Goal: Task Accomplishment & Management: Manage account settings

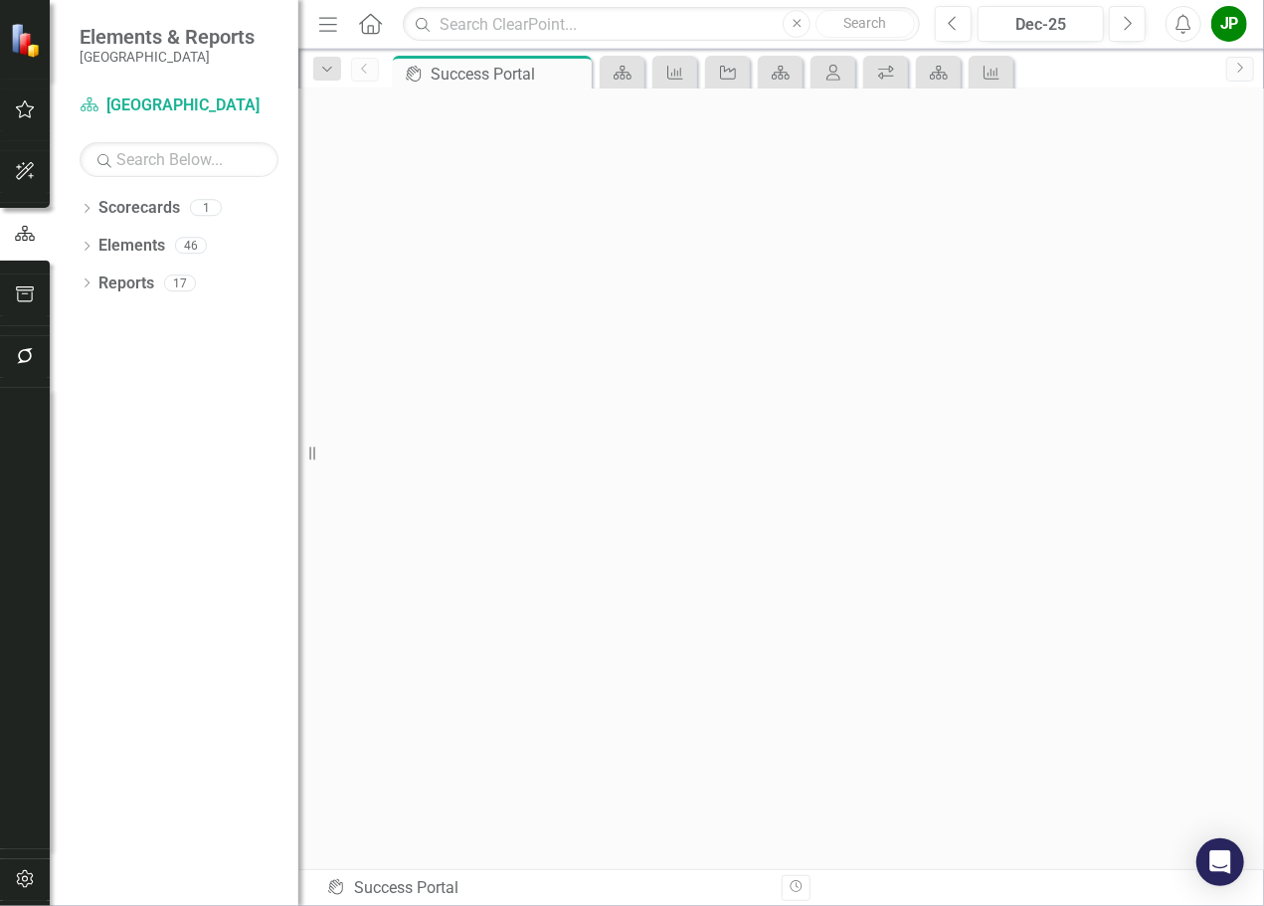
click at [117, 520] on div "Dropdown Scorecards 1 [GEOGRAPHIC_DATA] Dropdown Elements 46 Dropdown Key Actio…" at bounding box center [174, 549] width 249 height 714
click at [136, 248] on link "Elements" at bounding box center [131, 246] width 67 height 23
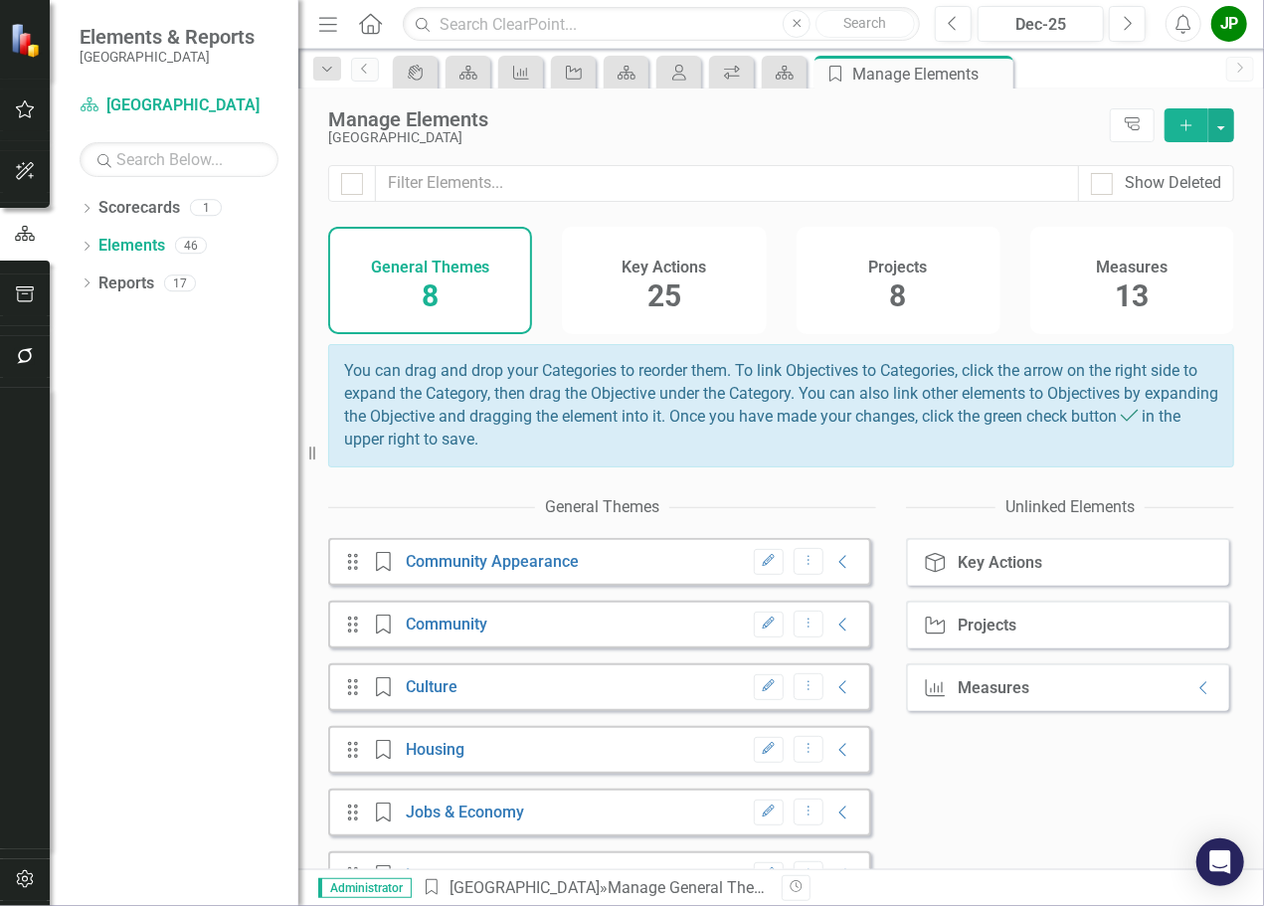
click at [891, 299] on span "8" at bounding box center [898, 296] width 17 height 35
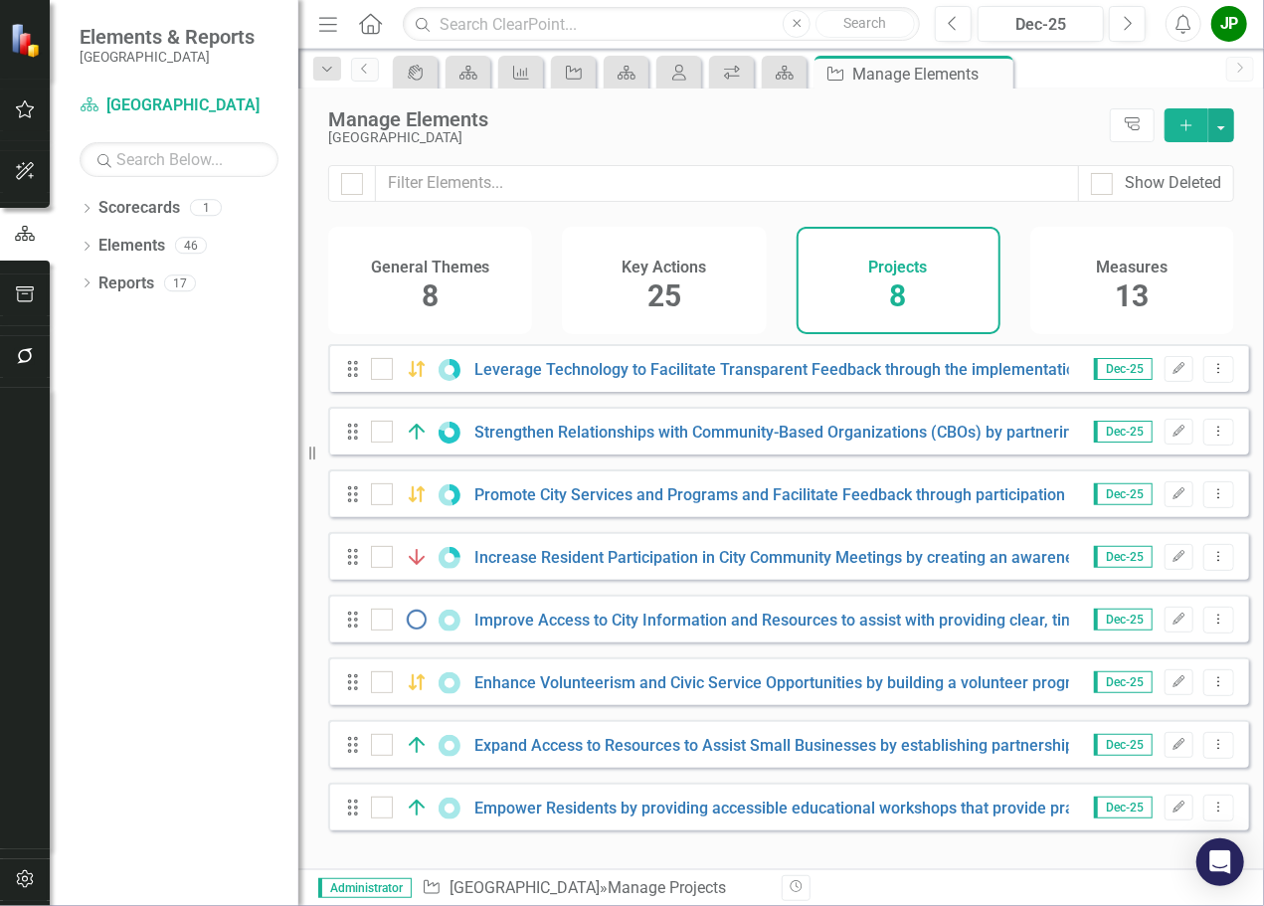
click at [646, 291] on div "Key Actions 25" at bounding box center [664, 280] width 204 height 107
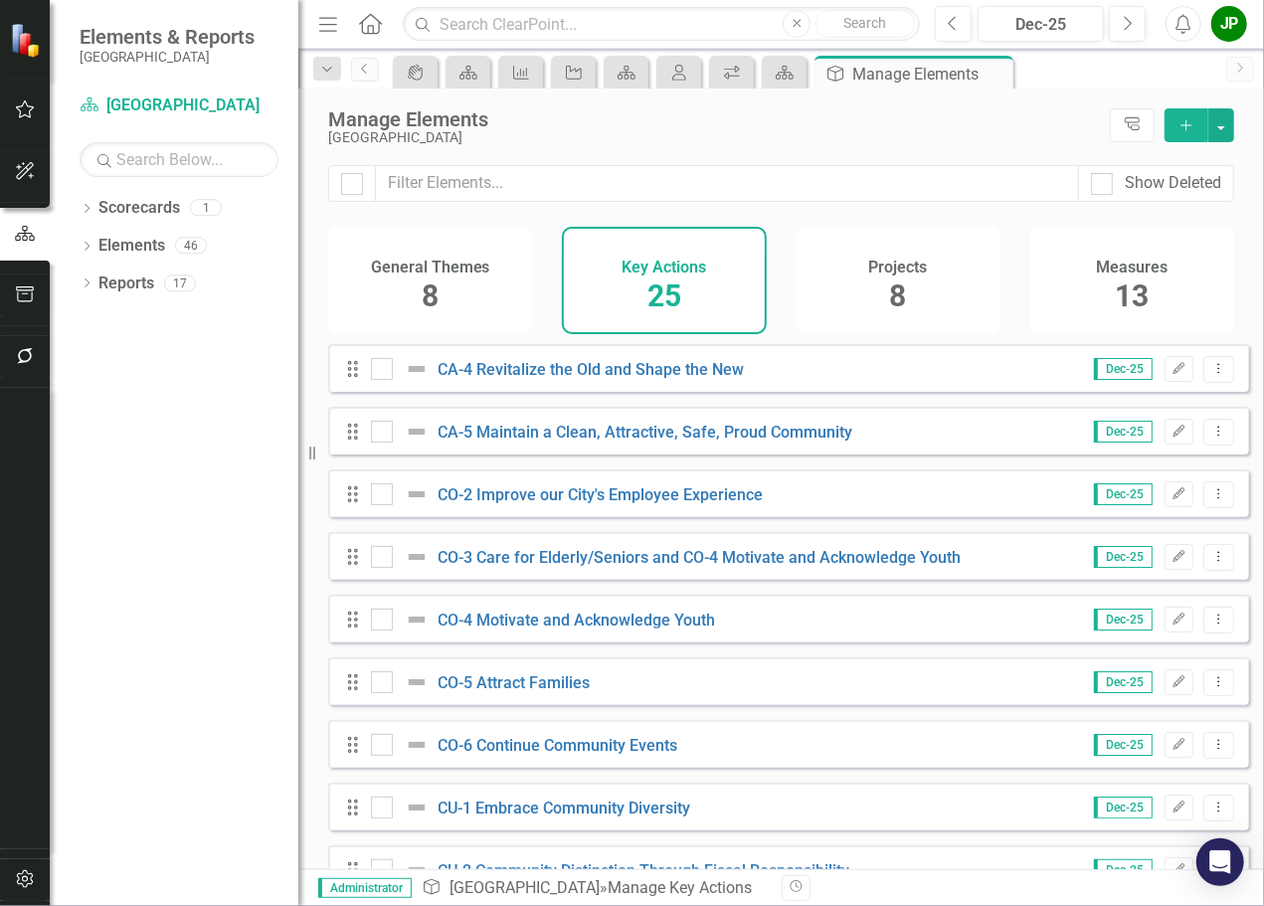
checkbox input "false"
click at [127, 288] on link "Reports" at bounding box center [126, 284] width 56 height 23
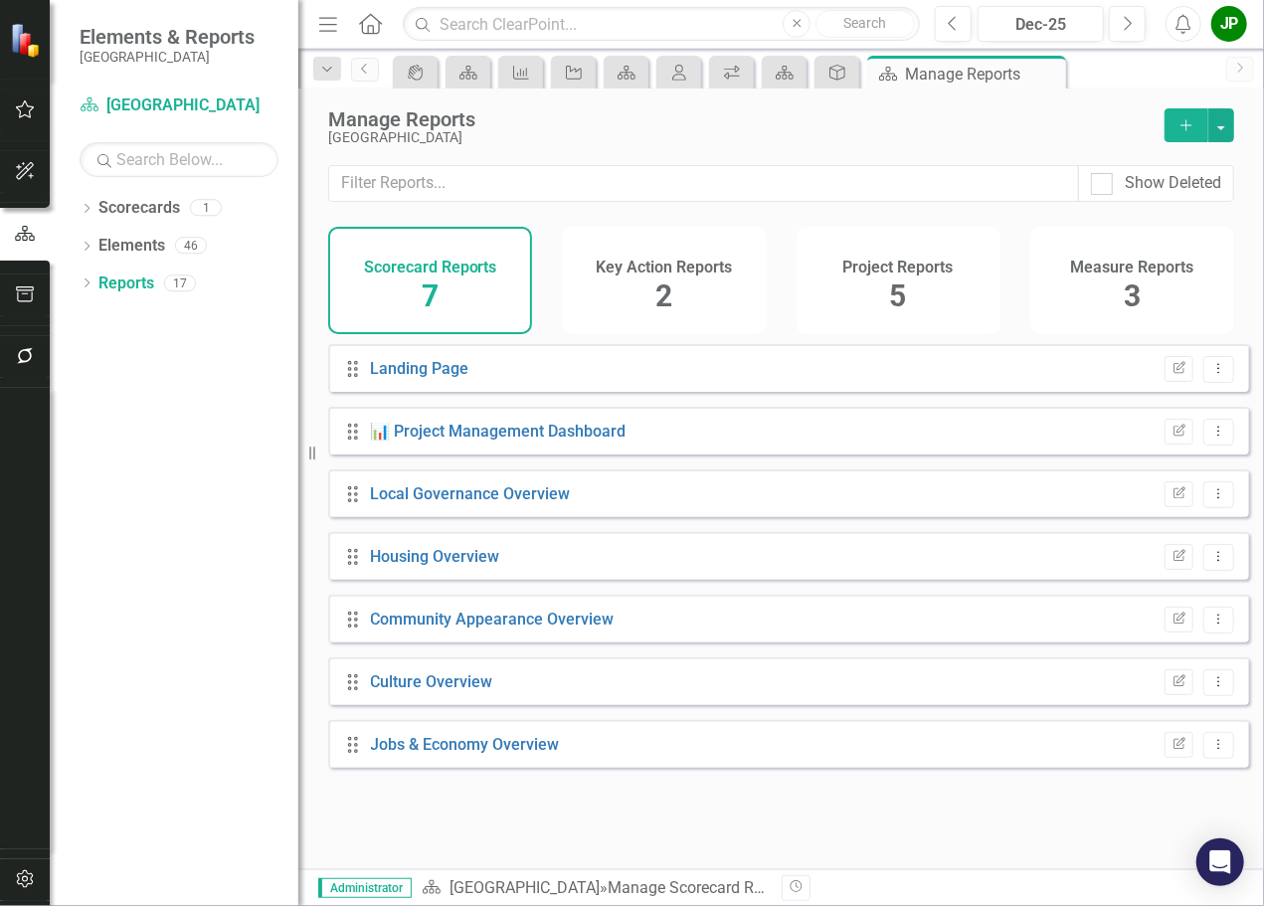
click at [680, 295] on div "Key Action Reports 2" at bounding box center [664, 280] width 204 height 107
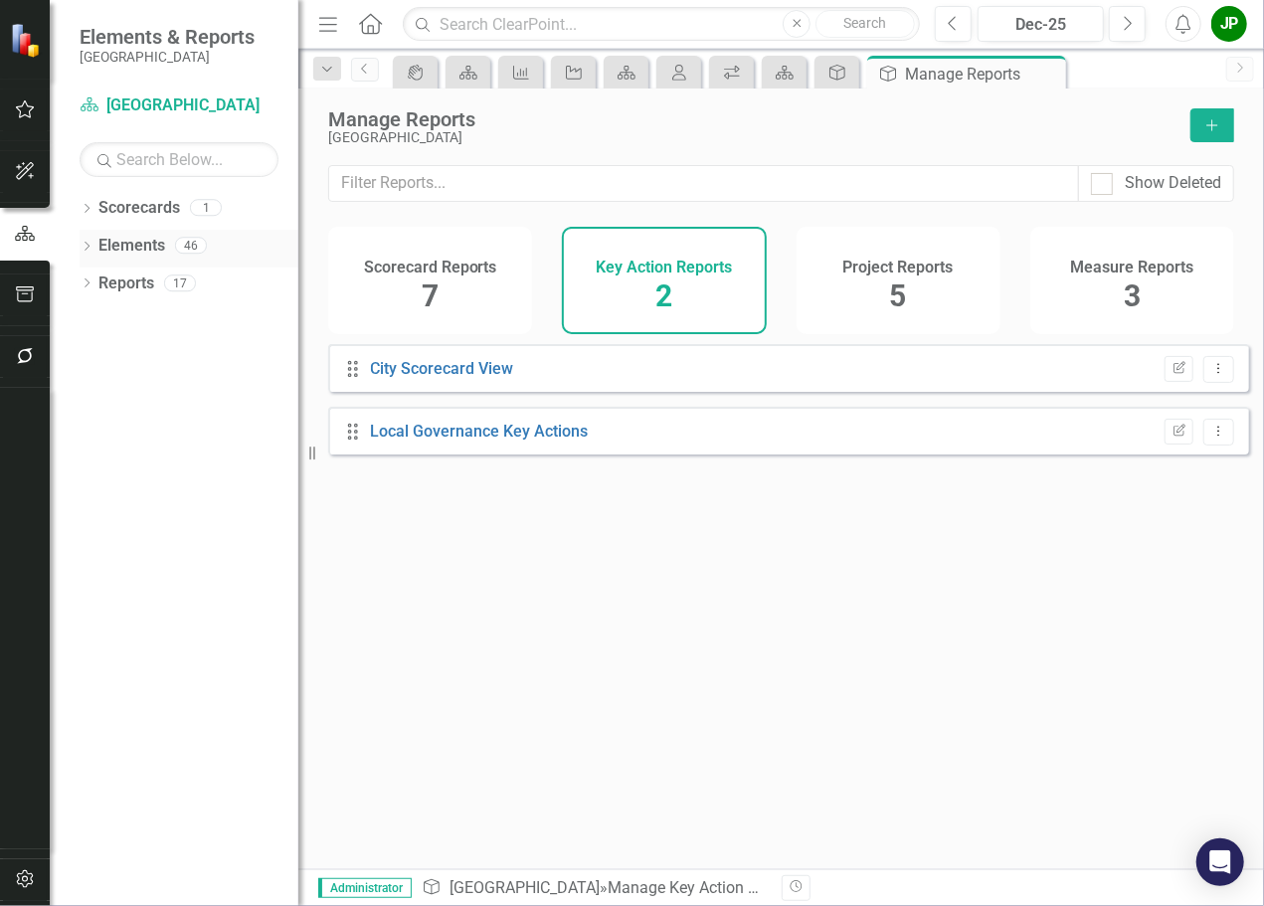
click at [125, 256] on link "Elements" at bounding box center [131, 246] width 67 height 23
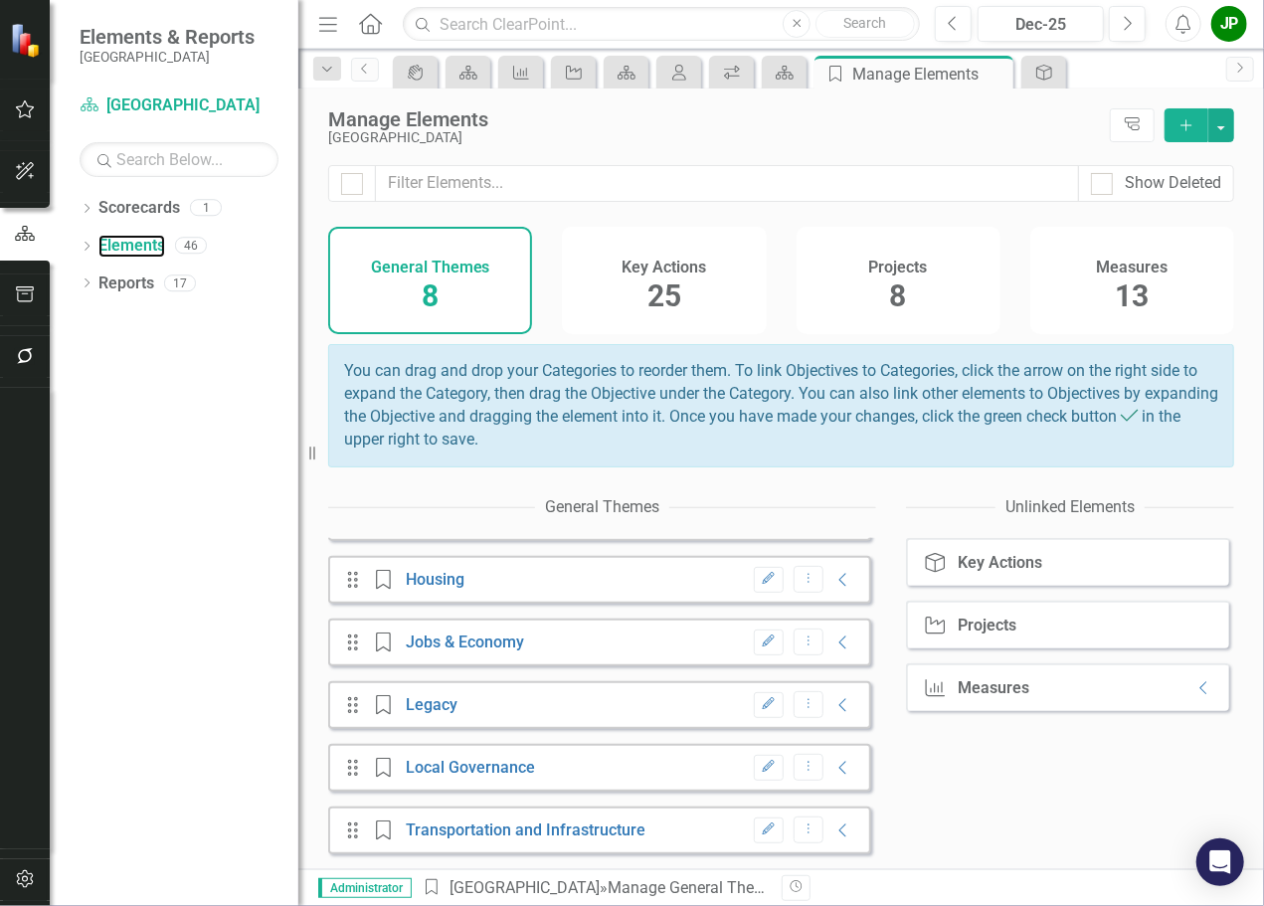
scroll to position [181, 0]
click at [517, 772] on link "Local Governance" at bounding box center [470, 767] width 129 height 19
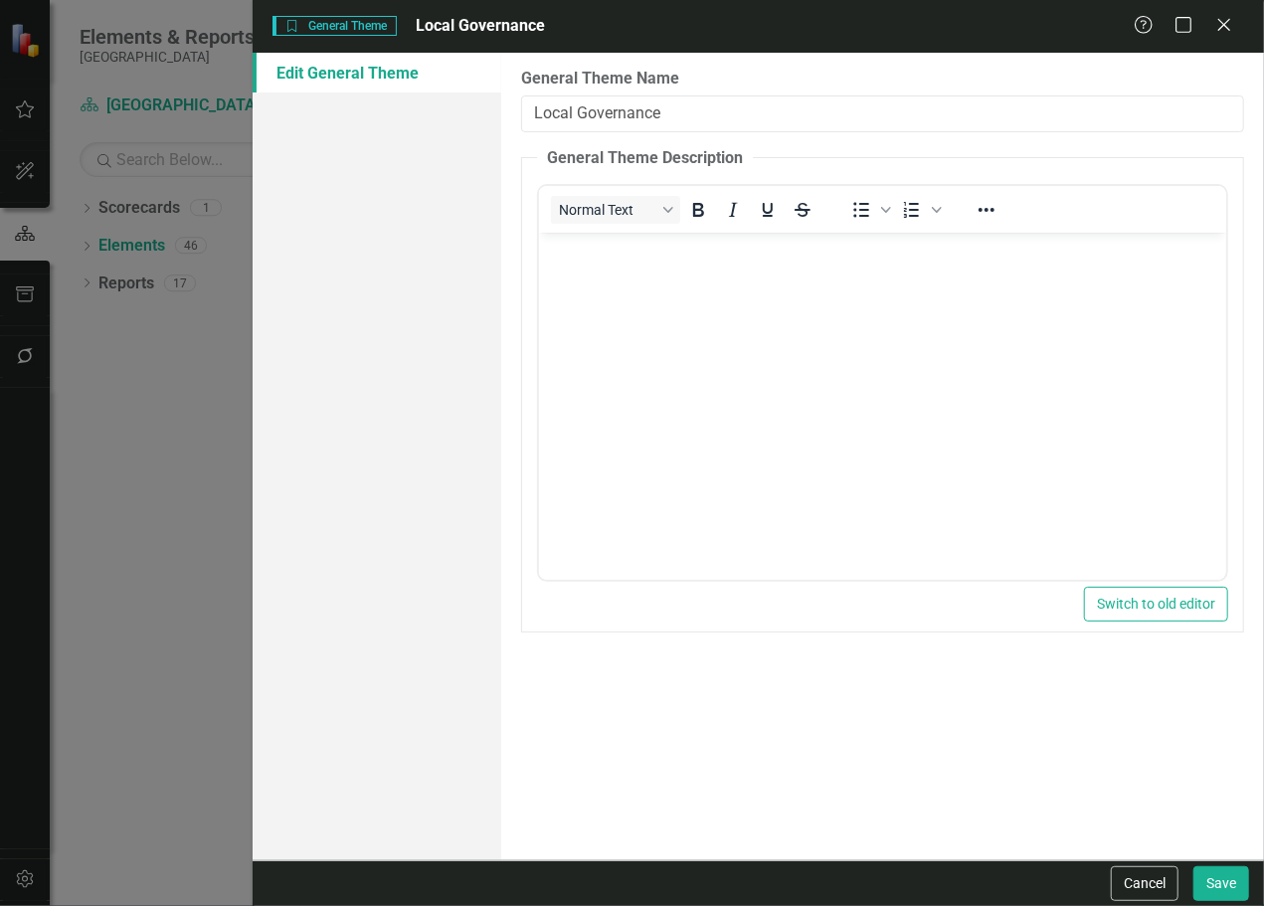
scroll to position [0, 0]
click at [1235, 28] on icon "Close" at bounding box center [1224, 24] width 25 height 19
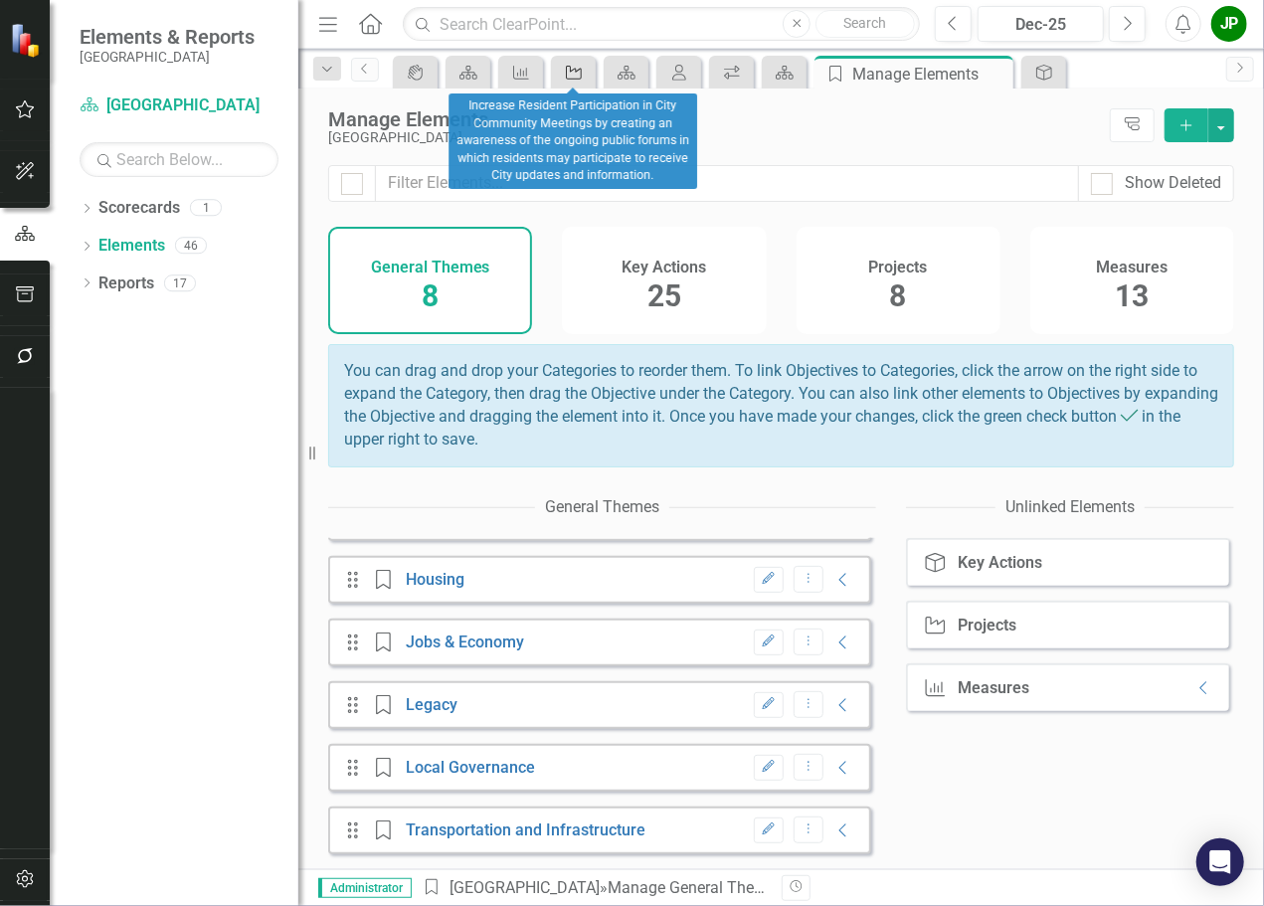
click at [576, 75] on icon "Project" at bounding box center [574, 73] width 20 height 16
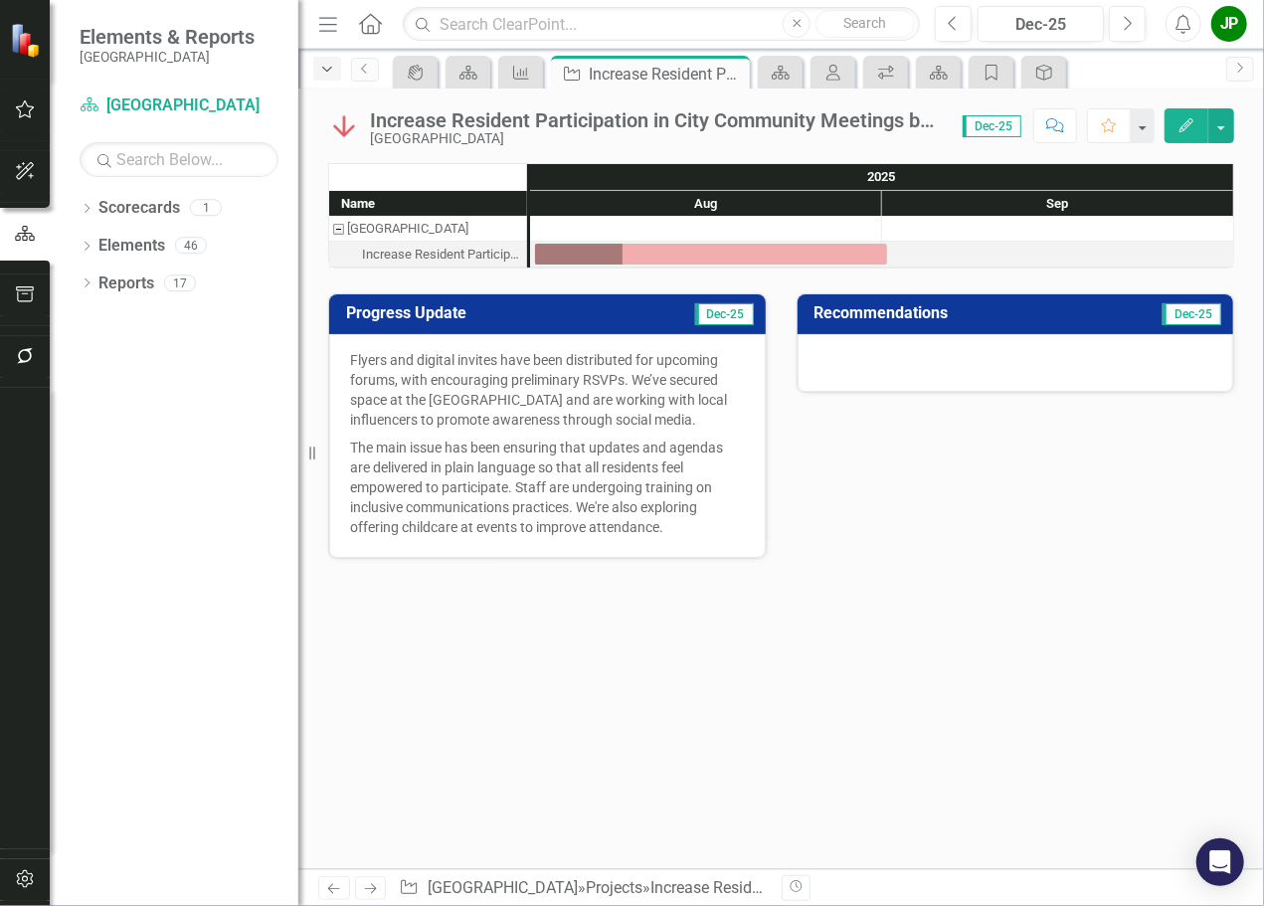
click at [326, 74] on icon "Dropdown" at bounding box center [327, 70] width 18 height 14
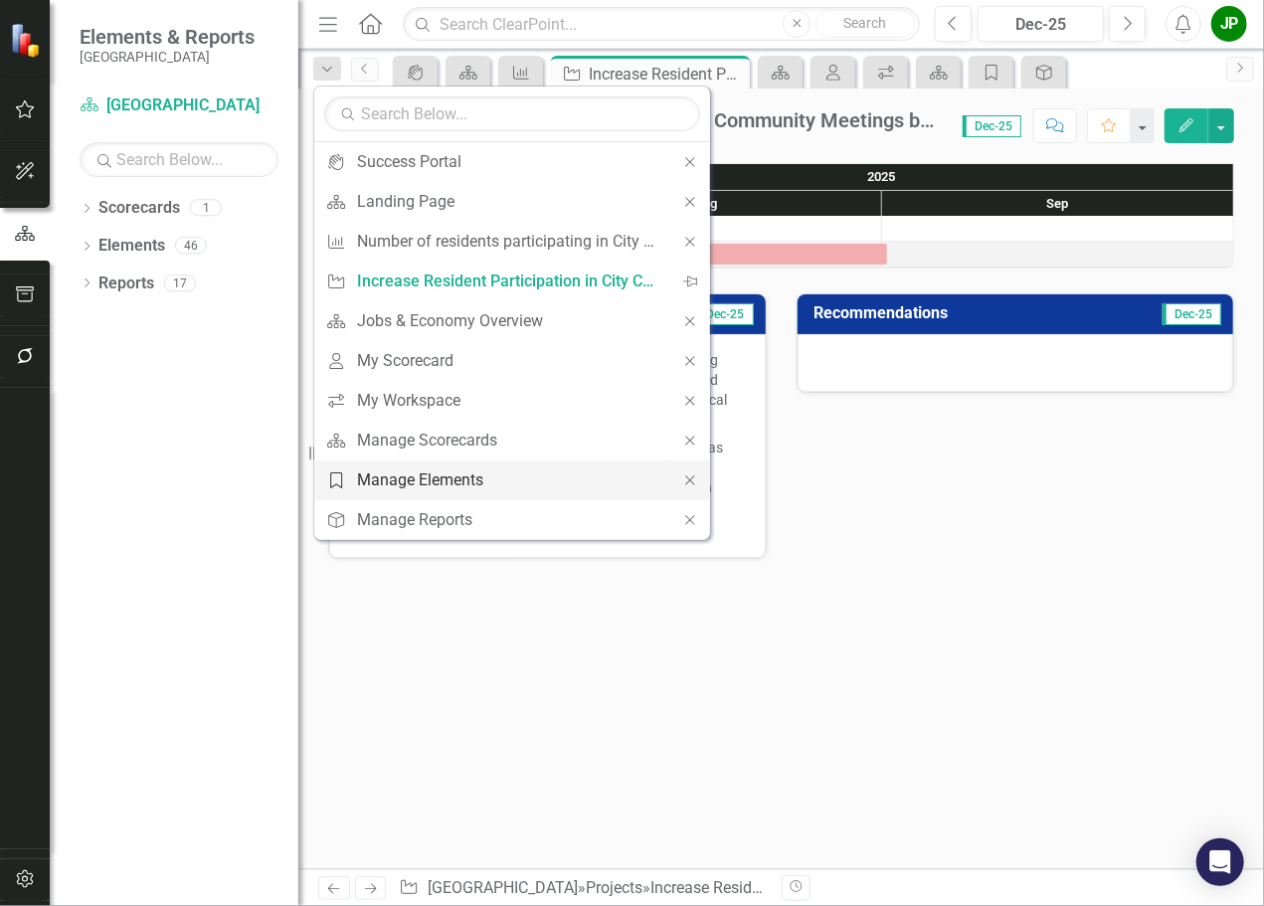
click at [481, 473] on div "Manage Elements" at bounding box center [508, 480] width 303 height 25
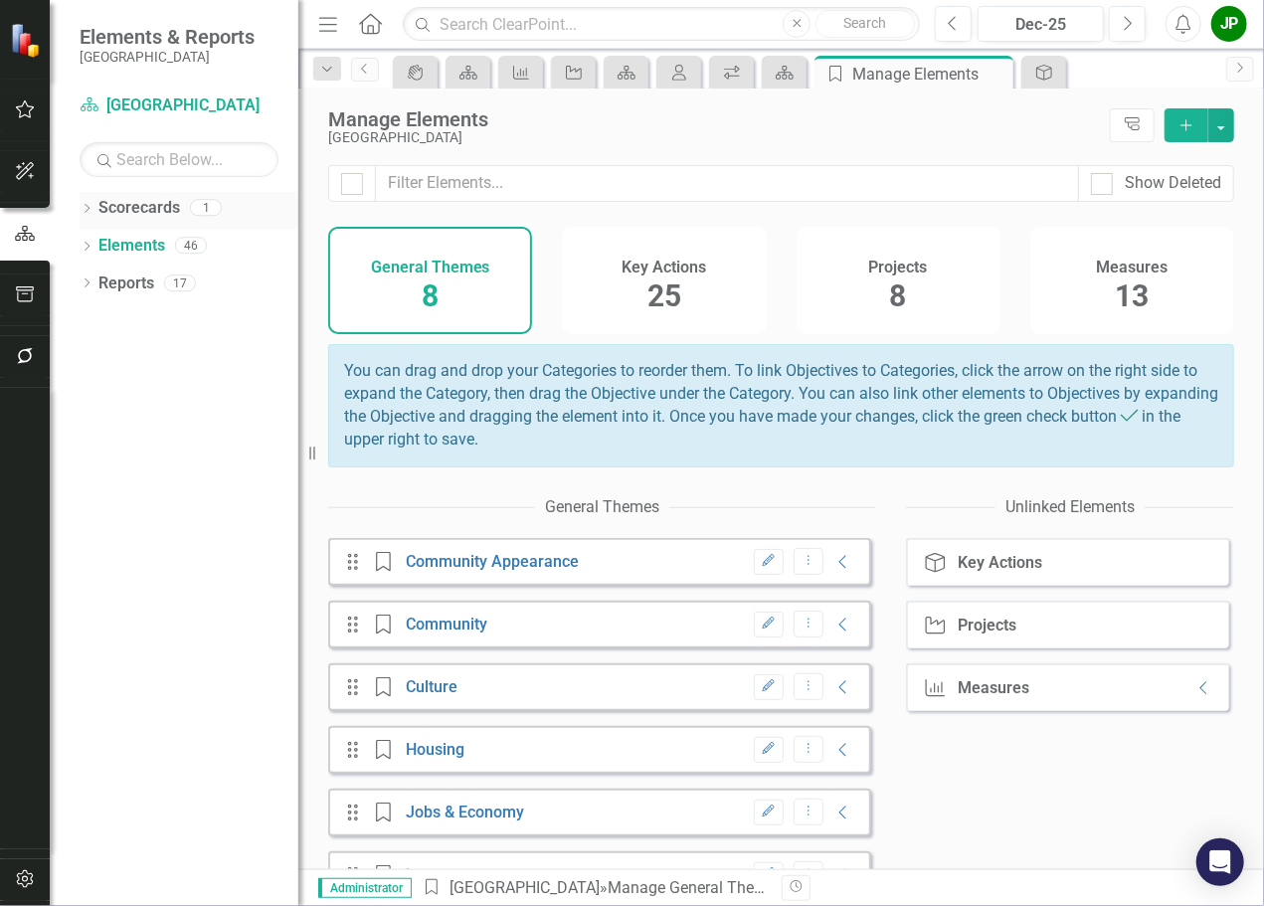
click at [127, 201] on link "Scorecards" at bounding box center [139, 208] width 82 height 23
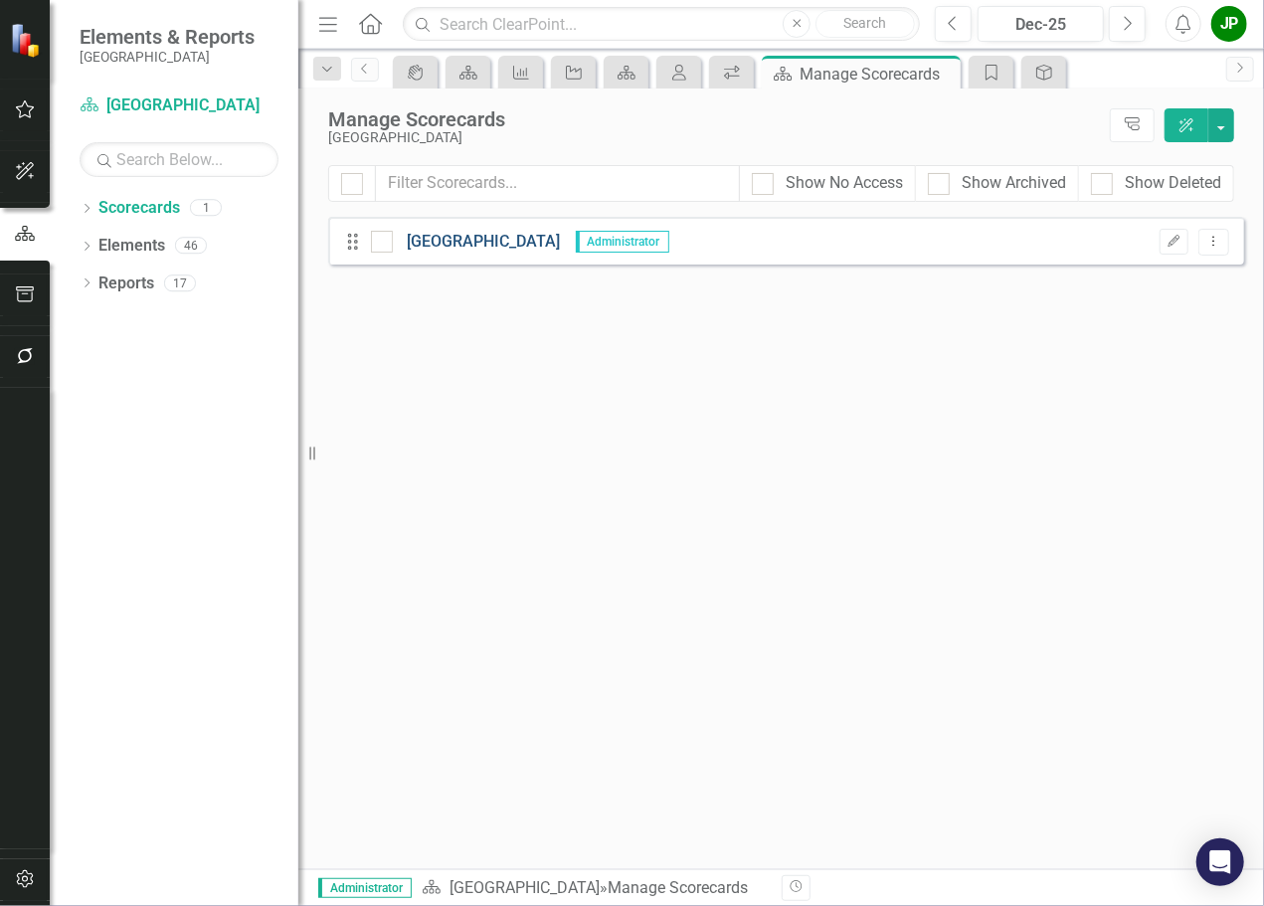
click at [427, 250] on link "[GEOGRAPHIC_DATA]" at bounding box center [477, 242] width 168 height 23
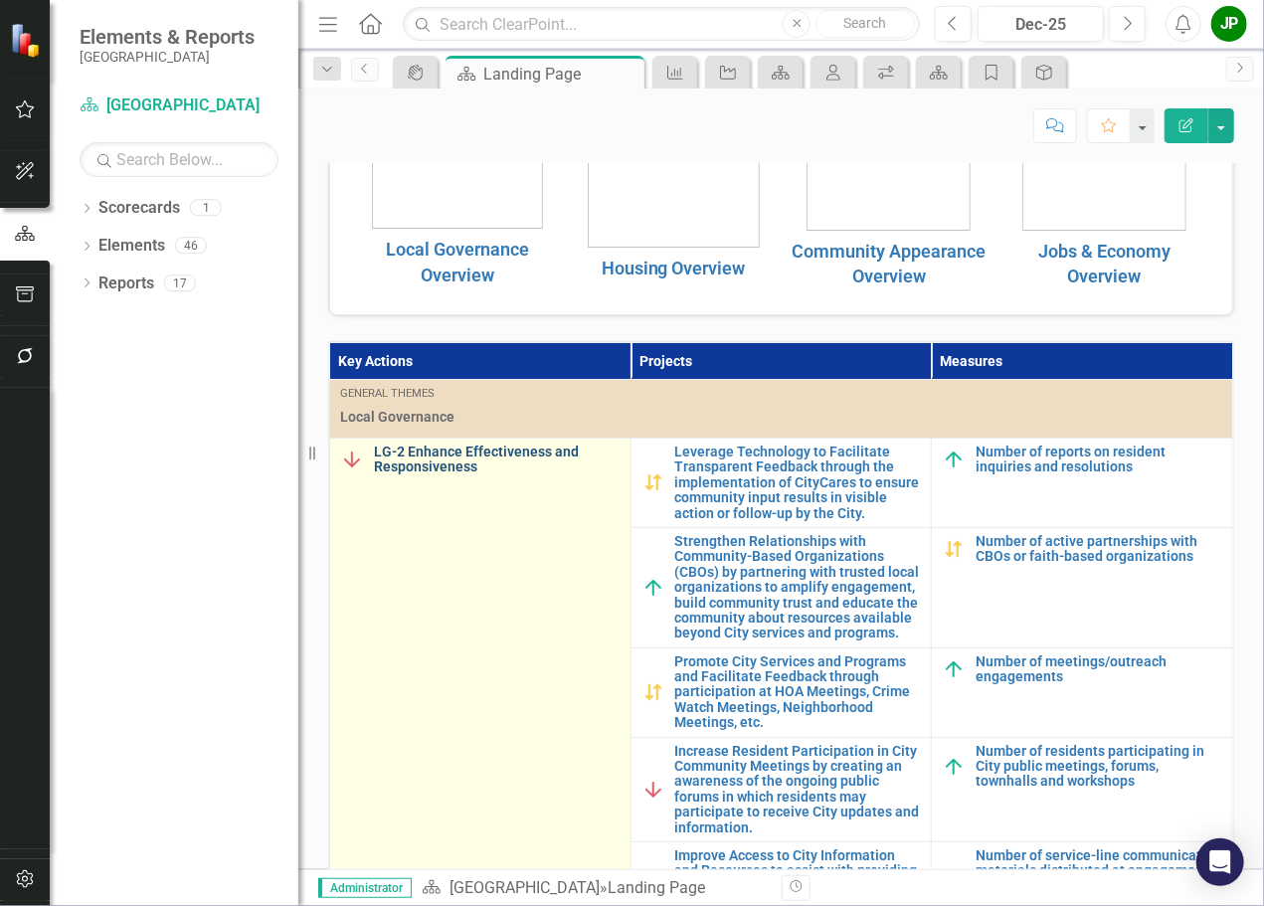
scroll to position [510, 0]
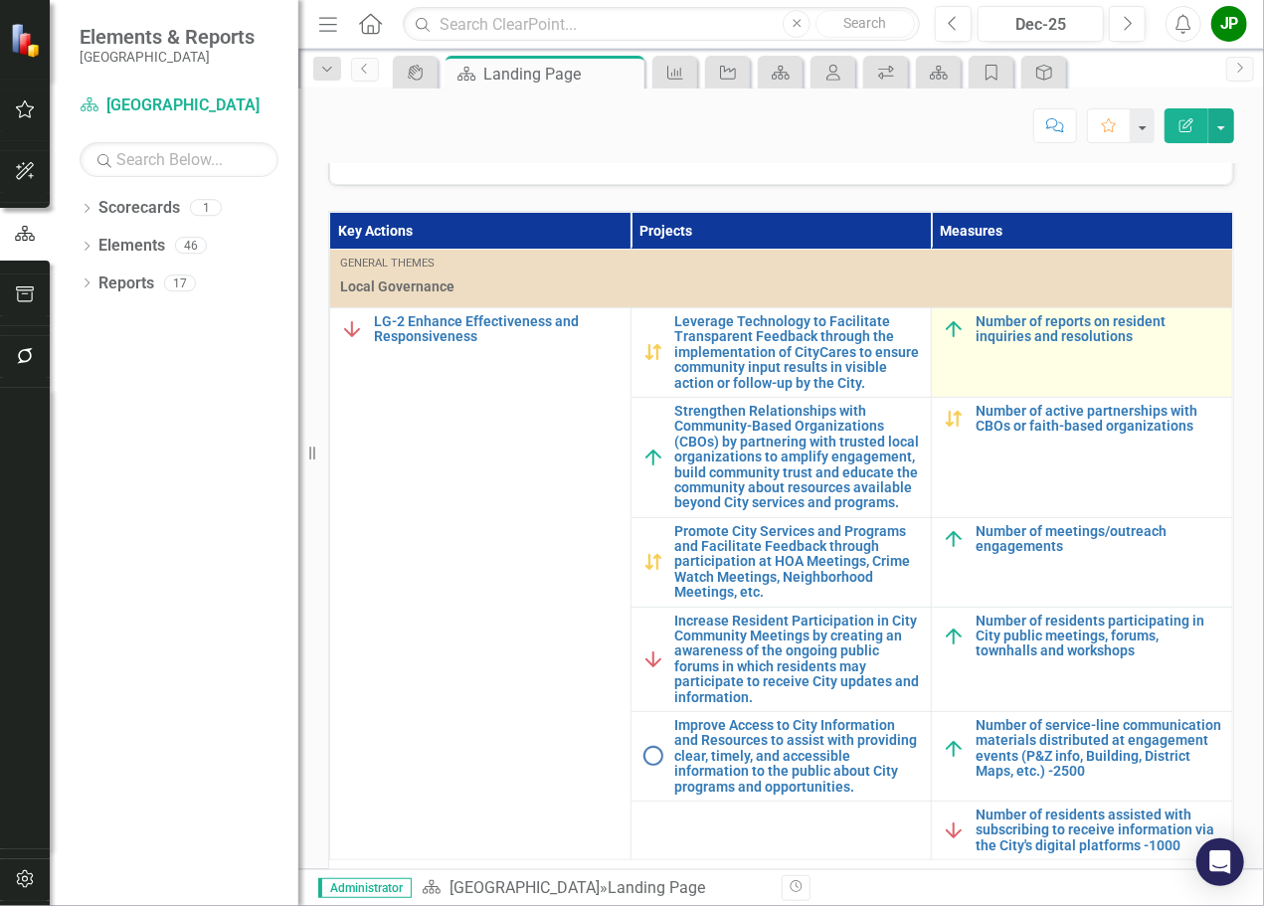
click at [1094, 351] on td "Number of reports on resident inquiries and resolutions Link Map View Link Map …" at bounding box center [1082, 353] width 301 height 90
click at [1068, 325] on link "Number of reports on resident inquiries and resolutions" at bounding box center [1099, 329] width 247 height 31
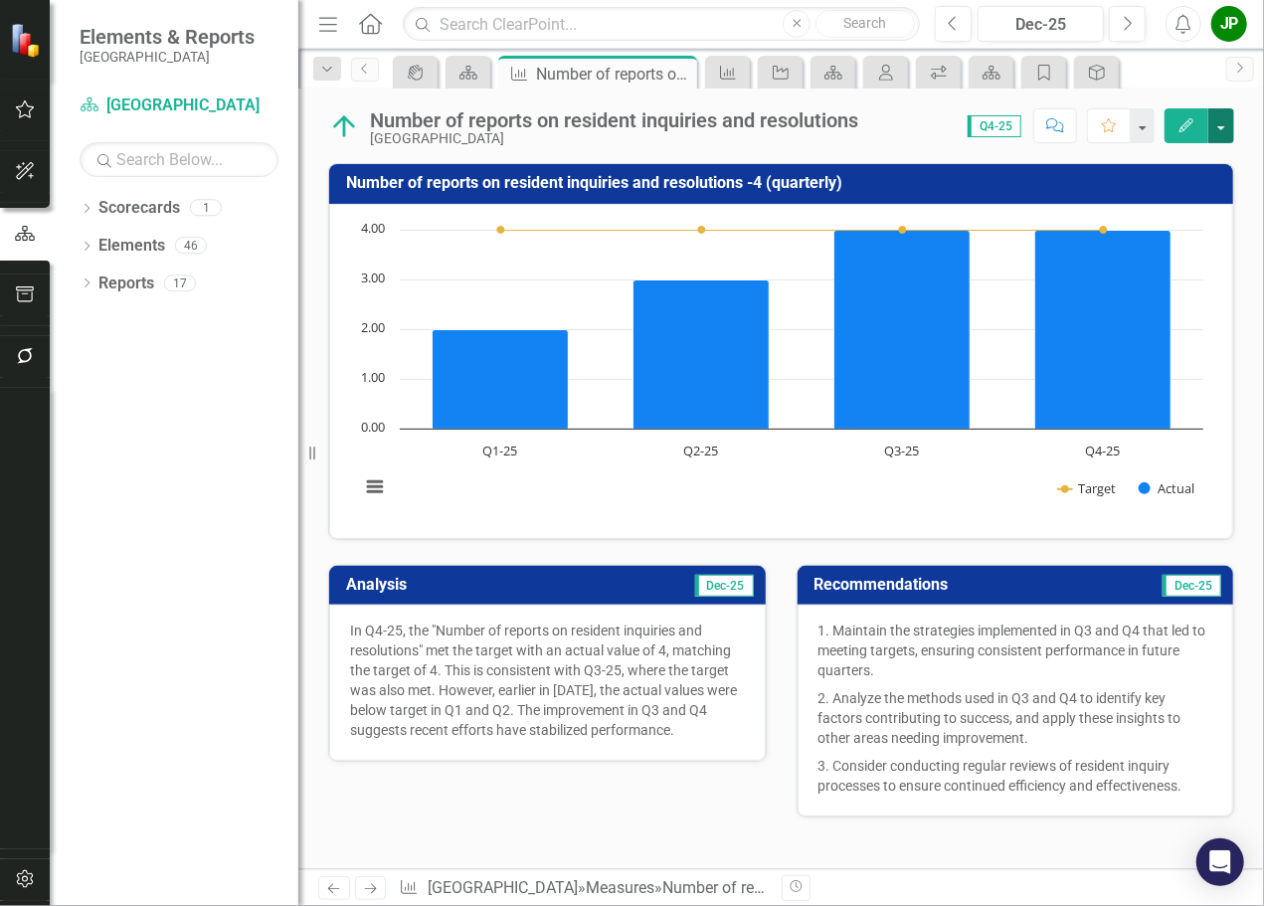
click at [1227, 130] on button "button" at bounding box center [1222, 125] width 26 height 35
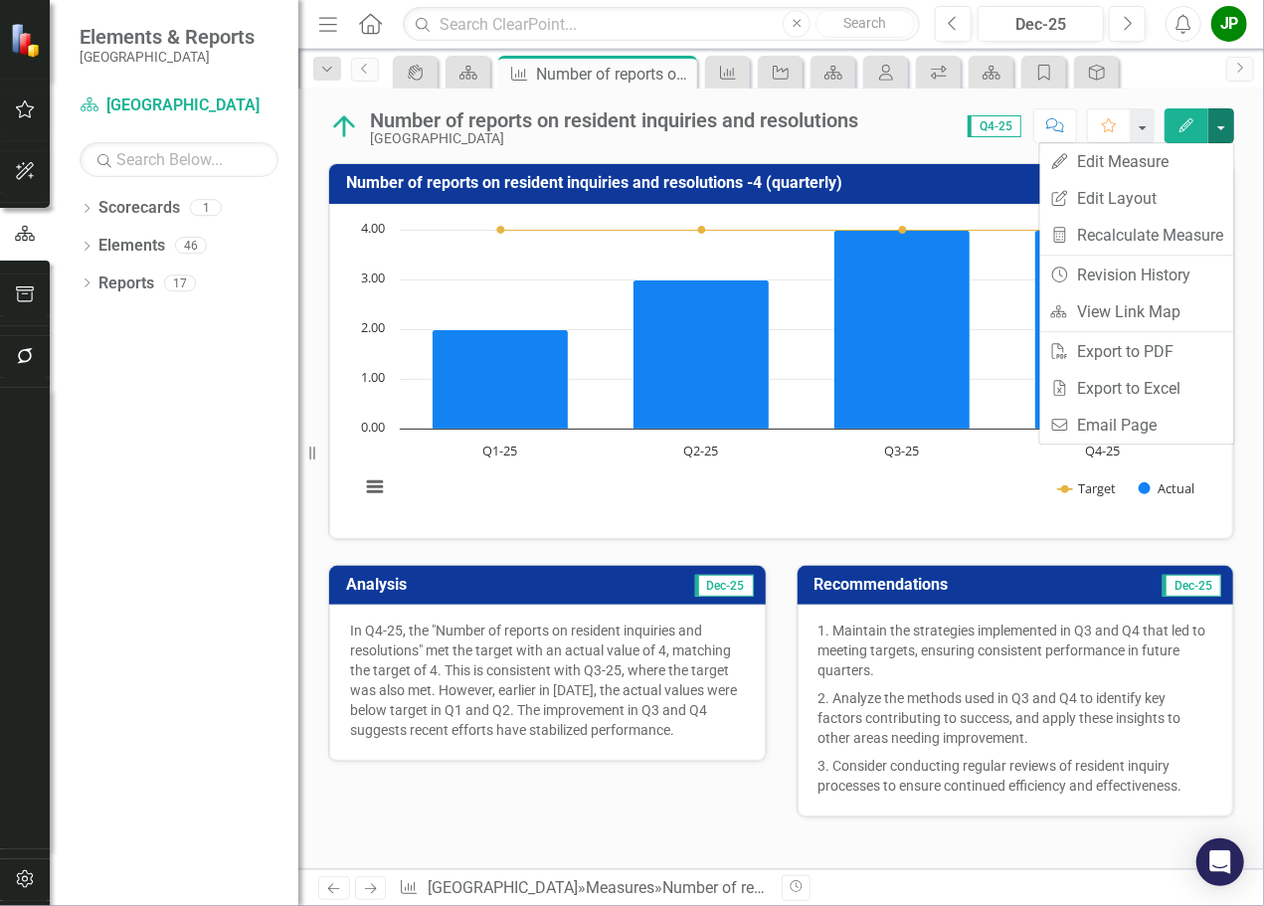
click at [1263, 256] on html "Elements & Reports [GEOGRAPHIC_DATA] Scorecard [GEOGRAPHIC_DATA] Search Dropdow…" at bounding box center [632, 453] width 1264 height 906
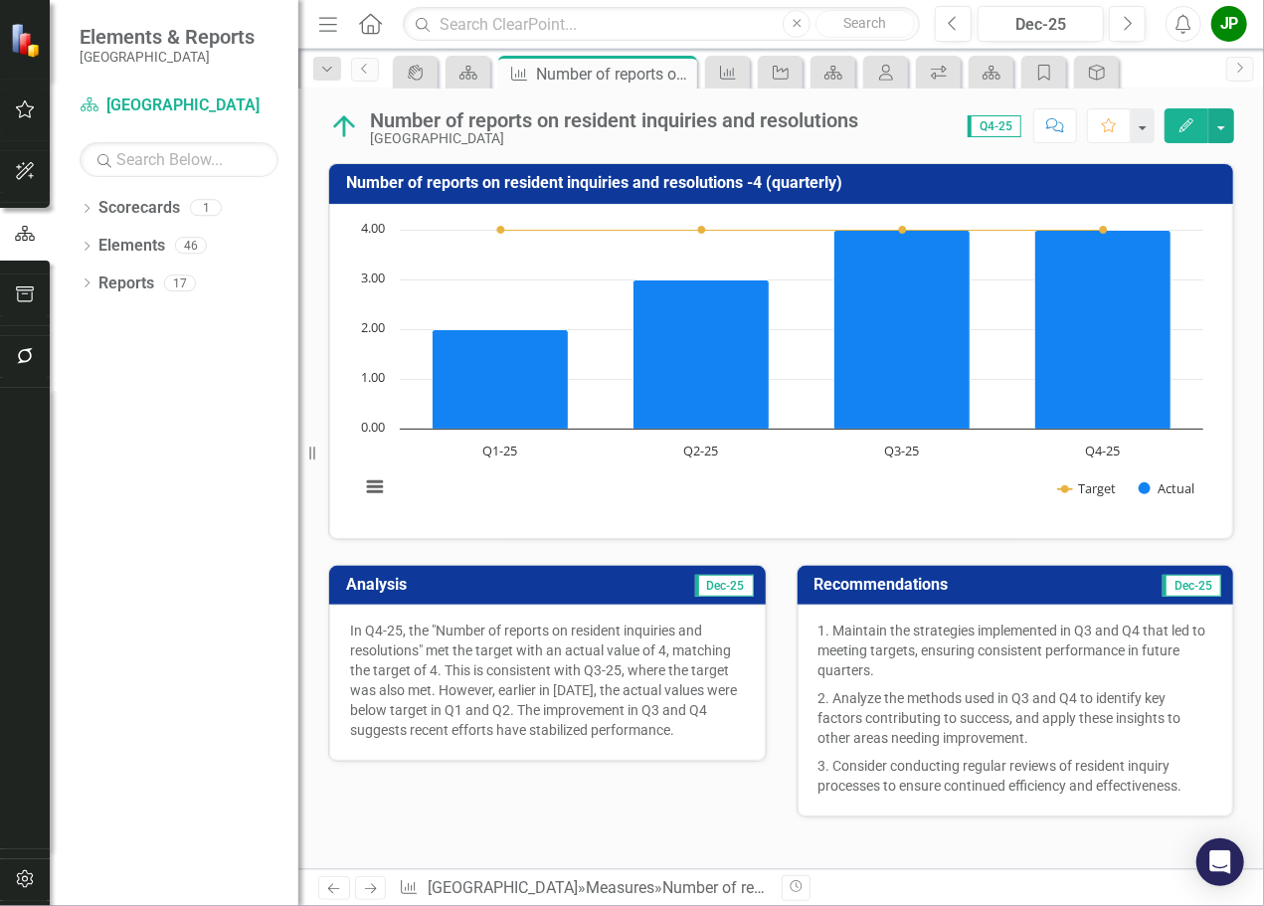
click at [523, 663] on p "In Q4-25, the "Number of reports on resident inquiries and resolutions" met the…" at bounding box center [547, 680] width 395 height 119
click at [1221, 129] on button "button" at bounding box center [1222, 125] width 26 height 35
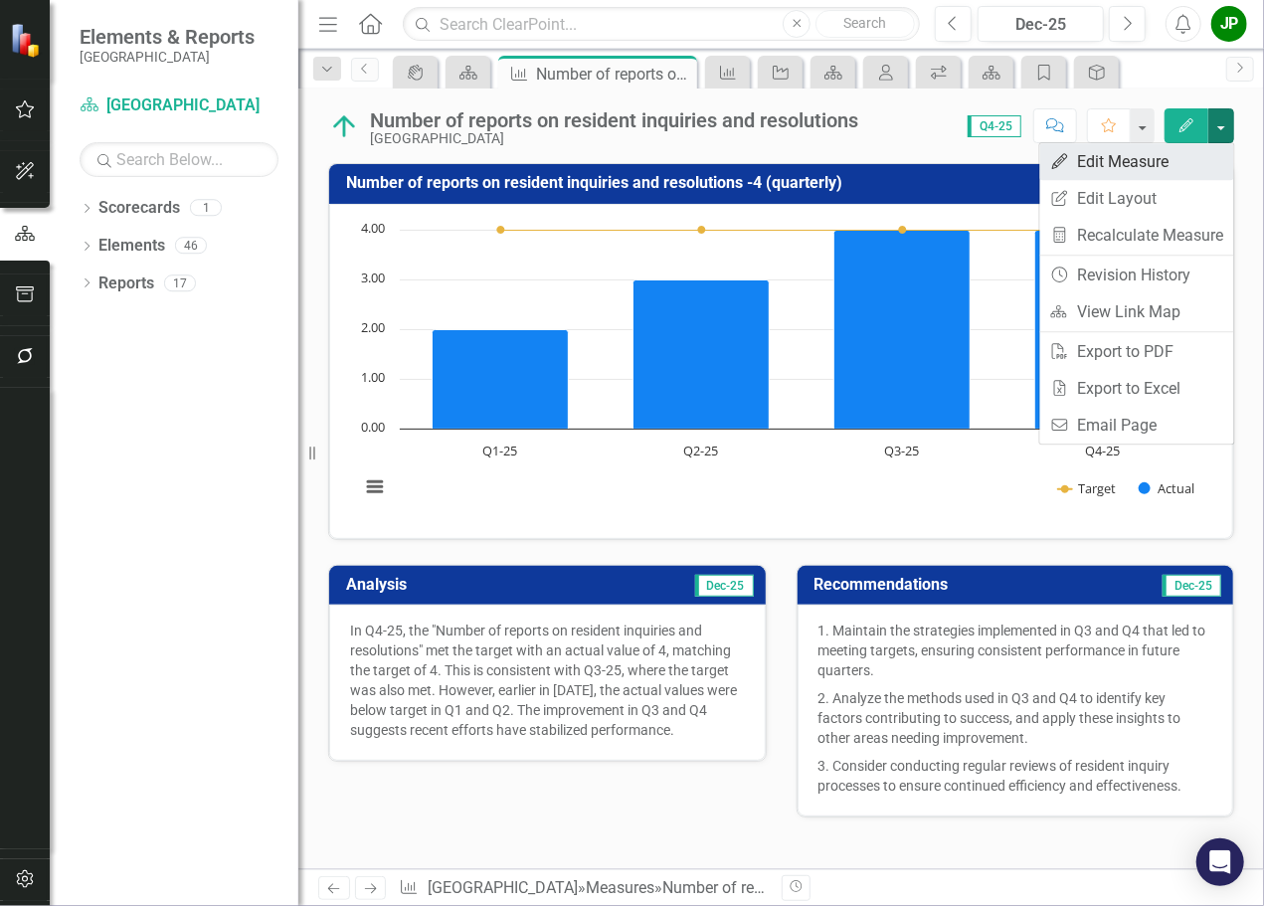
click at [1147, 158] on link "Edit Edit Measure" at bounding box center [1137, 161] width 194 height 37
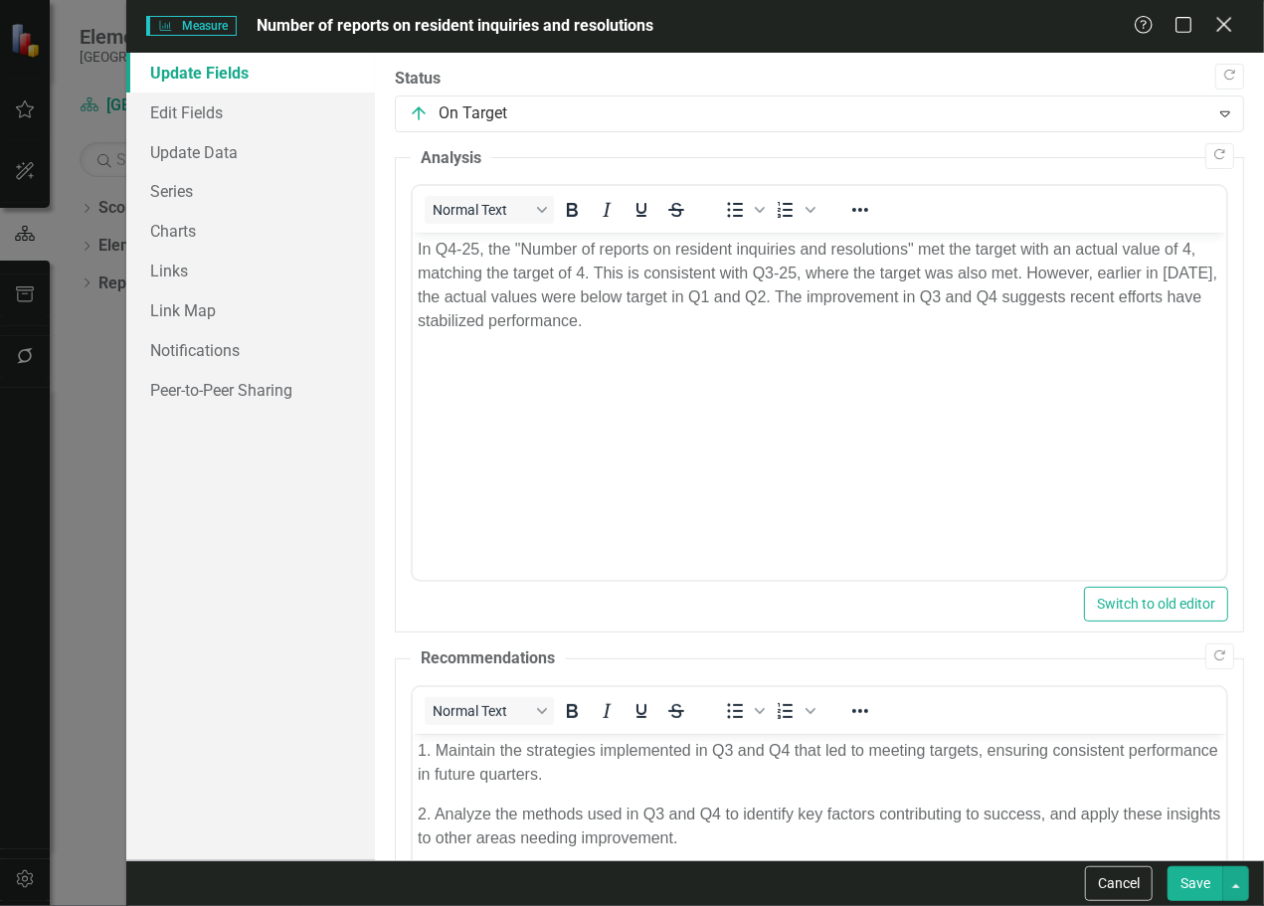
click at [1220, 35] on div "Close" at bounding box center [1224, 26] width 25 height 27
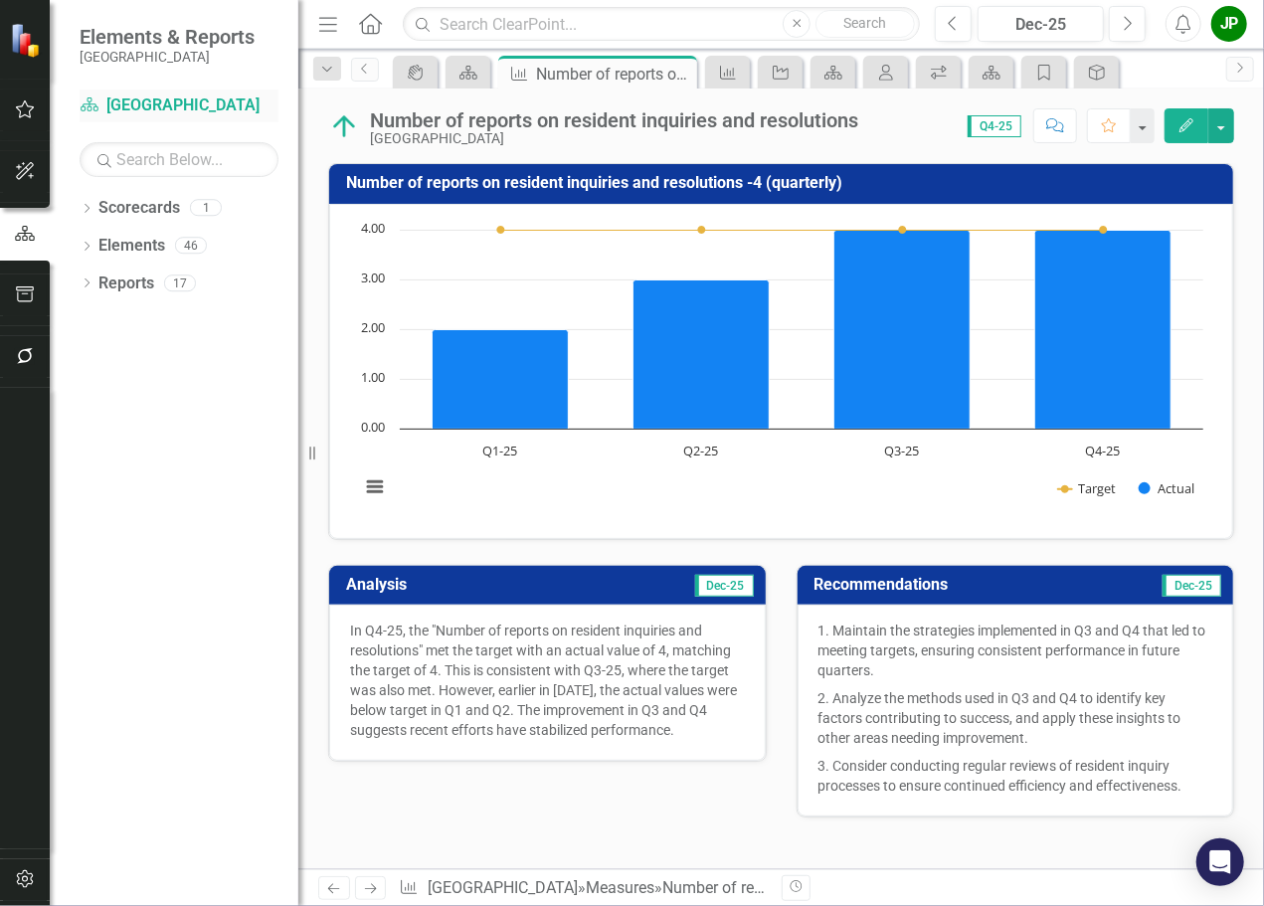
click at [165, 105] on link "Scorecard [GEOGRAPHIC_DATA]" at bounding box center [179, 105] width 199 height 23
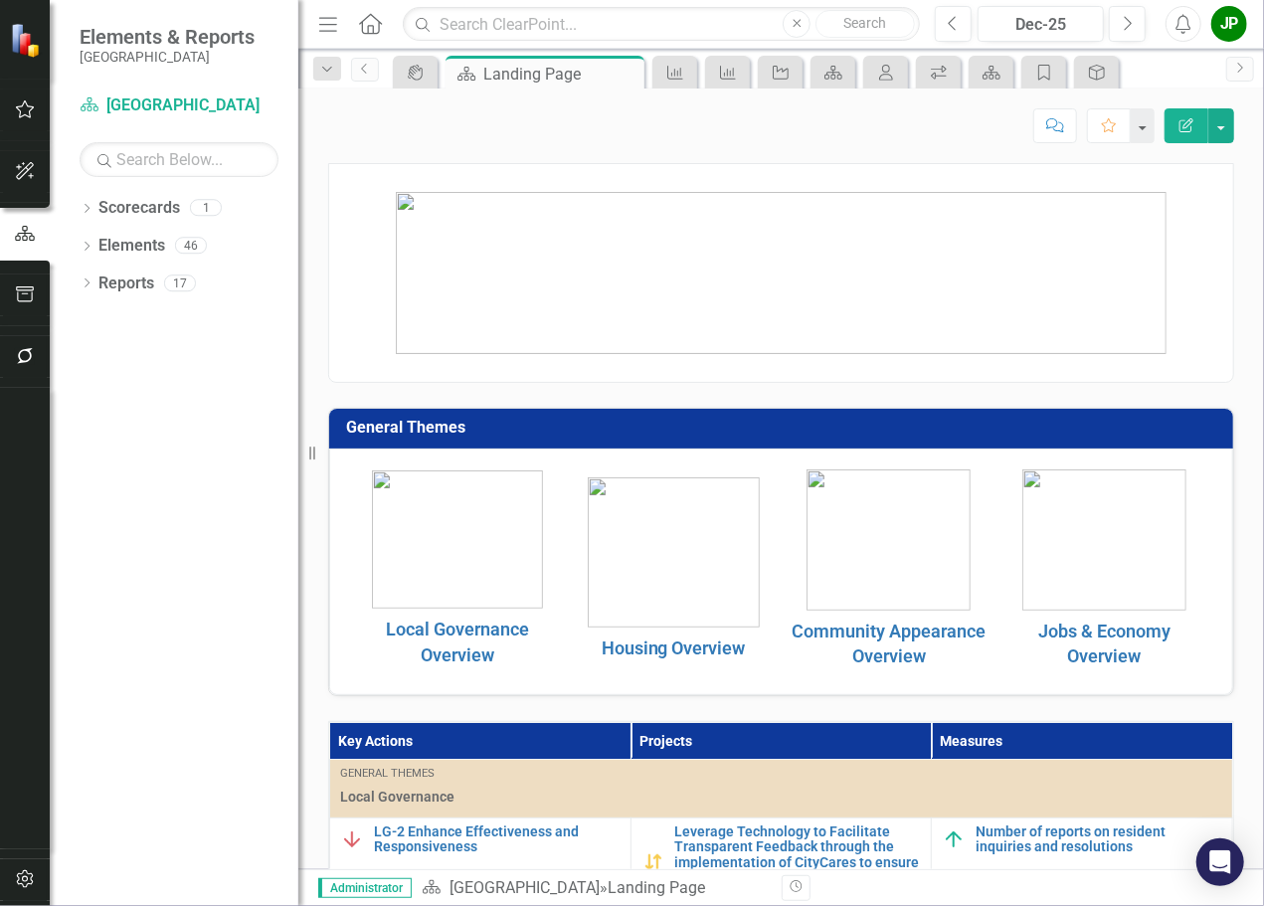
click at [483, 575] on img at bounding box center [457, 539] width 171 height 138
click at [34, 236] on icon "button" at bounding box center [25, 234] width 22 height 18
click at [150, 208] on link "Scorecards" at bounding box center [139, 208] width 82 height 23
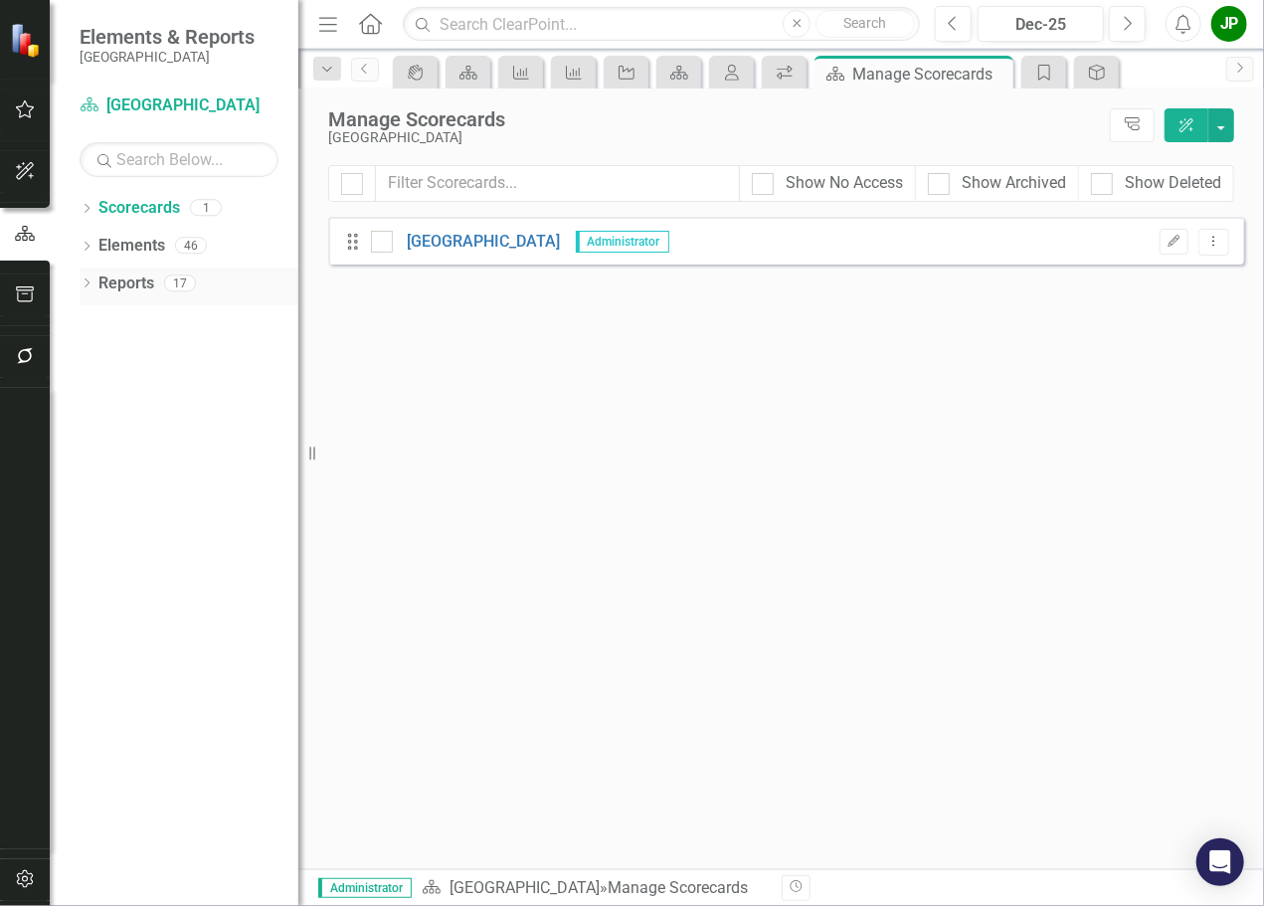
click at [119, 285] on link "Reports" at bounding box center [126, 284] width 56 height 23
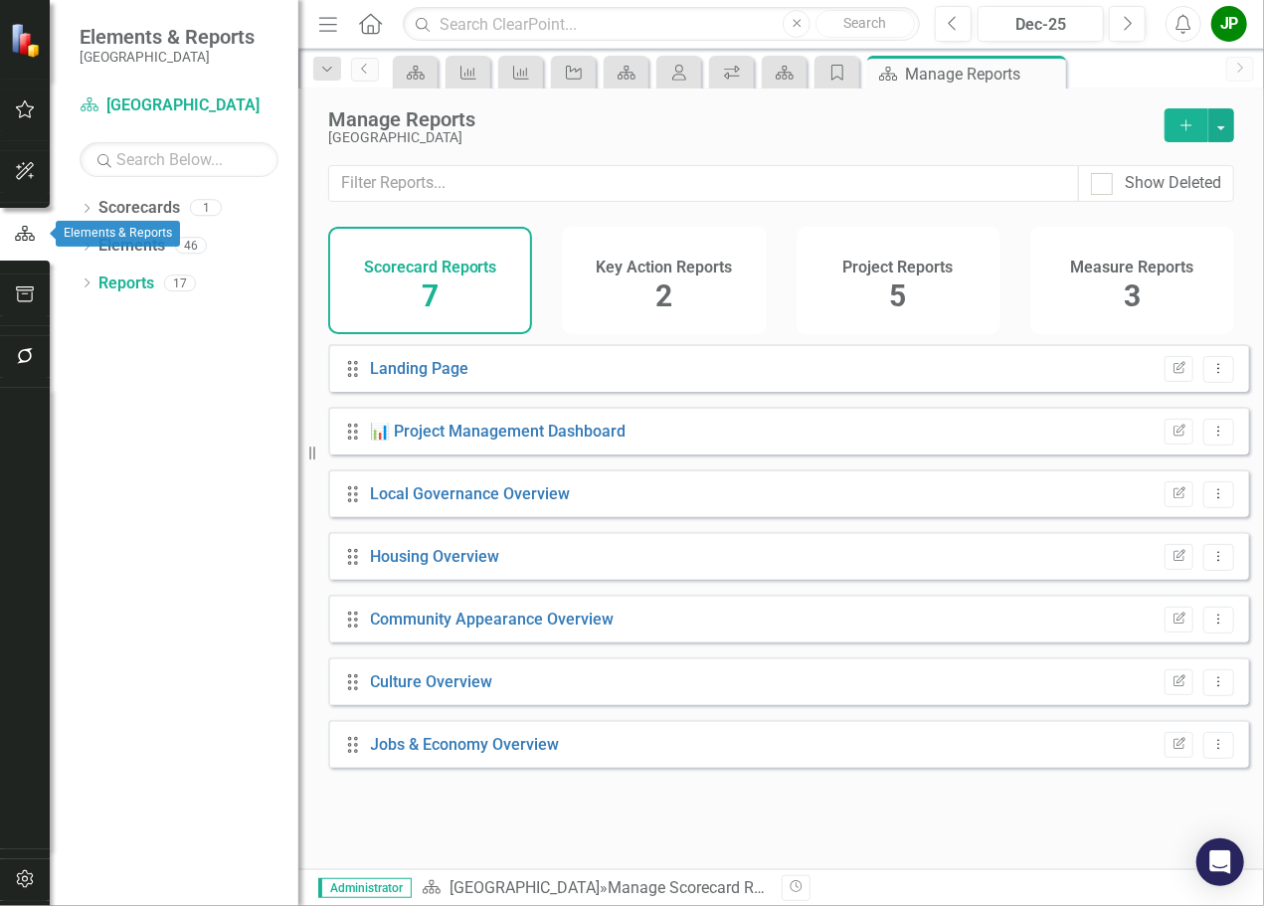
click at [18, 232] on icon "button" at bounding box center [25, 234] width 22 height 18
click at [20, 110] on icon "button" at bounding box center [25, 109] width 21 height 16
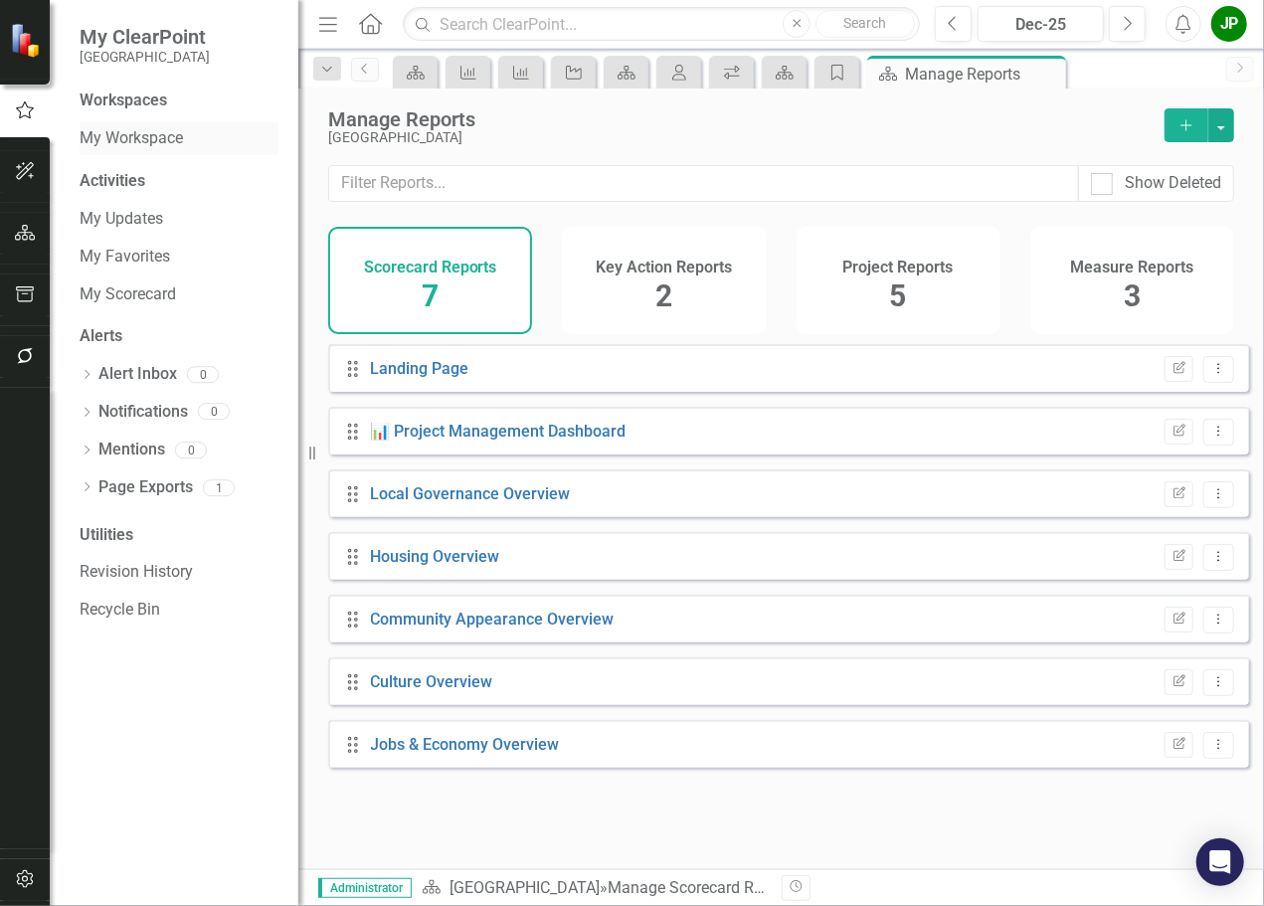
click at [160, 136] on link "My Workspace" at bounding box center [179, 138] width 199 height 23
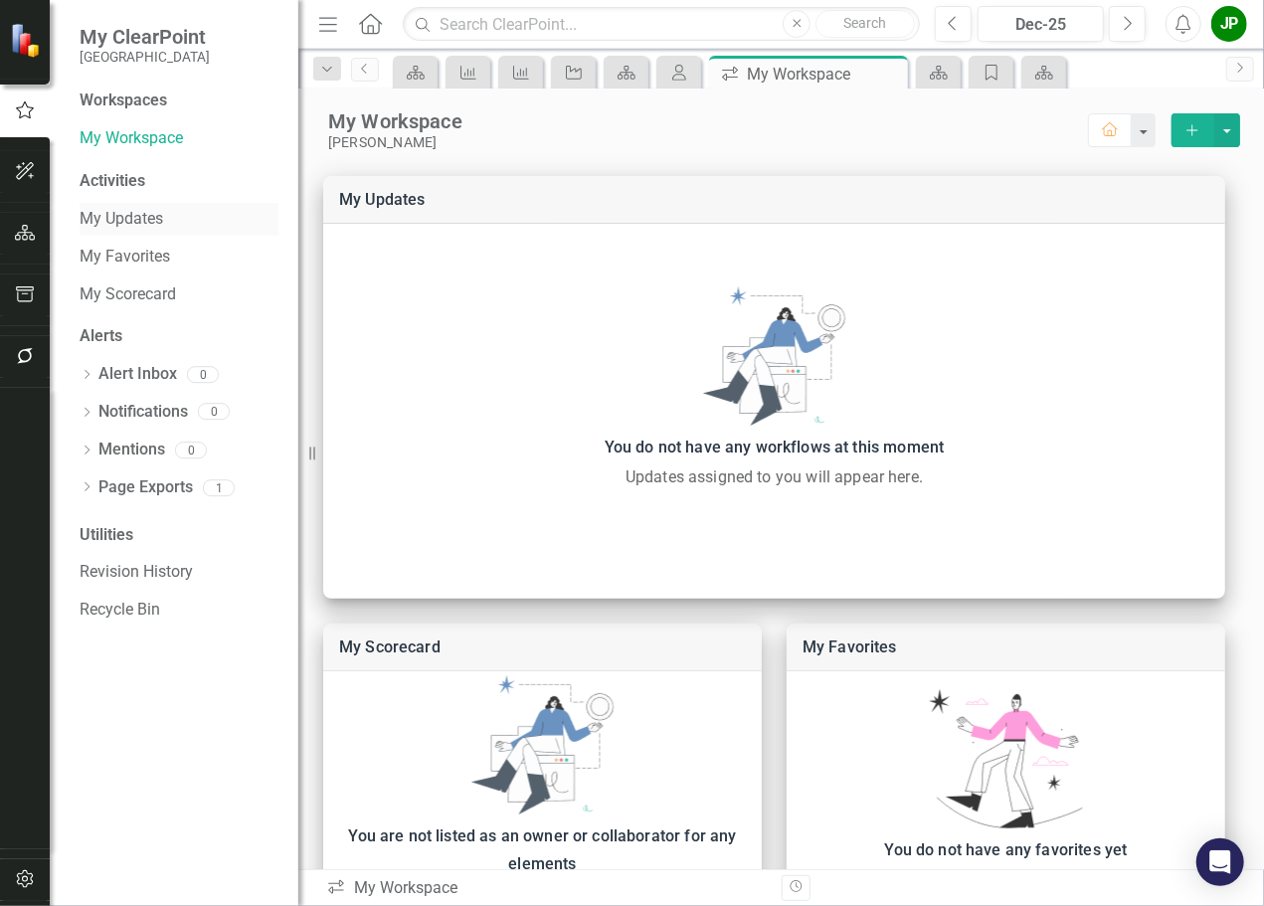
click at [137, 221] on link "My Updates" at bounding box center [179, 219] width 199 height 23
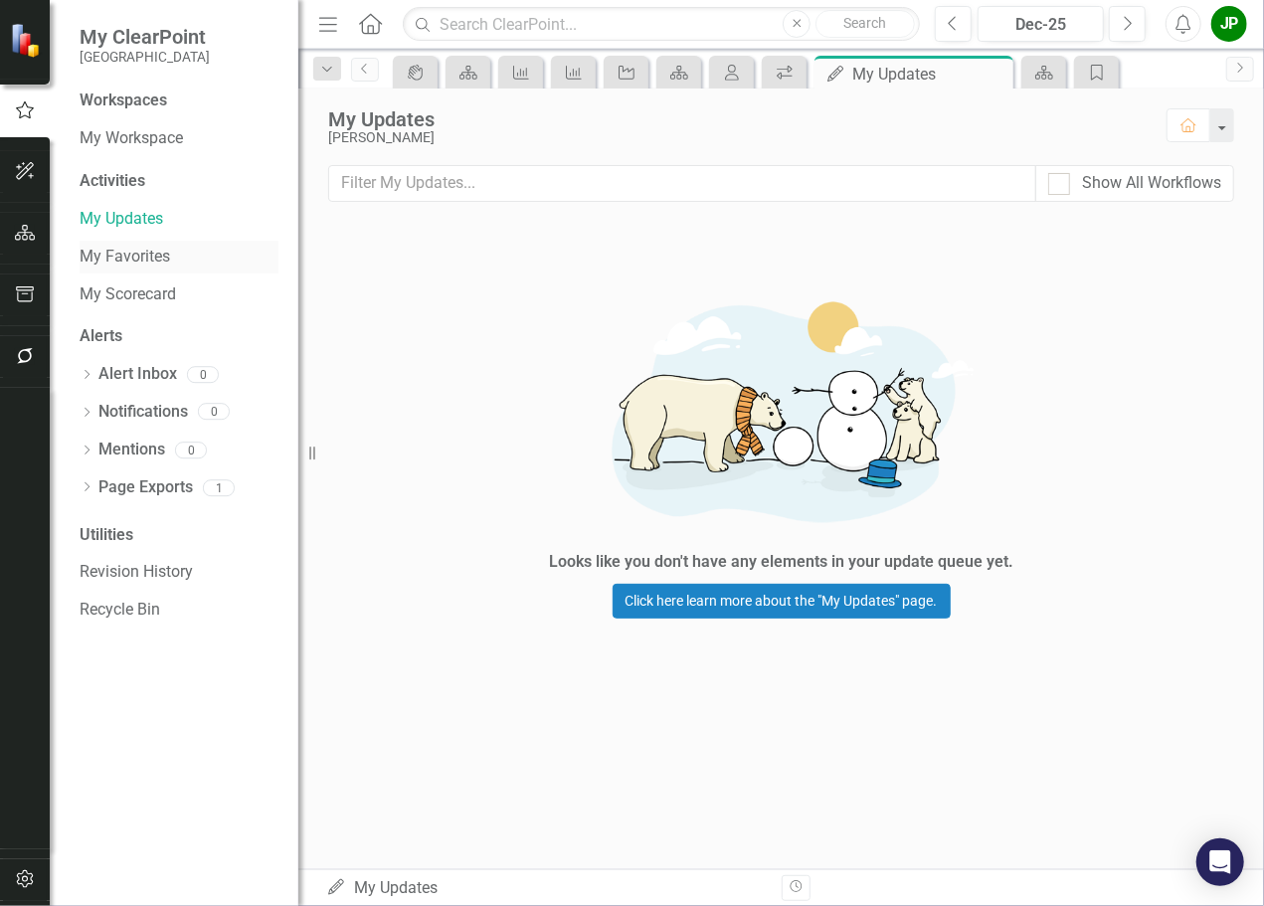
click at [161, 255] on link "My Favorites" at bounding box center [179, 257] width 199 height 23
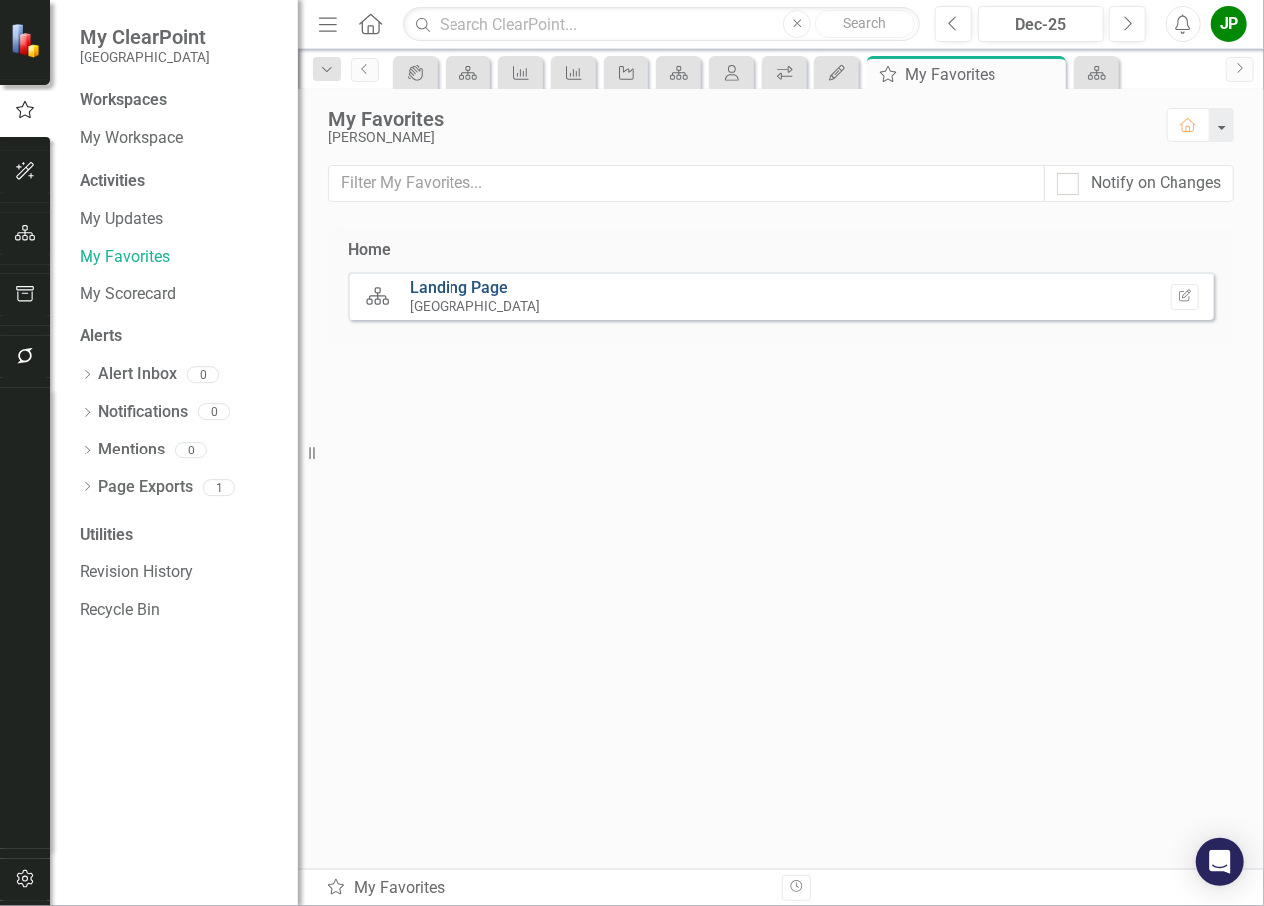
click at [495, 291] on link "Landing Page" at bounding box center [460, 288] width 98 height 19
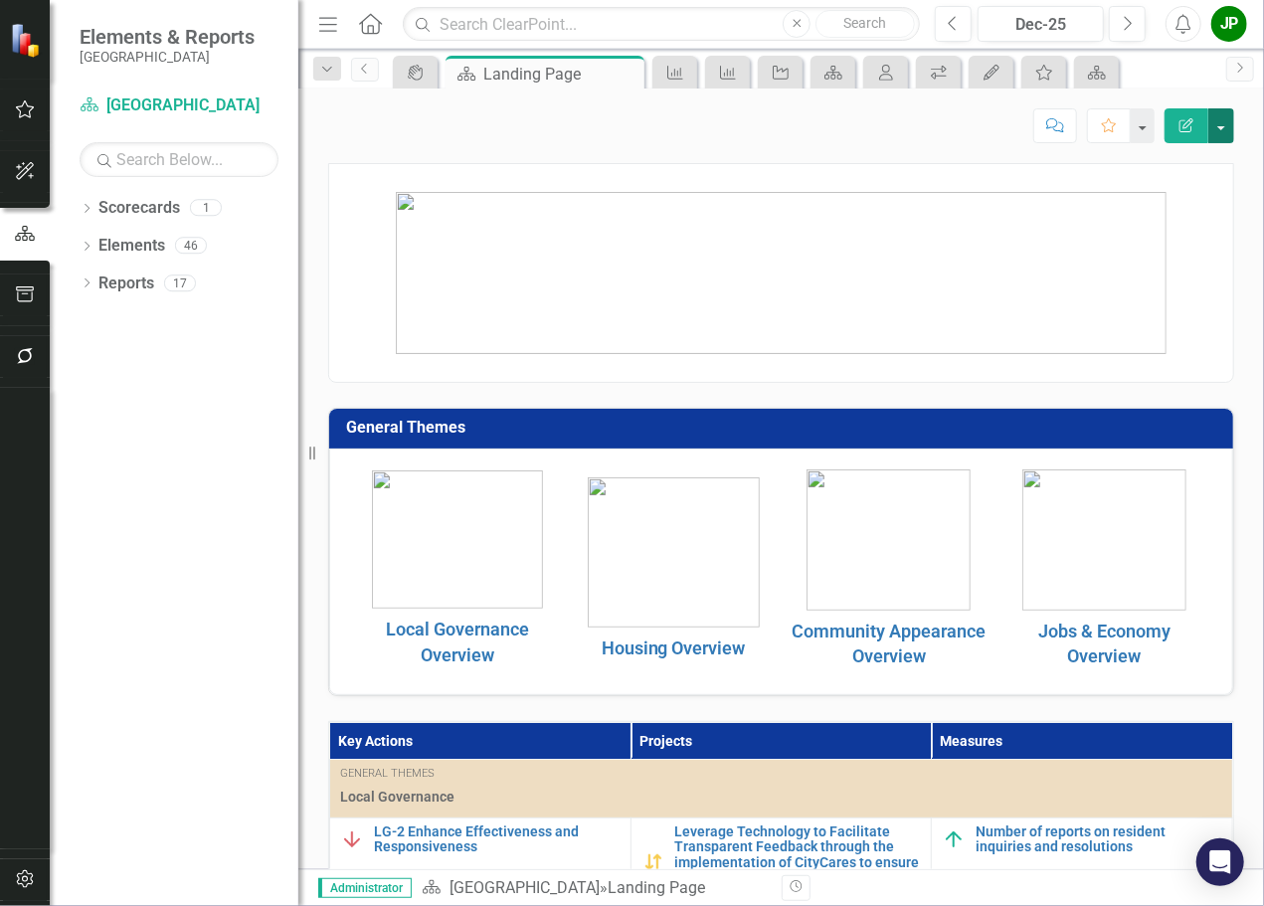
click at [1219, 133] on button "button" at bounding box center [1222, 125] width 26 height 35
click at [940, 174] on p at bounding box center [781, 176] width 904 height 24
click at [123, 241] on link "Elements" at bounding box center [131, 246] width 67 height 23
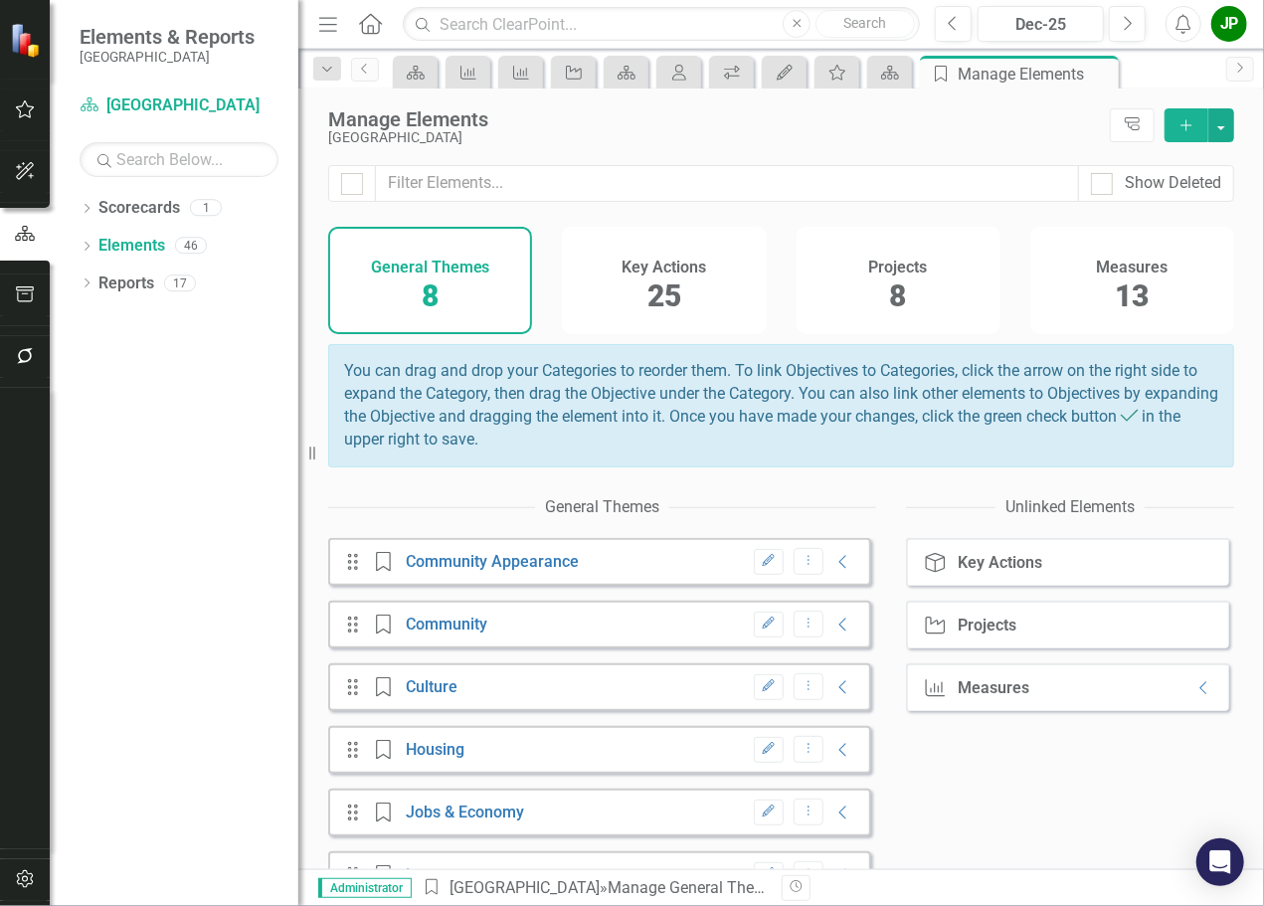
click at [686, 298] on div "Key Actions 25" at bounding box center [664, 280] width 204 height 107
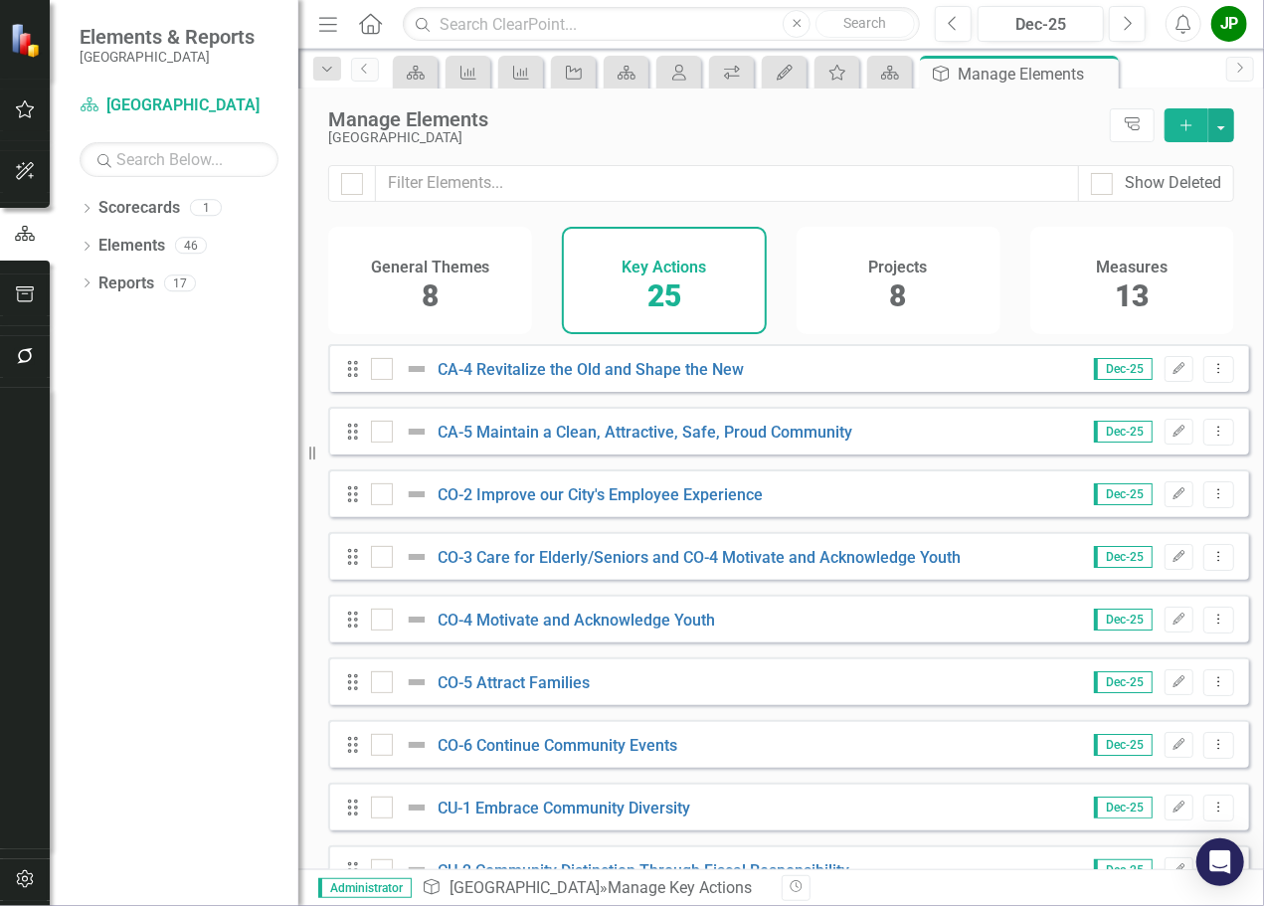
click at [903, 289] on span "8" at bounding box center [898, 296] width 17 height 35
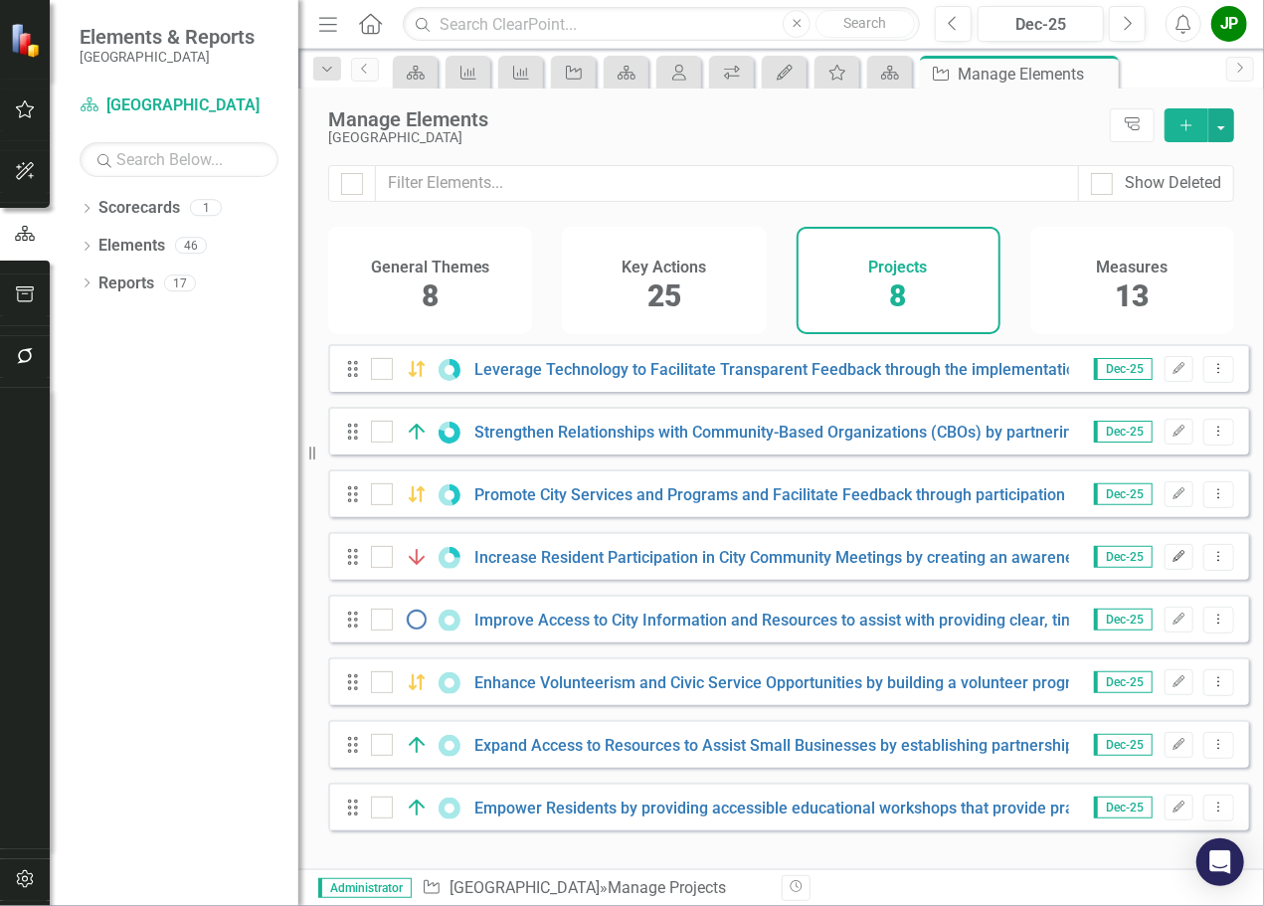
click at [1168, 570] on button "Edit" at bounding box center [1179, 557] width 29 height 26
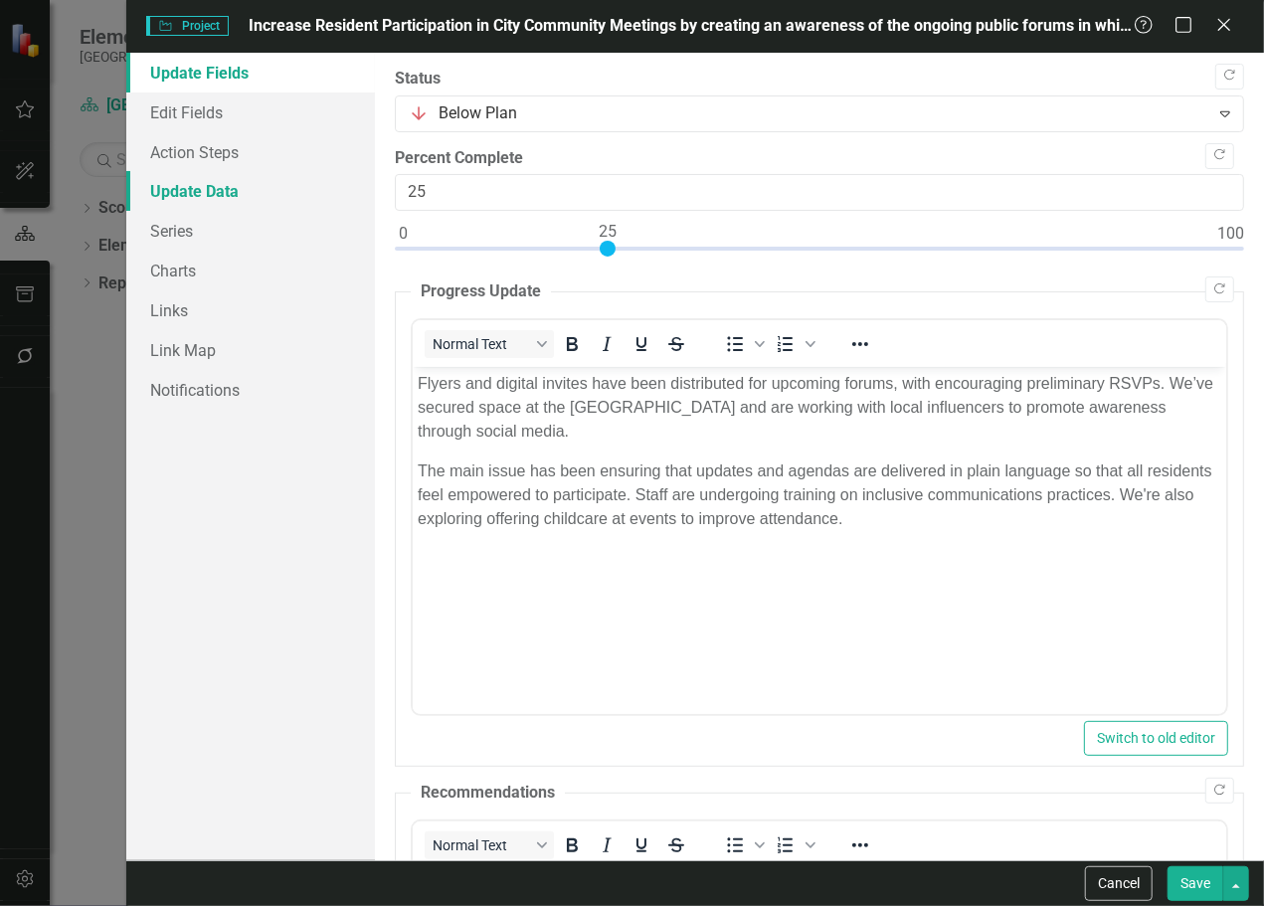
click at [231, 201] on link "Update Data" at bounding box center [250, 191] width 249 height 40
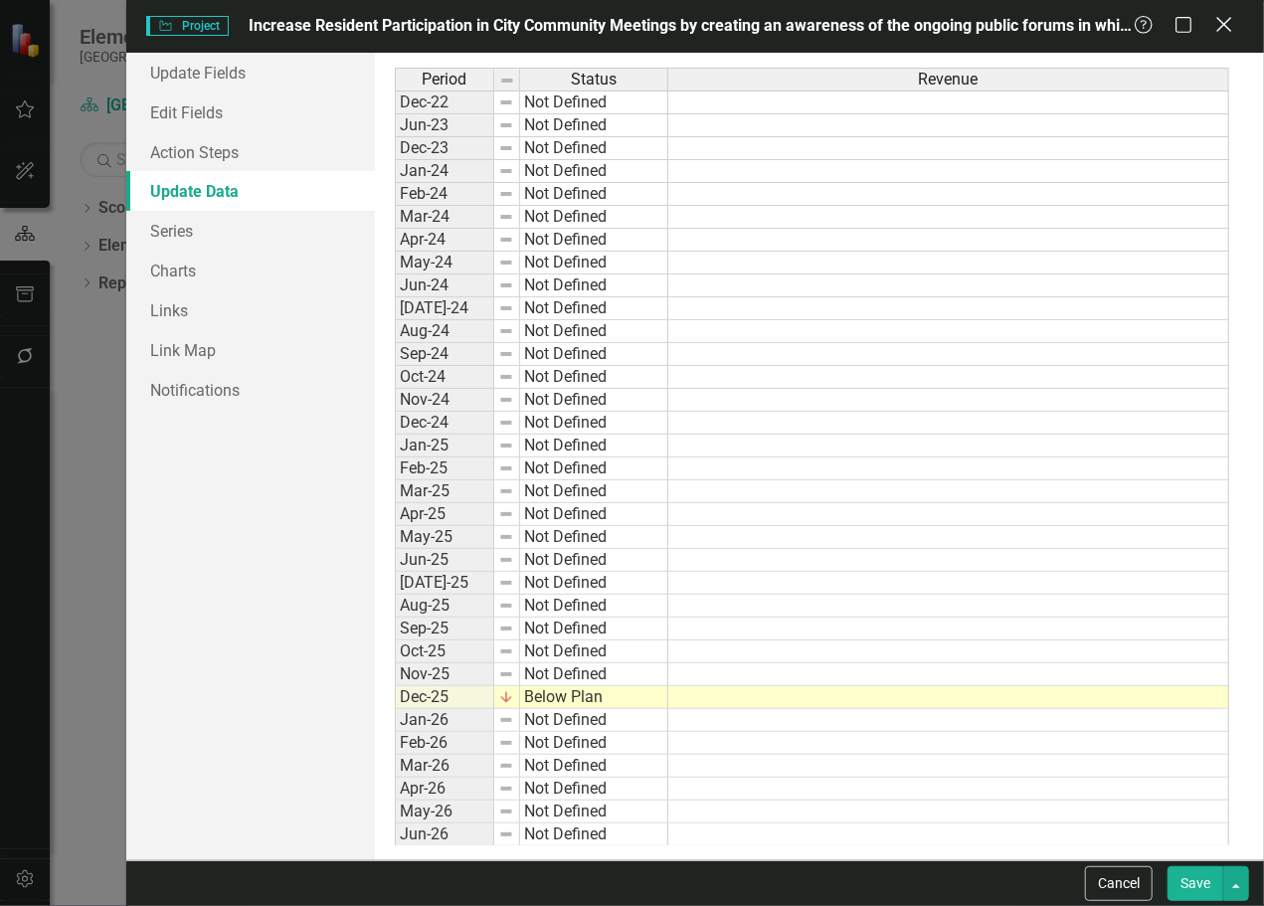
click at [1223, 26] on icon at bounding box center [1224, 24] width 15 height 15
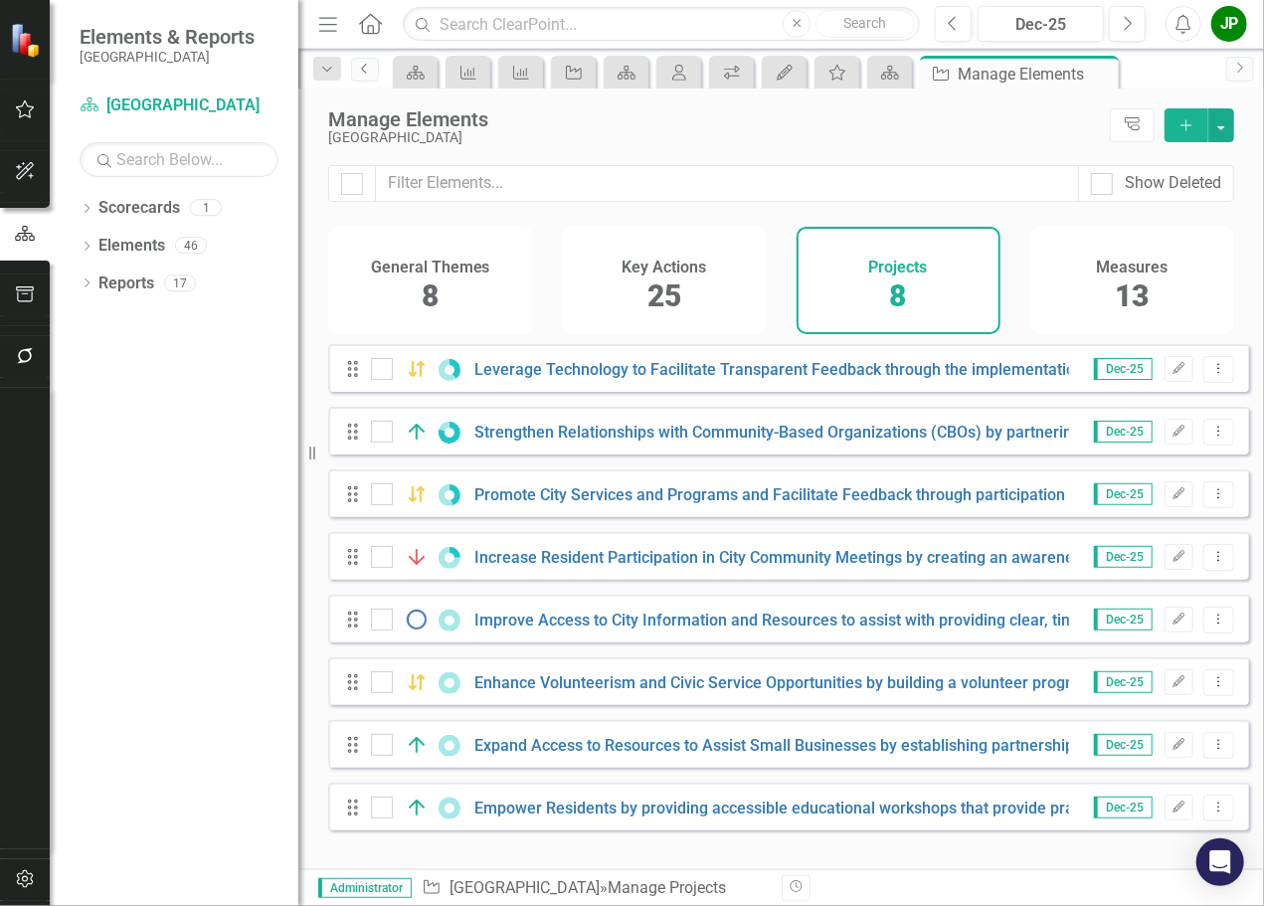
click at [366, 69] on icon "Previous" at bounding box center [365, 69] width 16 height 12
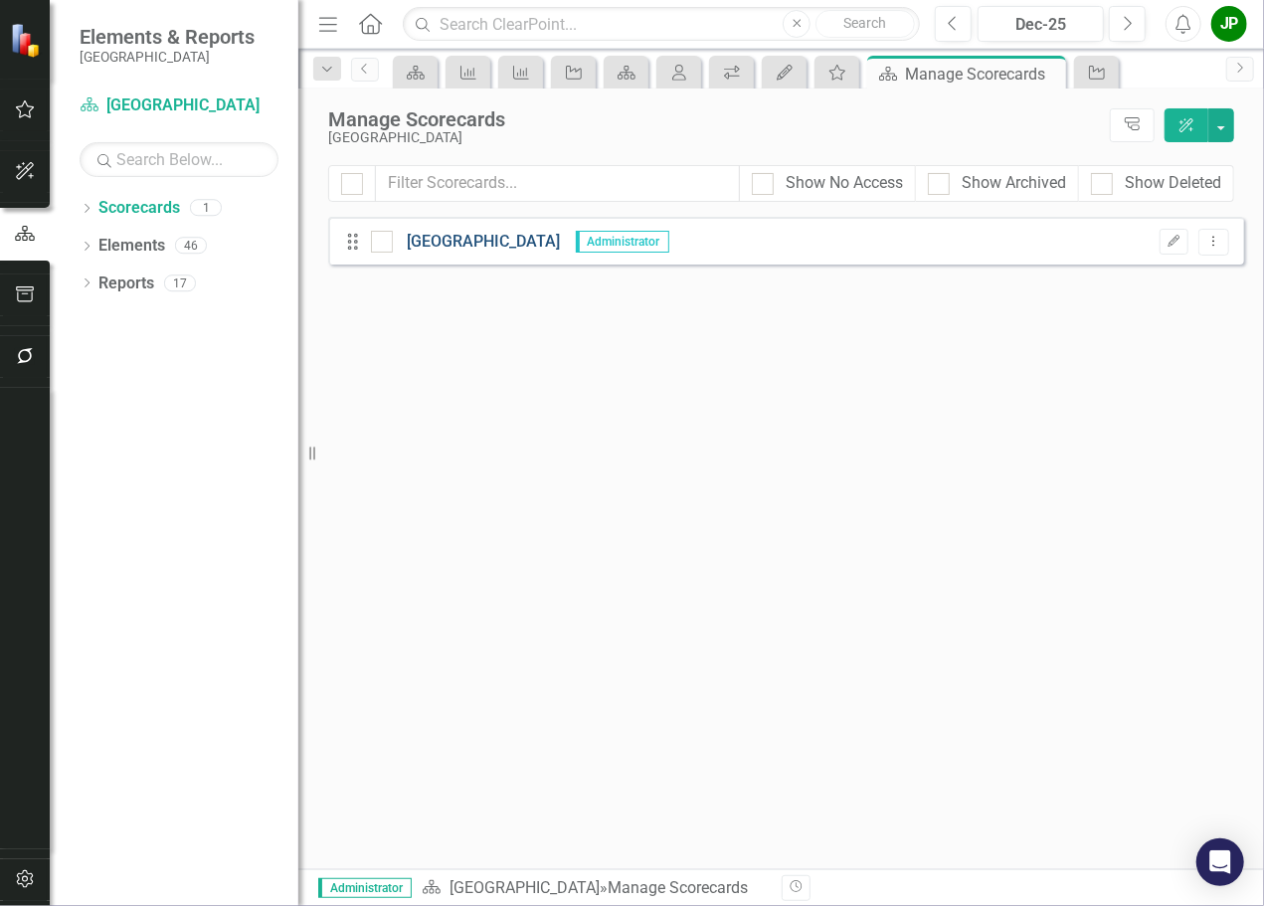
click at [495, 236] on link "[GEOGRAPHIC_DATA]" at bounding box center [477, 242] width 168 height 23
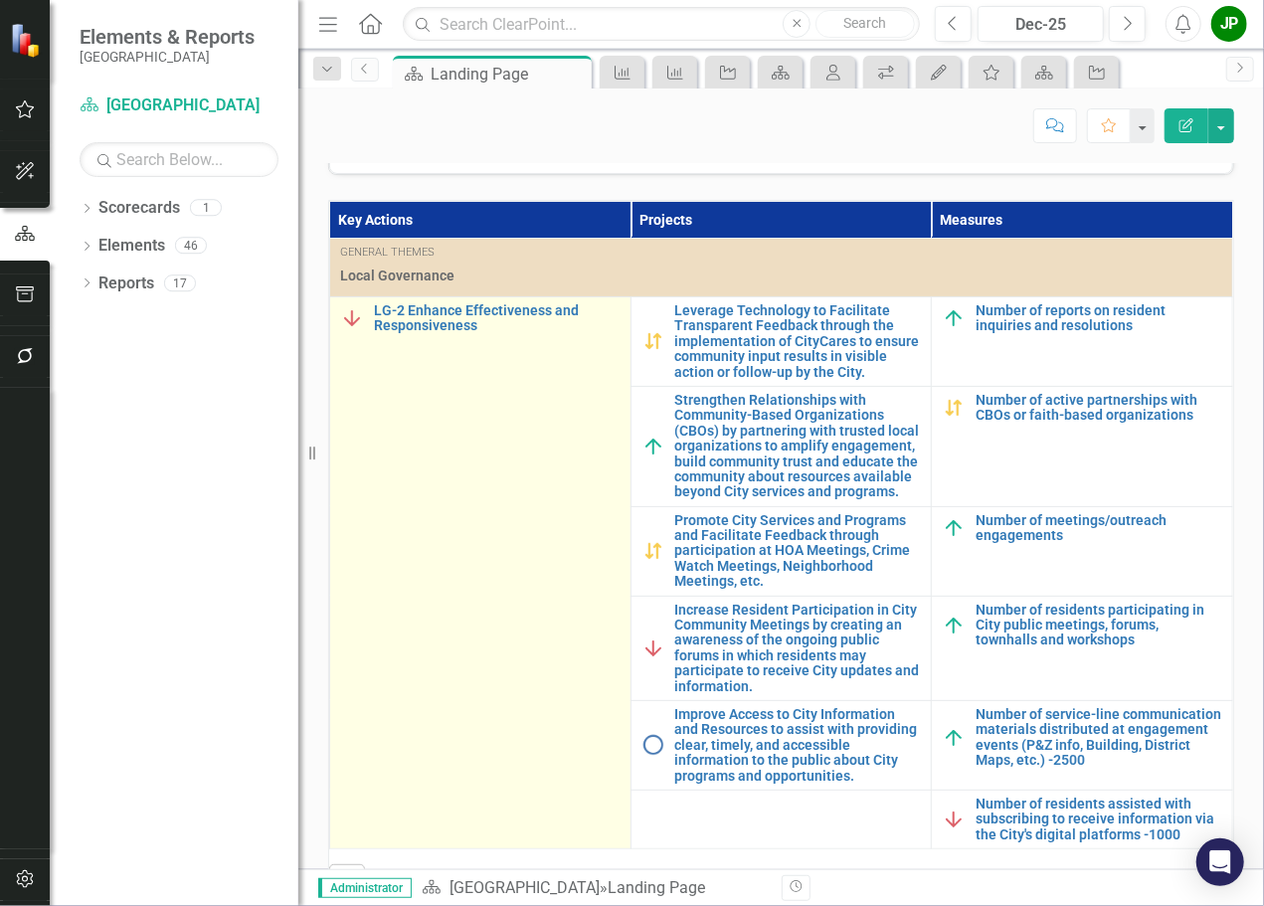
scroll to position [563, 0]
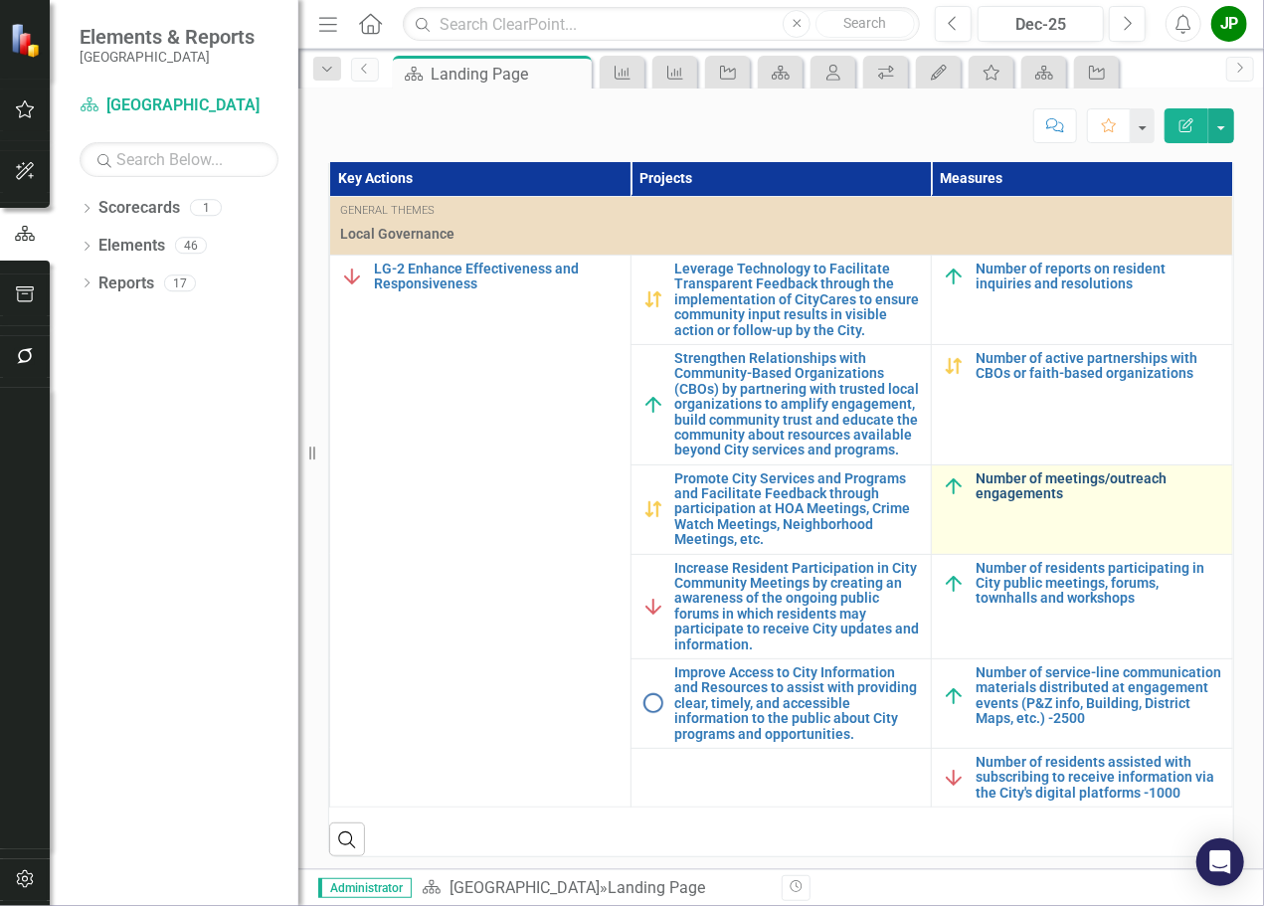
click at [1021, 490] on link "Number of meetings/outreach engagements" at bounding box center [1099, 486] width 247 height 31
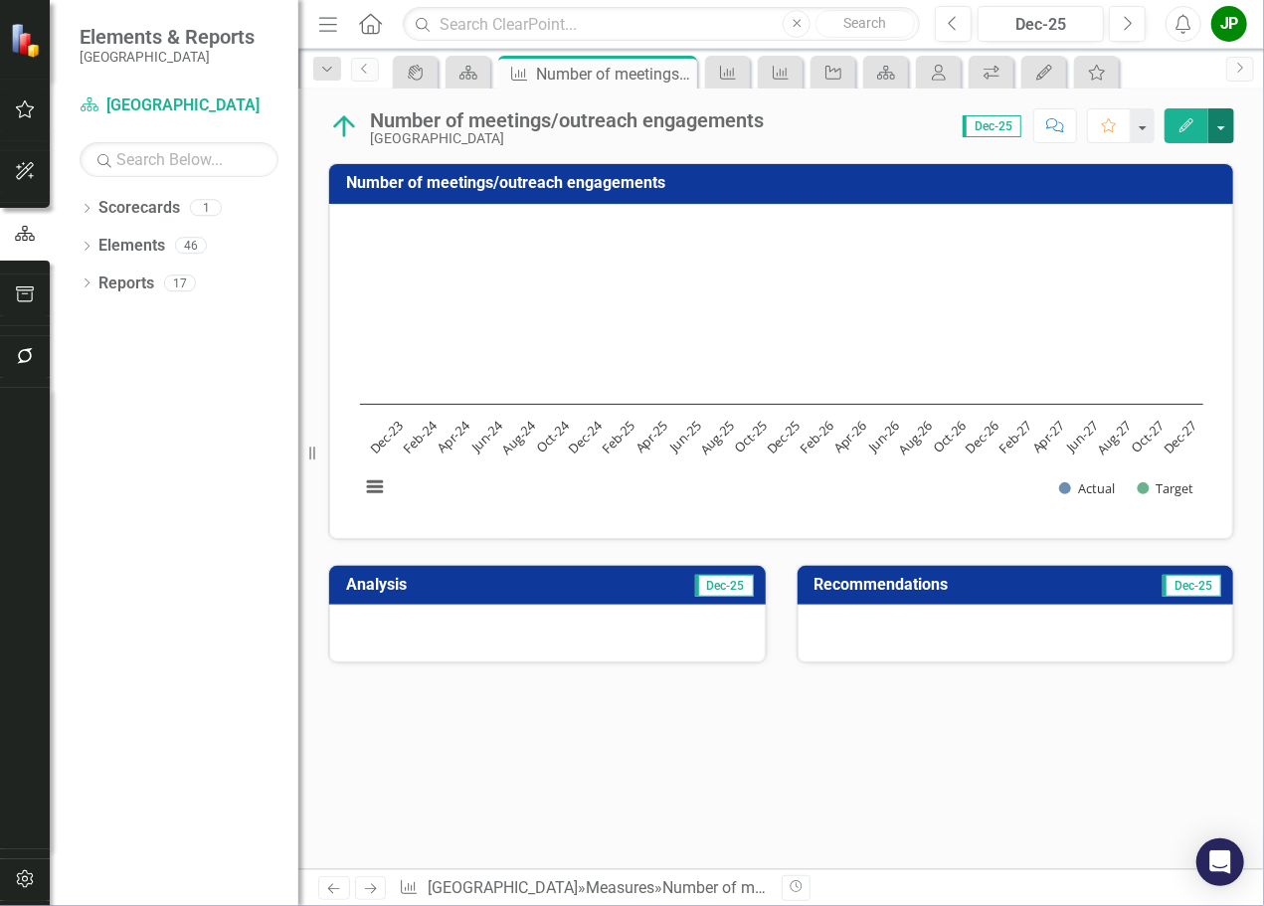
click at [1225, 137] on button "button" at bounding box center [1222, 125] width 26 height 35
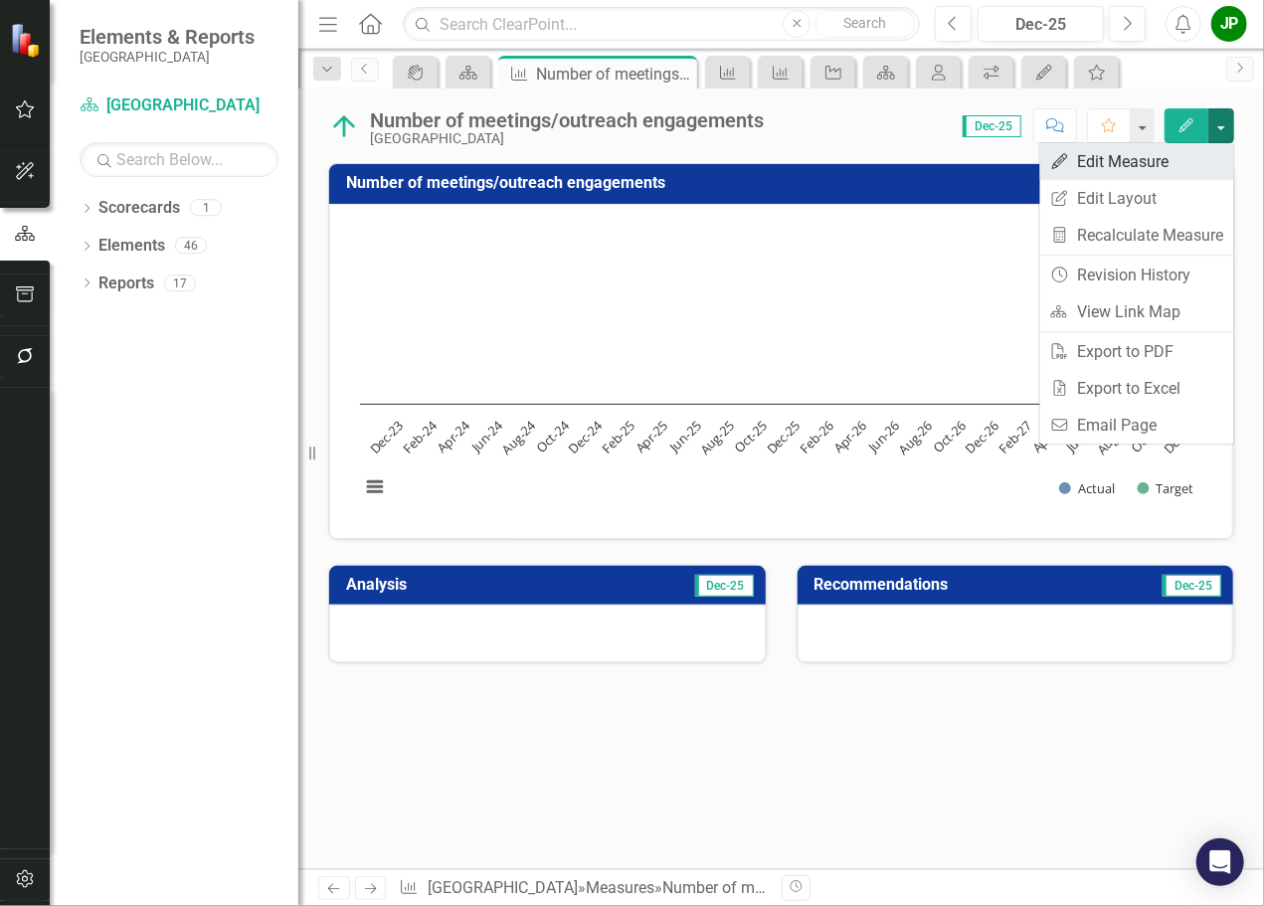
click at [1139, 166] on link "Edit Edit Measure" at bounding box center [1137, 161] width 194 height 37
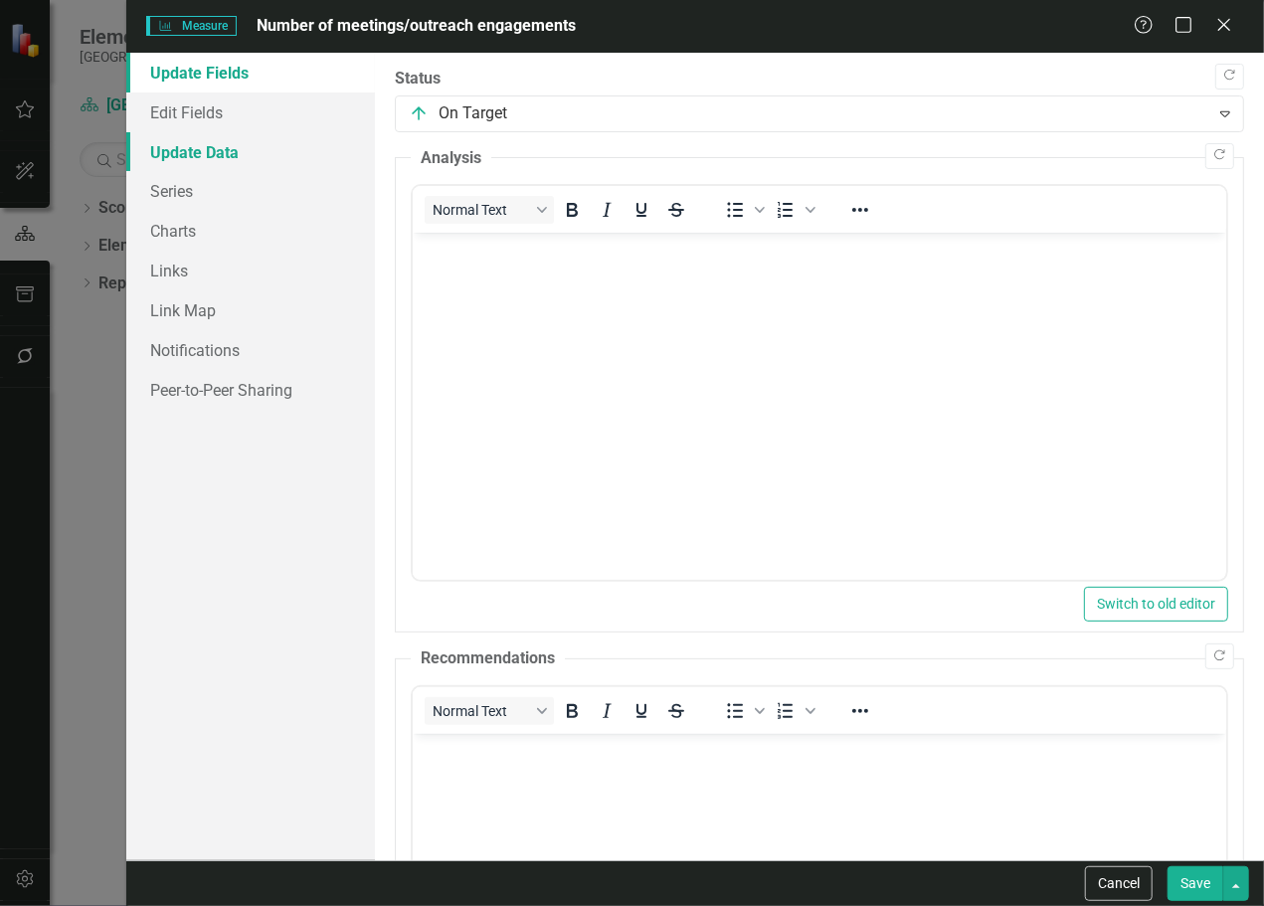
click at [219, 158] on link "Update Data" at bounding box center [250, 152] width 249 height 40
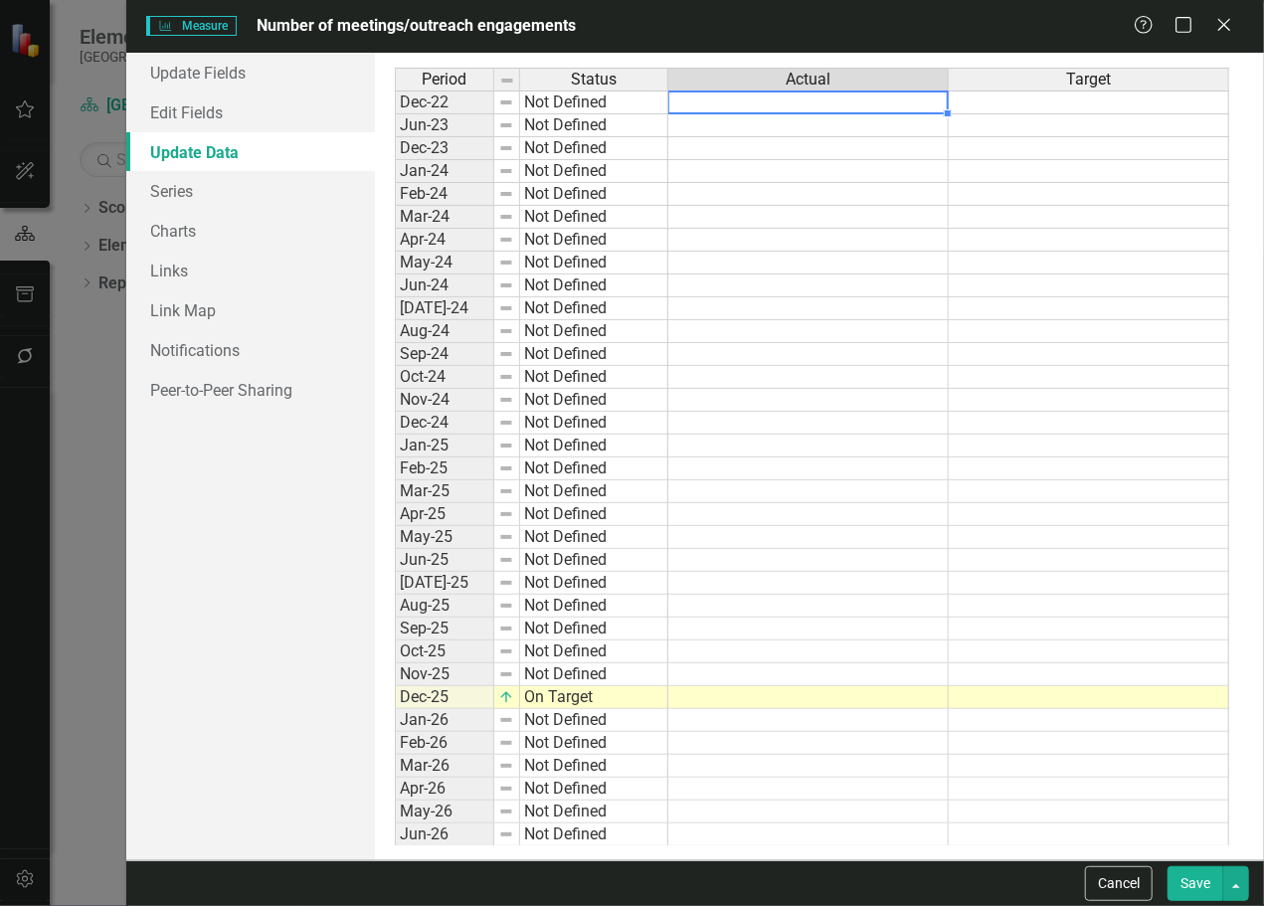
click at [812, 102] on td at bounding box center [808, 103] width 281 height 24
click at [1231, 31] on icon "Close" at bounding box center [1224, 24] width 25 height 19
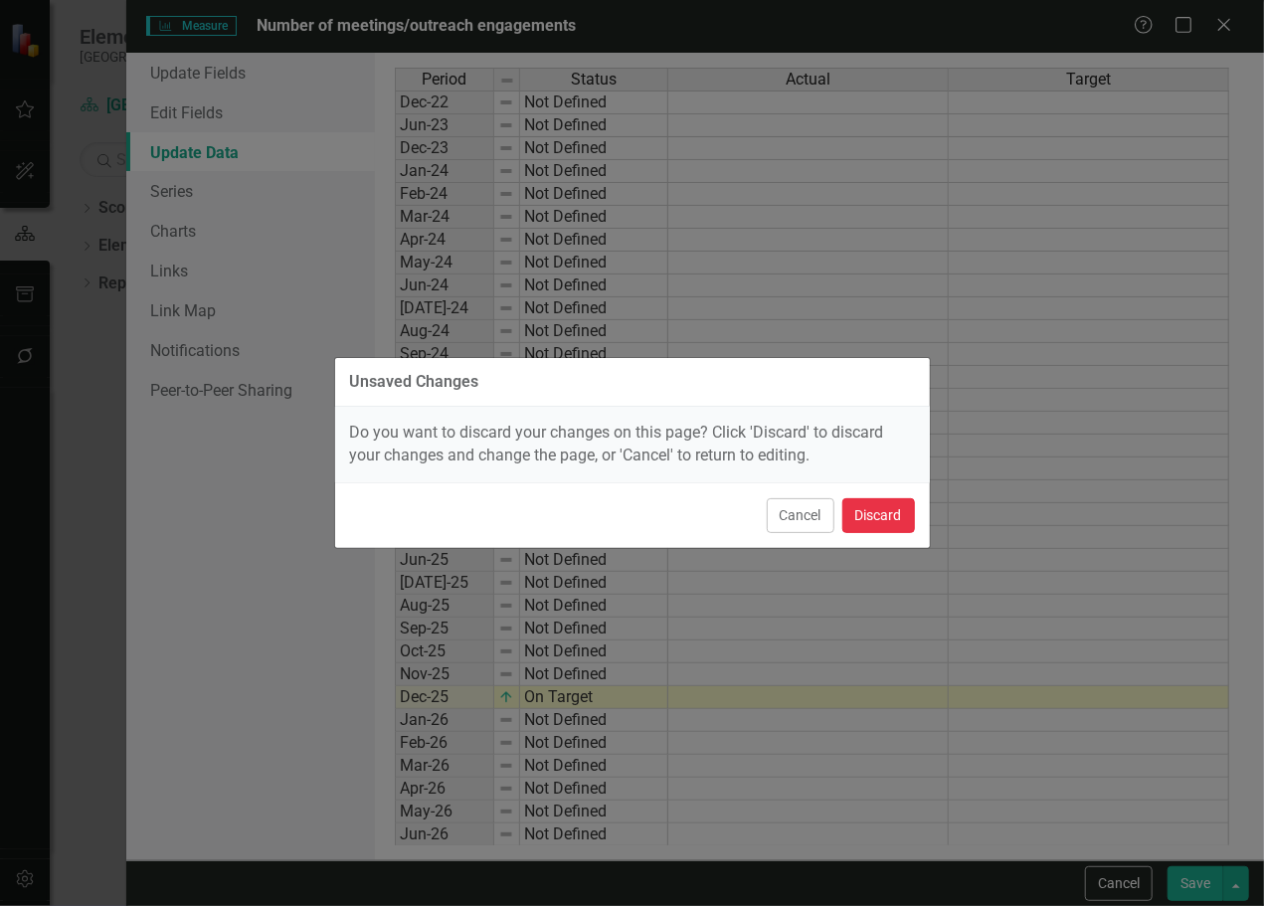
click at [883, 514] on button "Discard" at bounding box center [879, 515] width 73 height 35
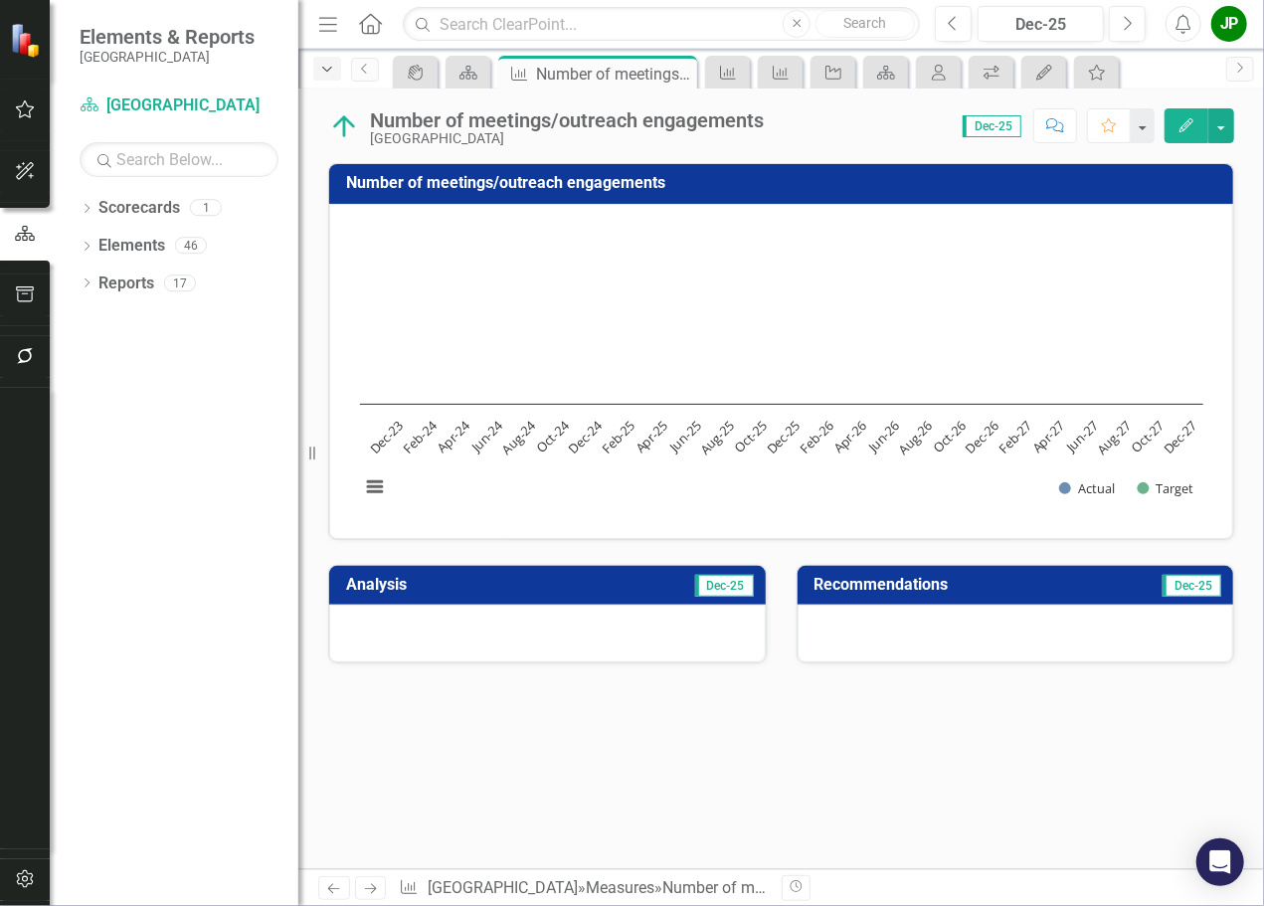
click at [322, 75] on icon "Dropdown" at bounding box center [327, 70] width 18 height 14
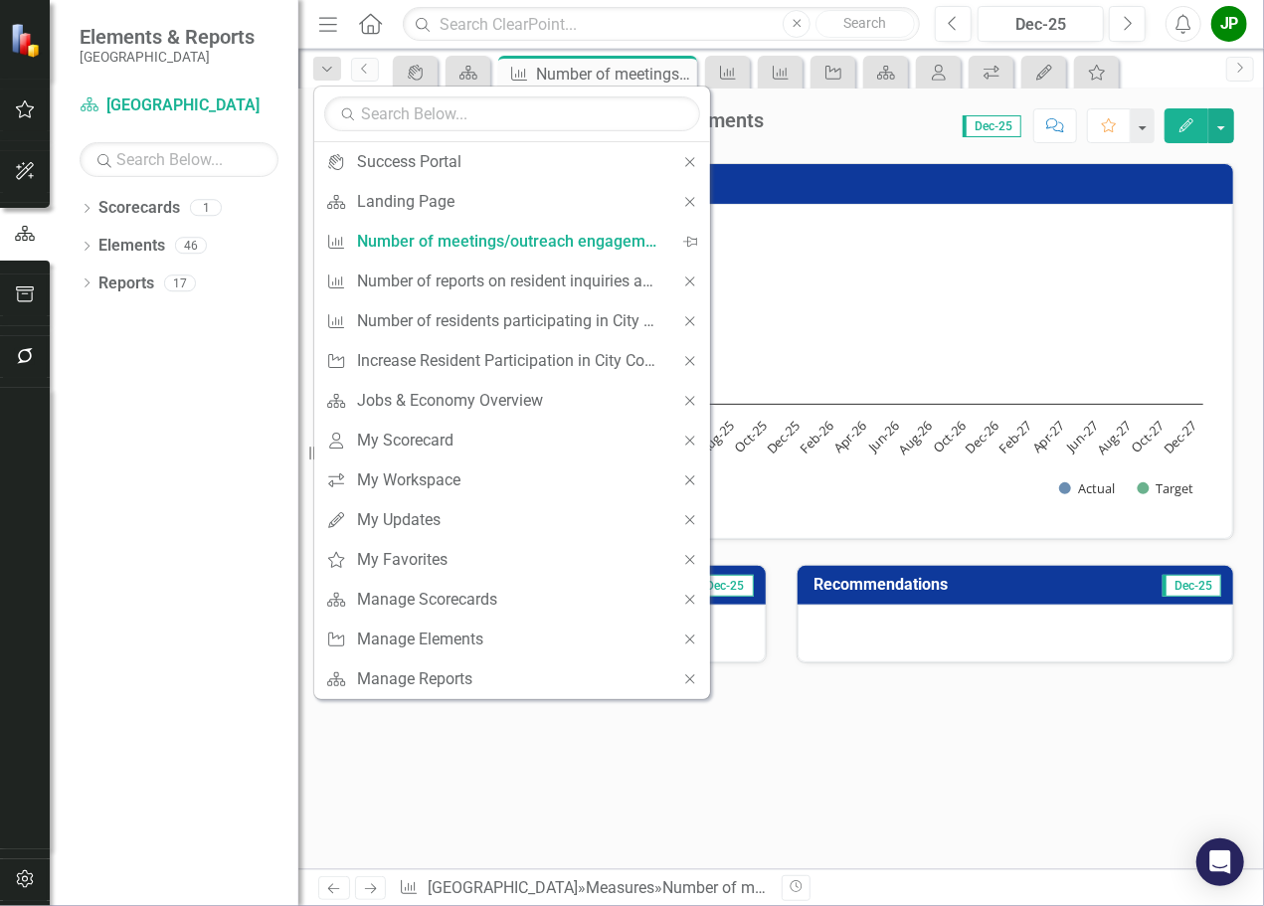
click at [151, 459] on div "Dropdown Scorecards 1 [GEOGRAPHIC_DATA] Dropdown Elements 46 Dropdown Key Actio…" at bounding box center [174, 549] width 249 height 714
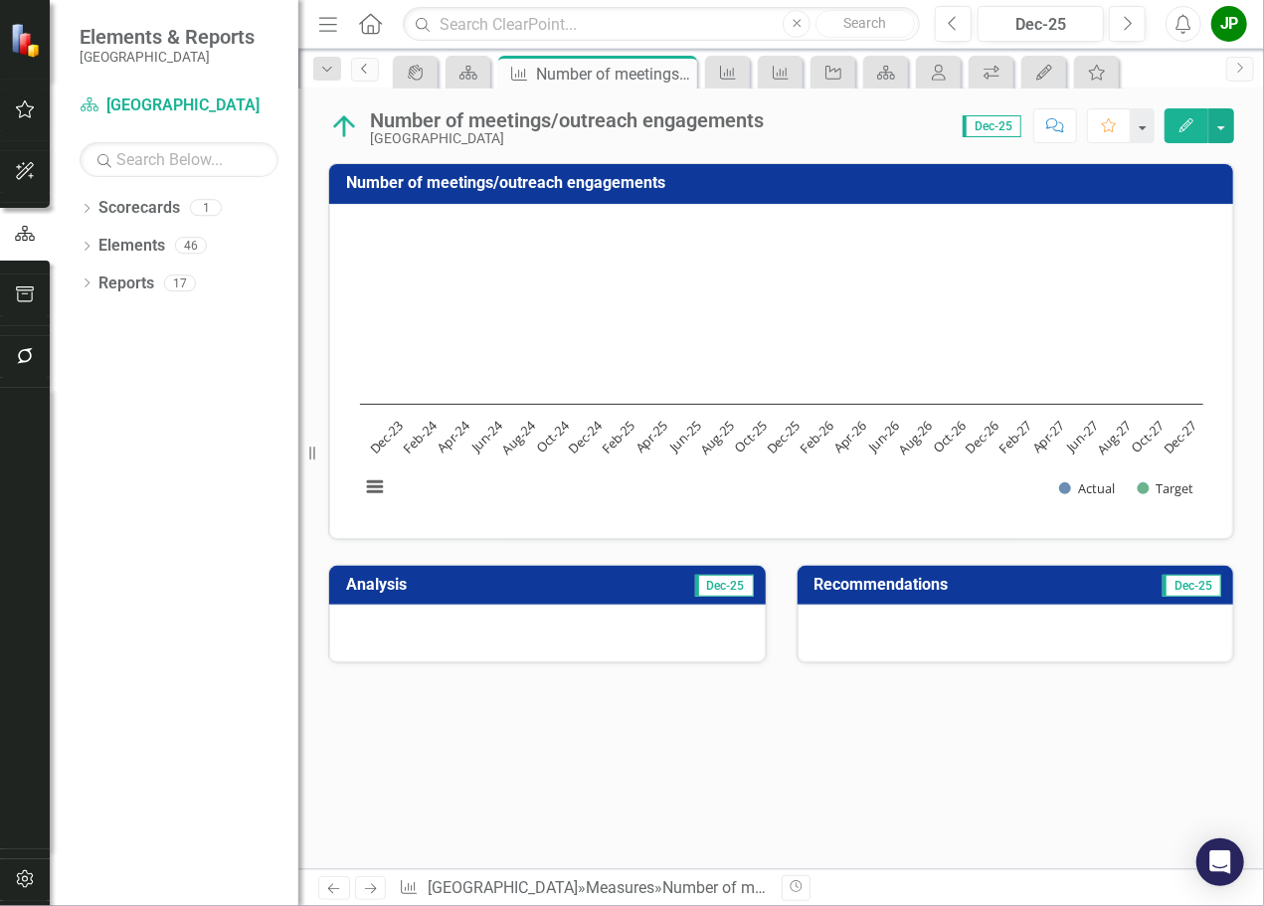
click at [362, 69] on icon "Previous" at bounding box center [365, 69] width 16 height 12
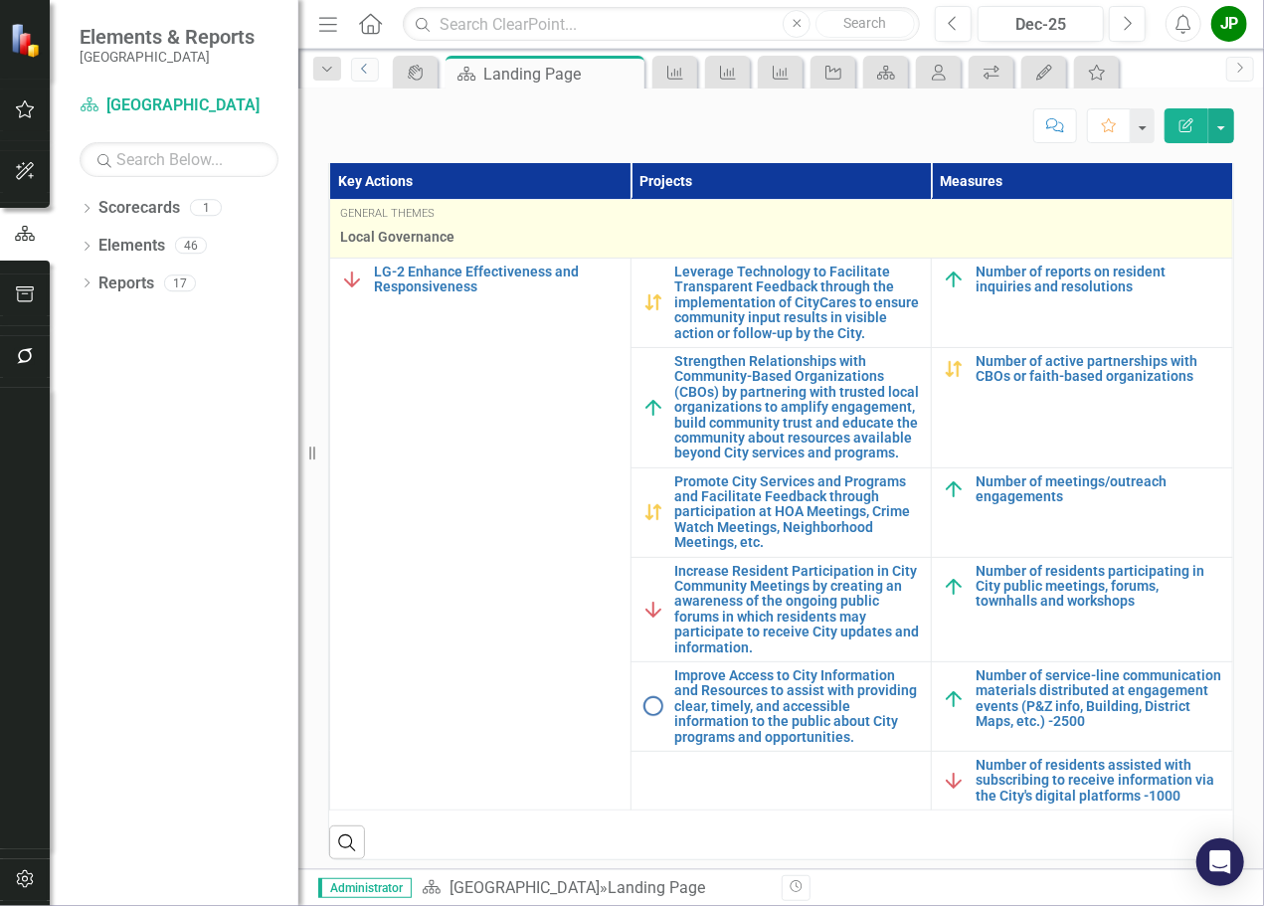
scroll to position [563, 0]
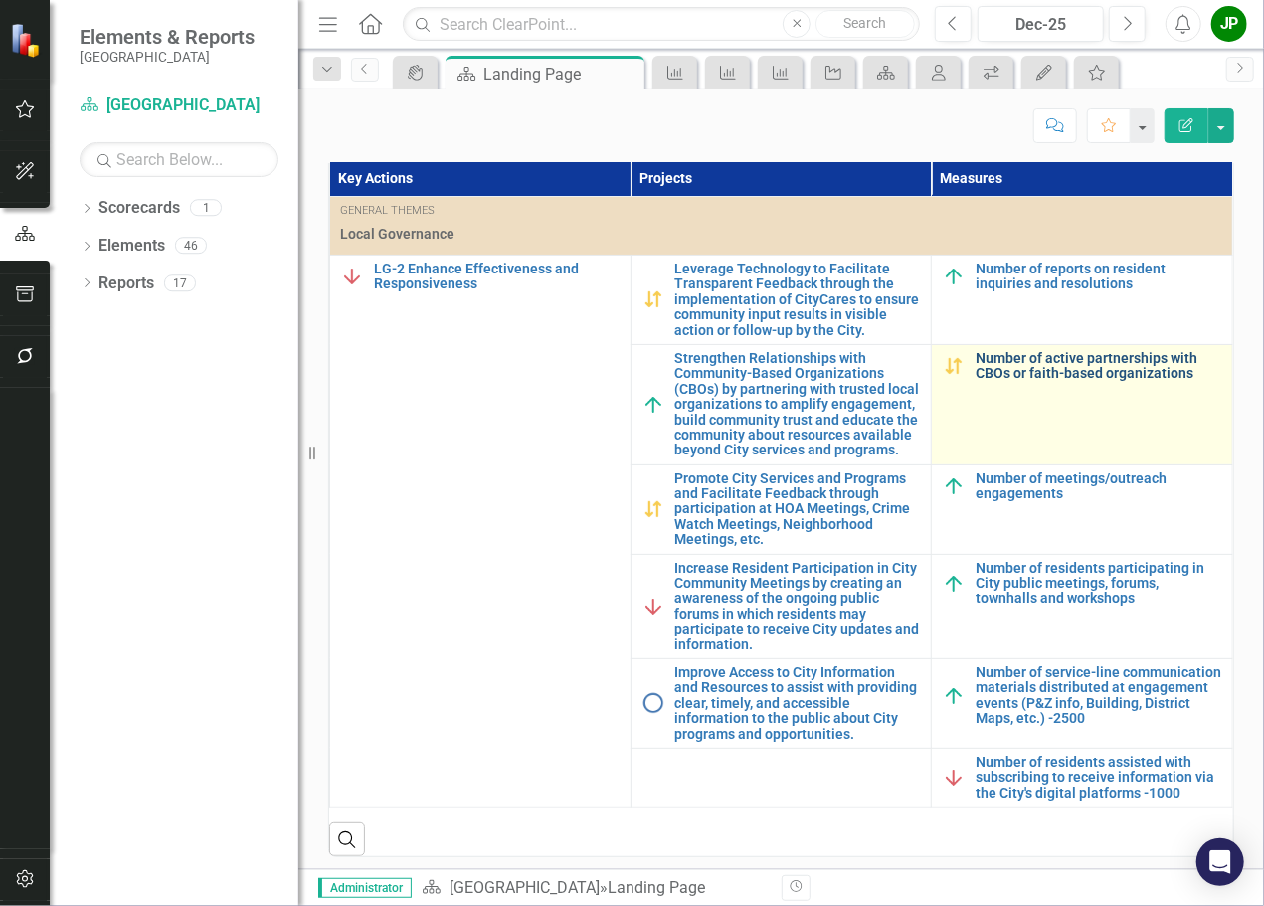
click at [1048, 375] on link "Number of active partnerships with CBOs or faith-based organizations" at bounding box center [1099, 366] width 247 height 31
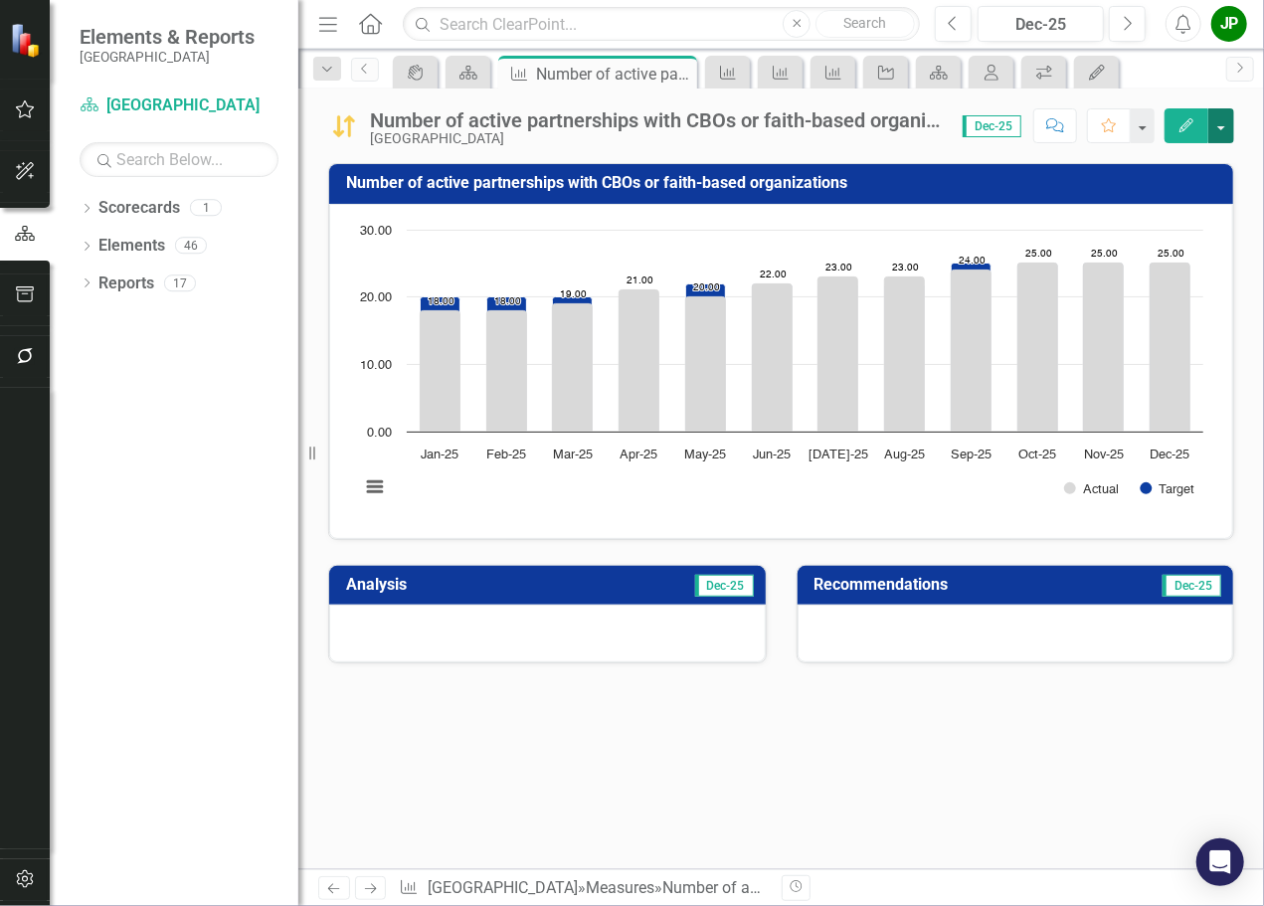
click at [1229, 133] on button "button" at bounding box center [1222, 125] width 26 height 35
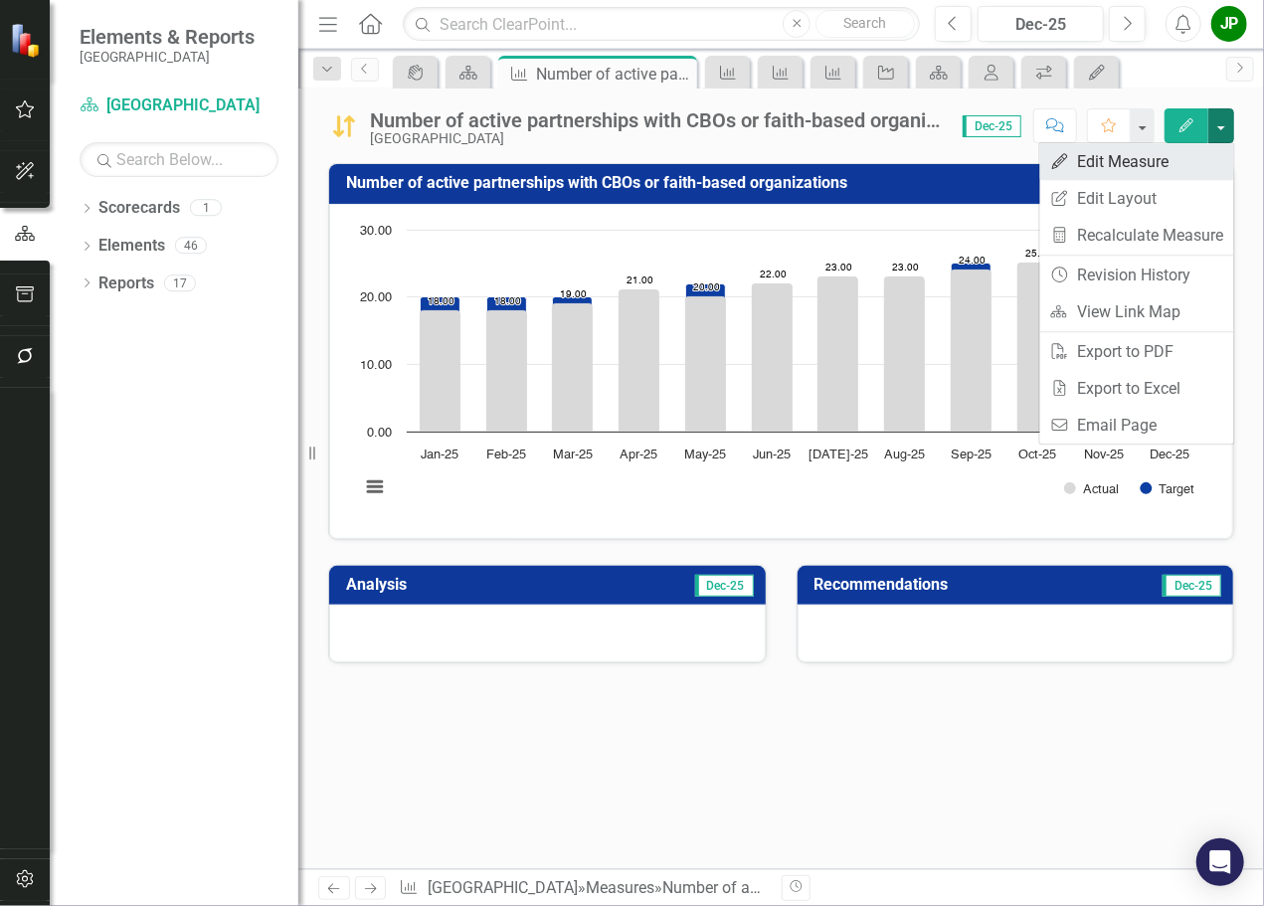
click at [1198, 170] on link "Edit Edit Measure" at bounding box center [1137, 161] width 194 height 37
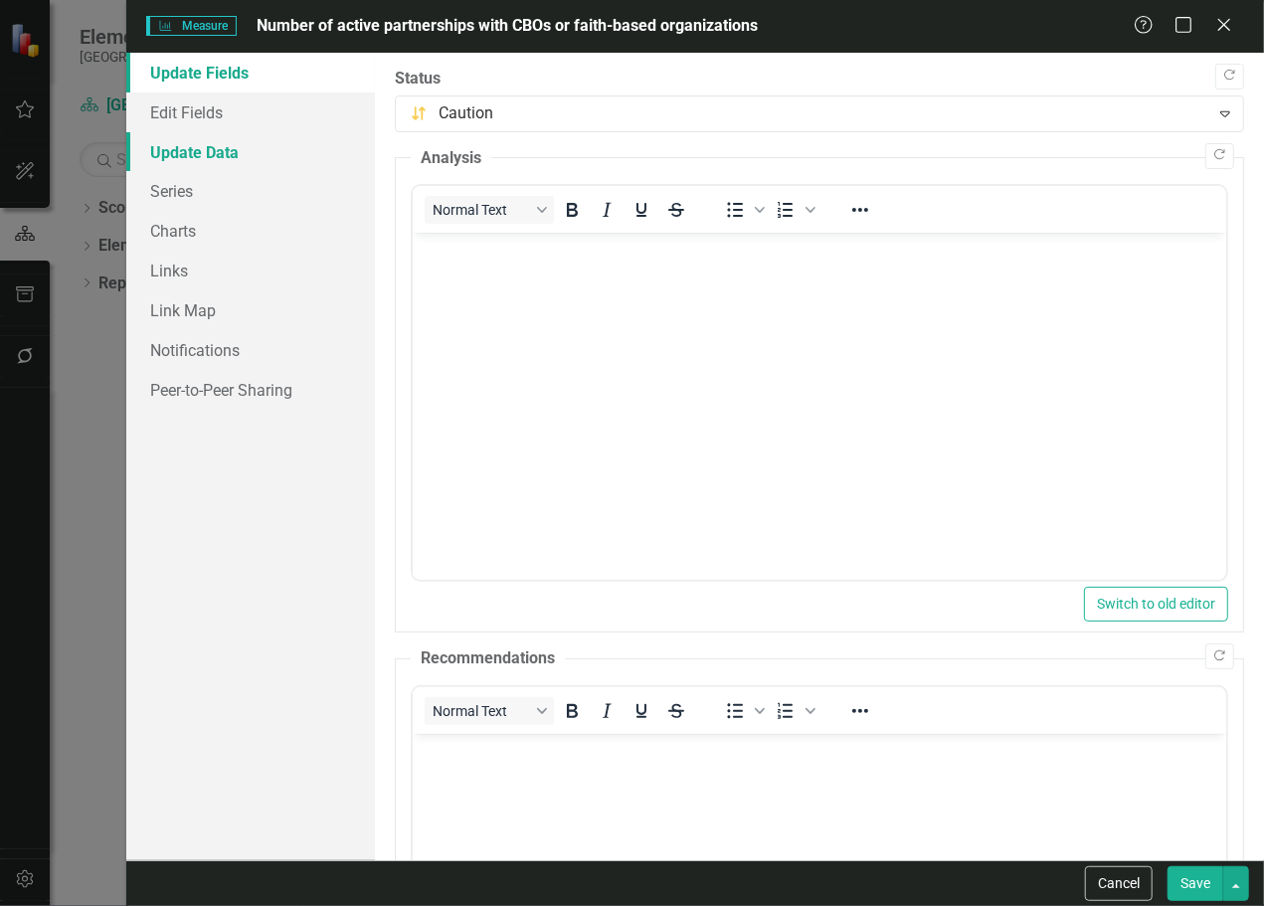
click at [188, 156] on link "Update Data" at bounding box center [250, 152] width 249 height 40
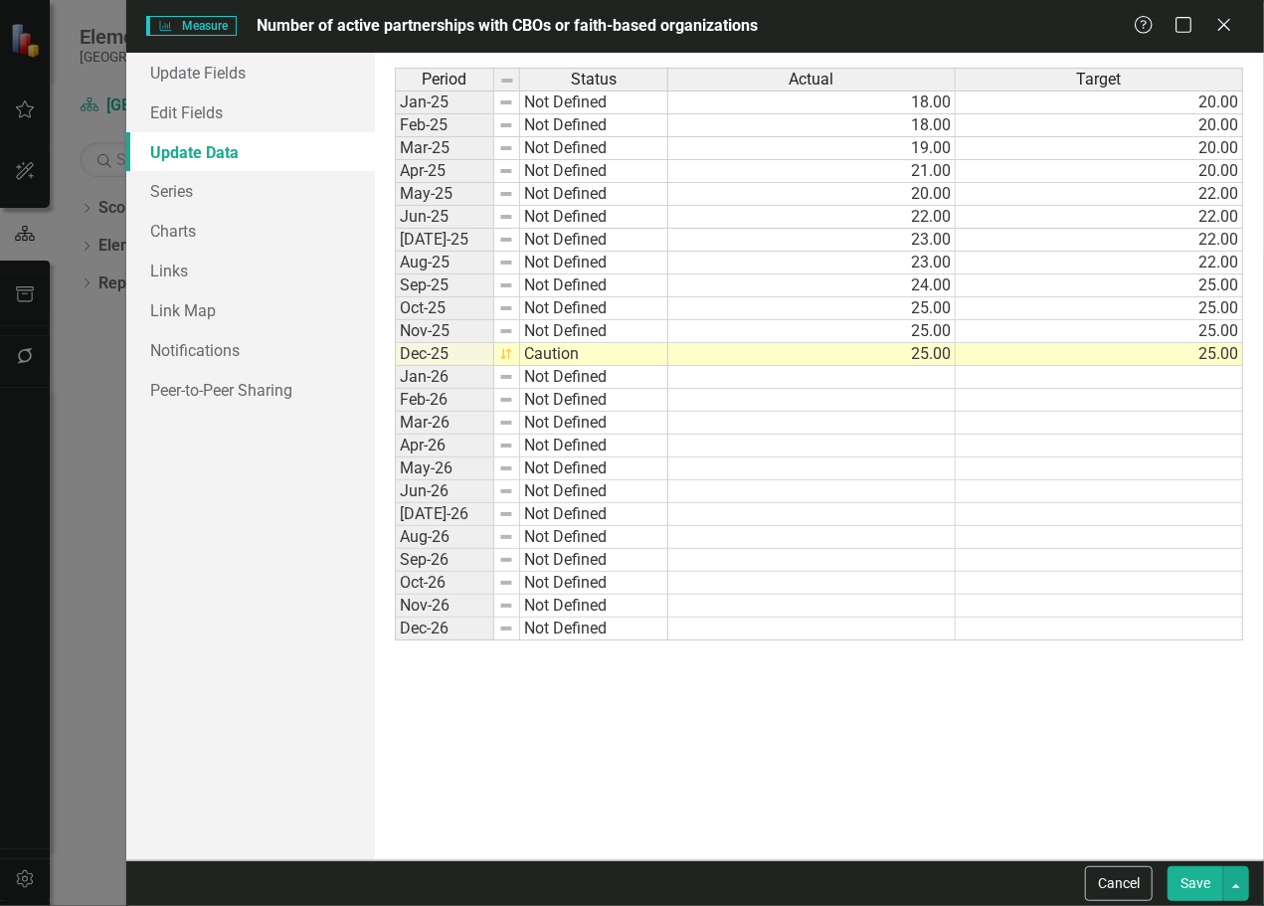
click at [75, 431] on div "Measure Measure Number of active partnerships with CBOs or faith-based organiza…" at bounding box center [632, 453] width 1264 height 906
click at [1225, 27] on icon at bounding box center [1224, 24] width 15 height 15
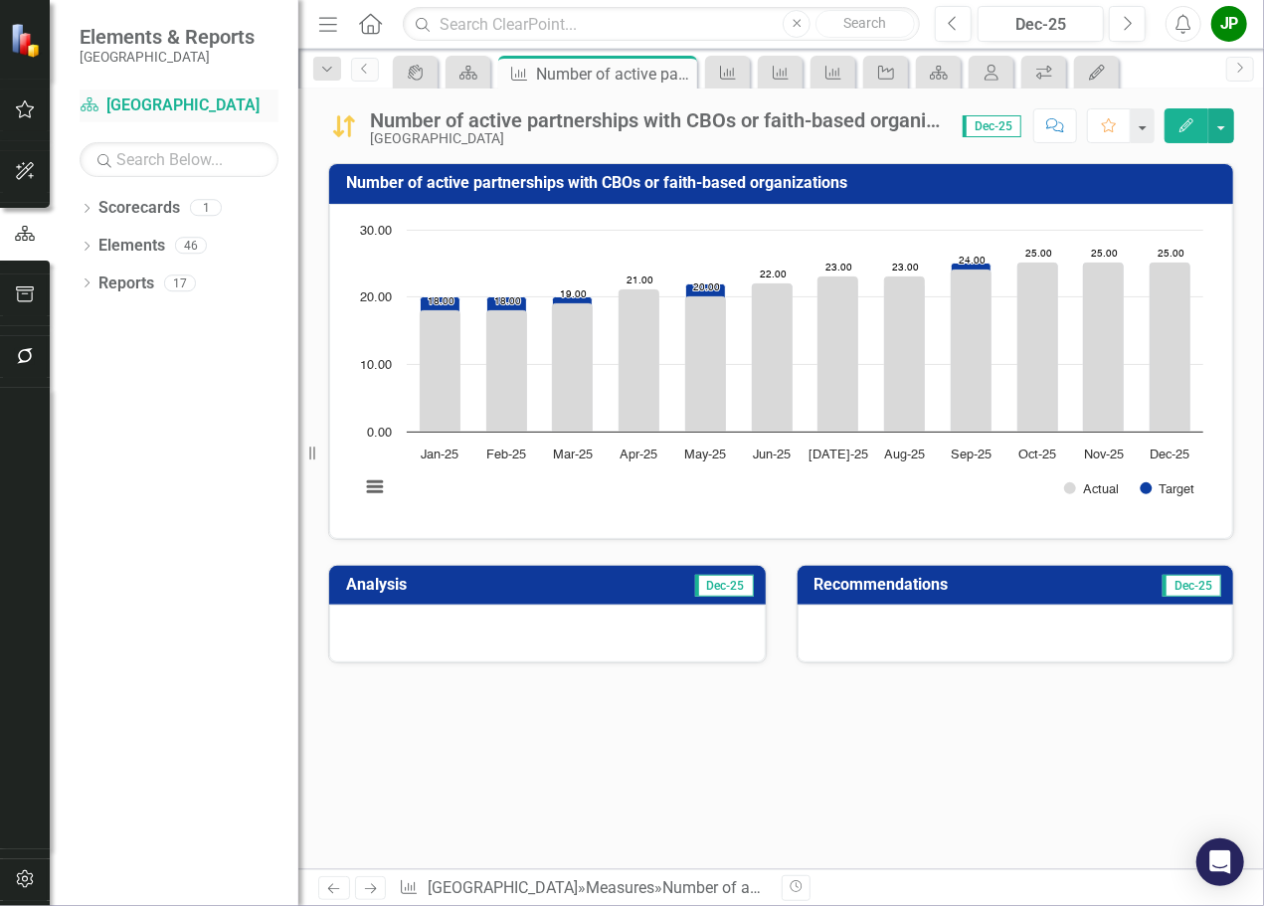
click at [206, 107] on link "Scorecard [GEOGRAPHIC_DATA]" at bounding box center [179, 105] width 199 height 23
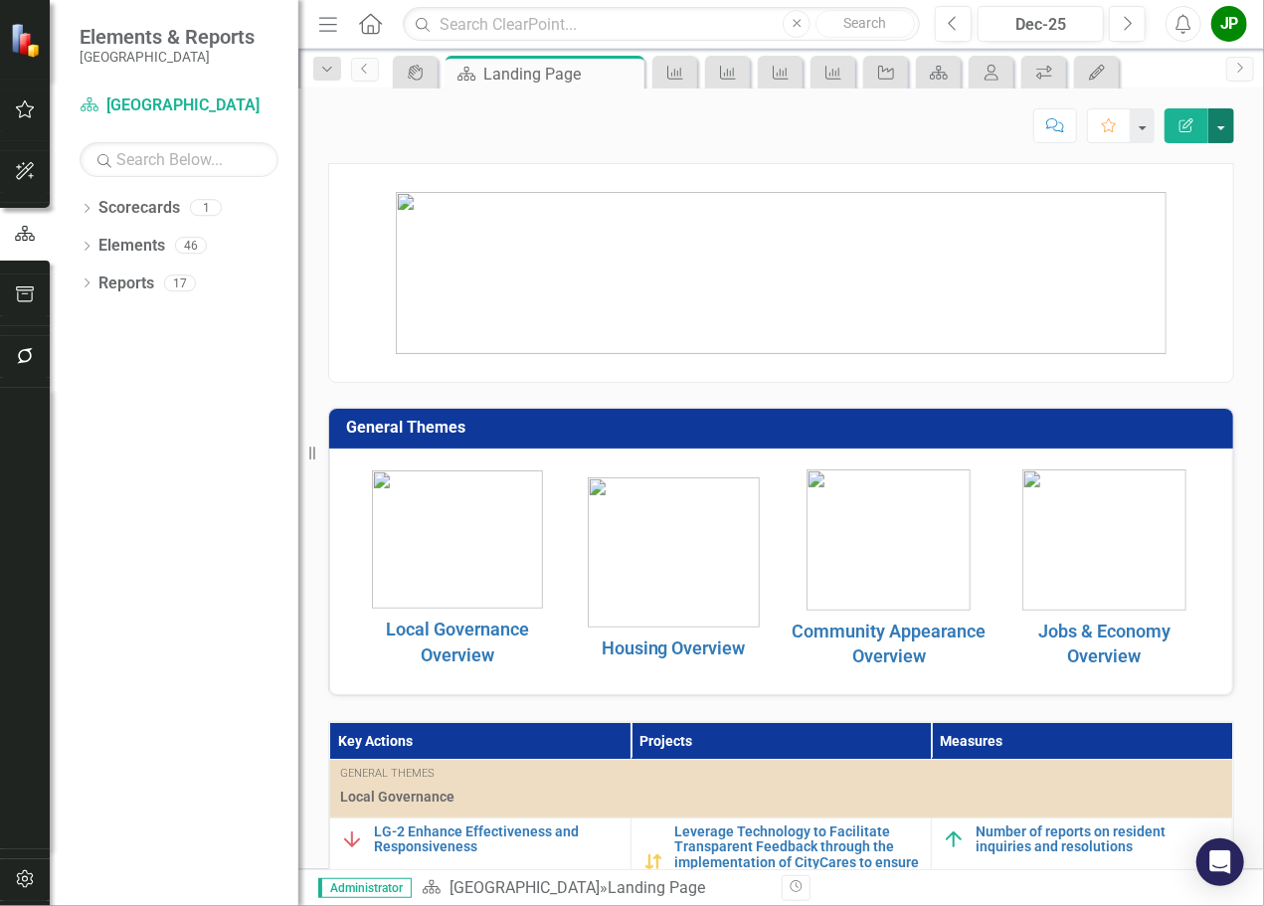
click at [1225, 135] on button "button" at bounding box center [1222, 125] width 26 height 35
click at [24, 295] on icon "button" at bounding box center [25, 294] width 21 height 16
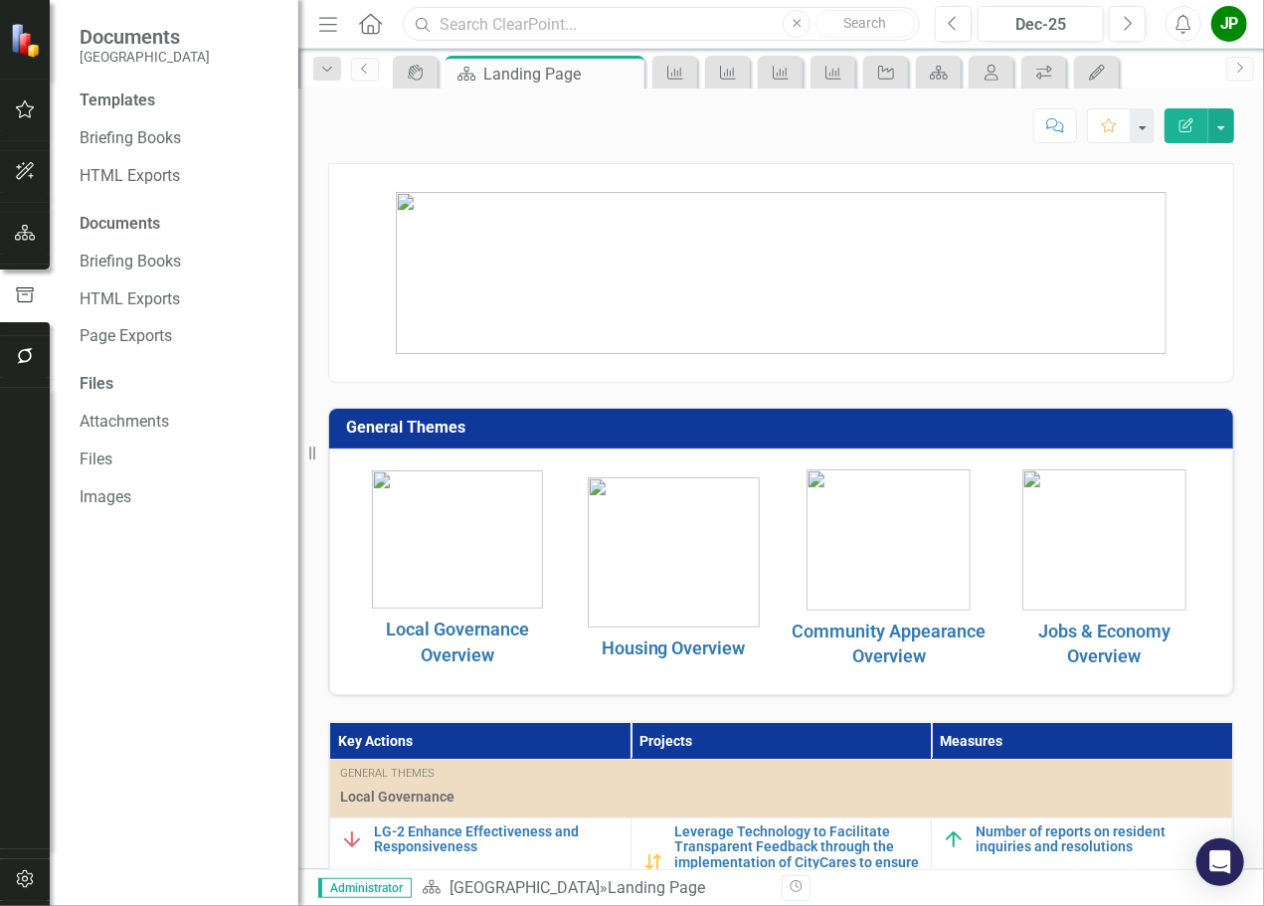
click at [603, 34] on input "text" at bounding box center [661, 24] width 517 height 35
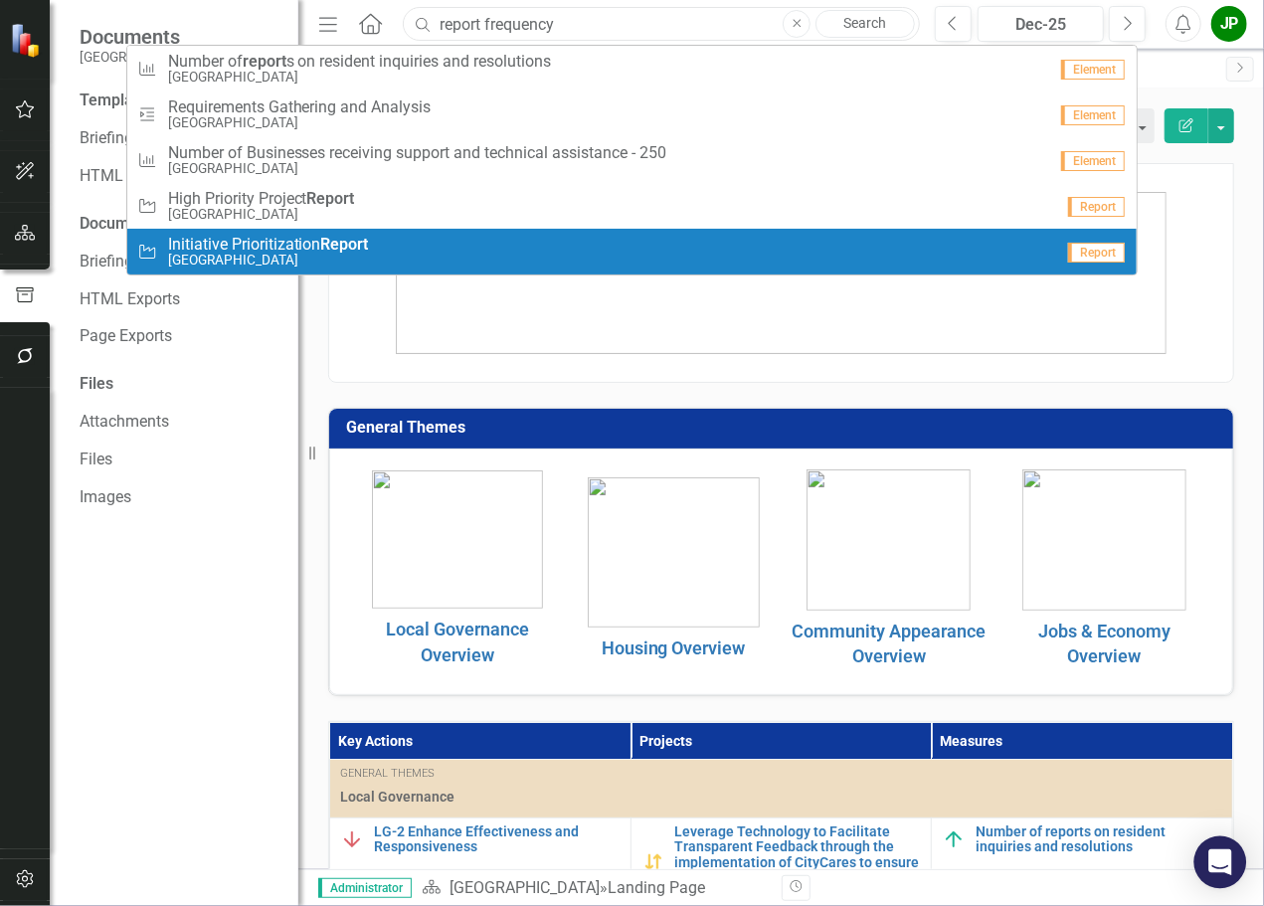
type input "report frequency"
click at [1234, 864] on div "Open Intercom Messenger" at bounding box center [1221, 863] width 53 height 53
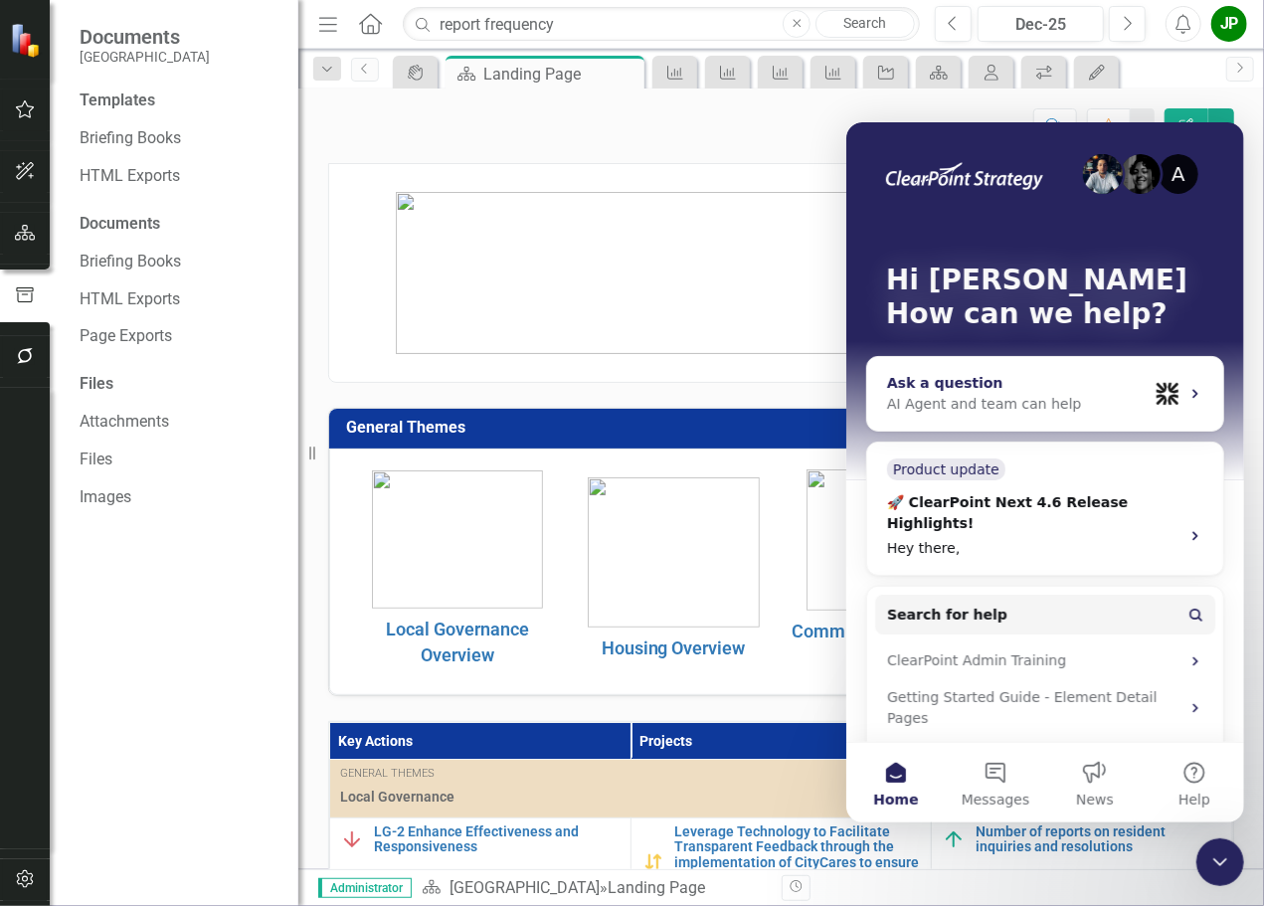
click at [931, 406] on div "AI Agent and team can help" at bounding box center [1016, 403] width 261 height 21
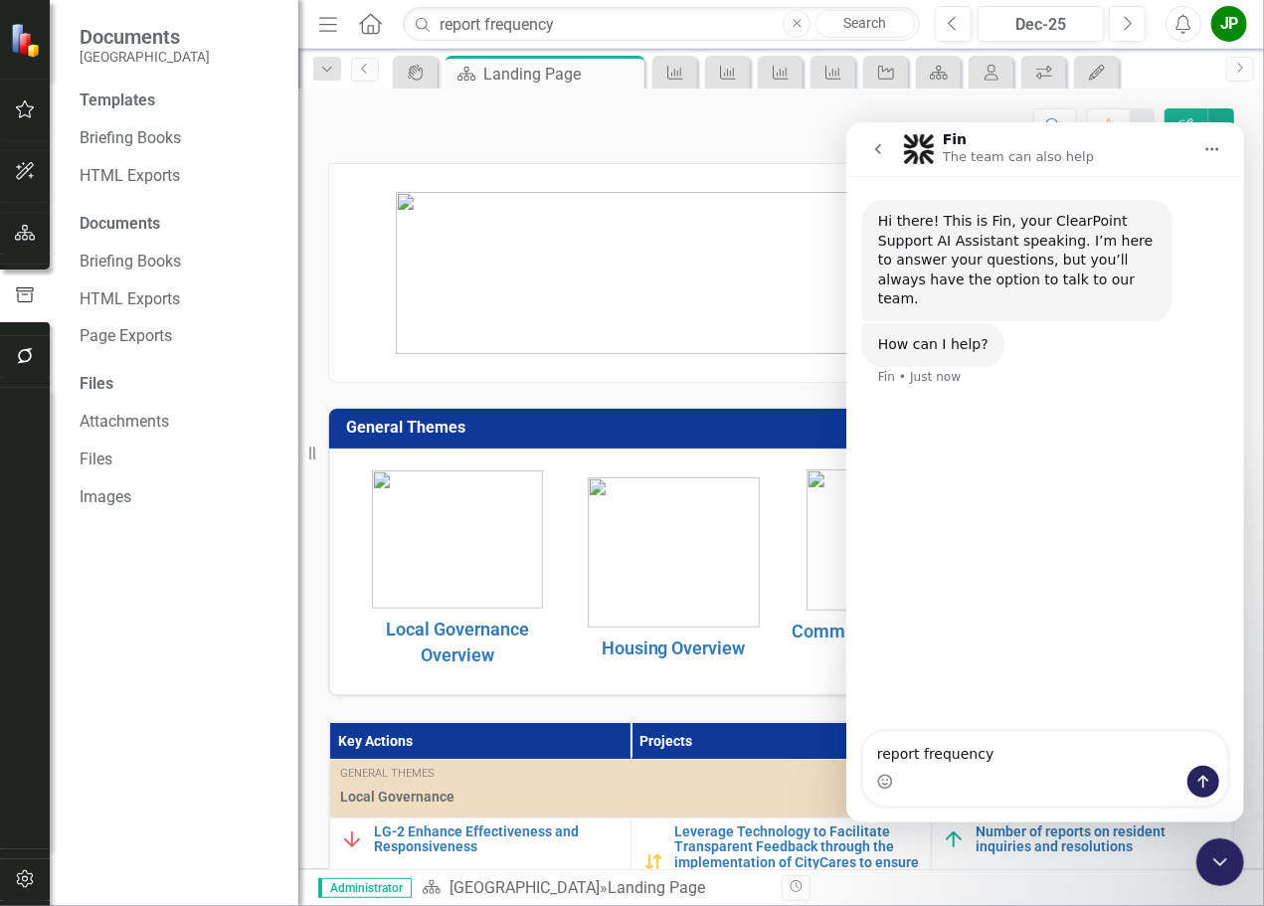
type textarea "report frequency"
click at [1201, 778] on icon "Send a message…" at bounding box center [1203, 781] width 11 height 13
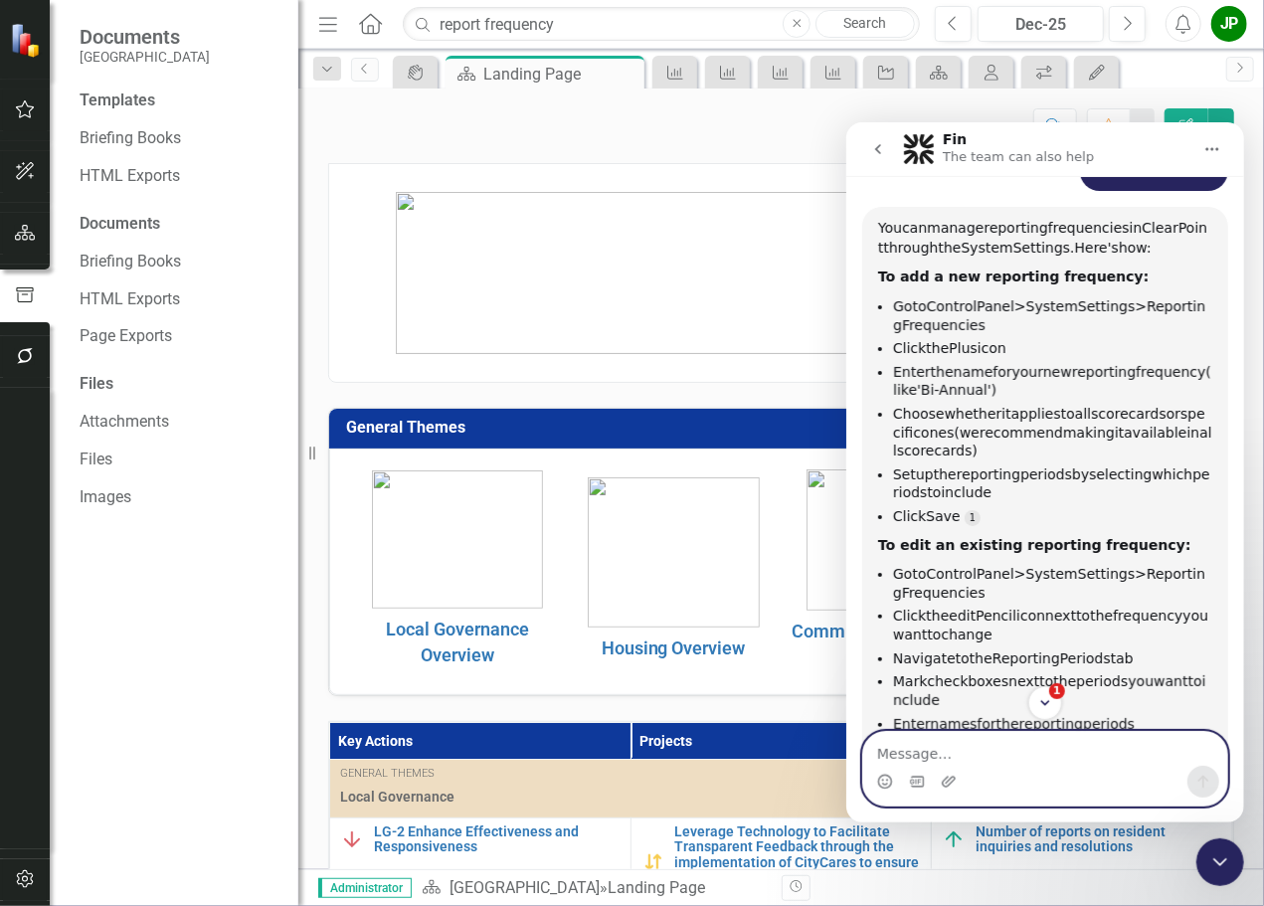
scroll to position [233, 0]
click at [1235, 30] on div "JP" at bounding box center [1230, 24] width 36 height 36
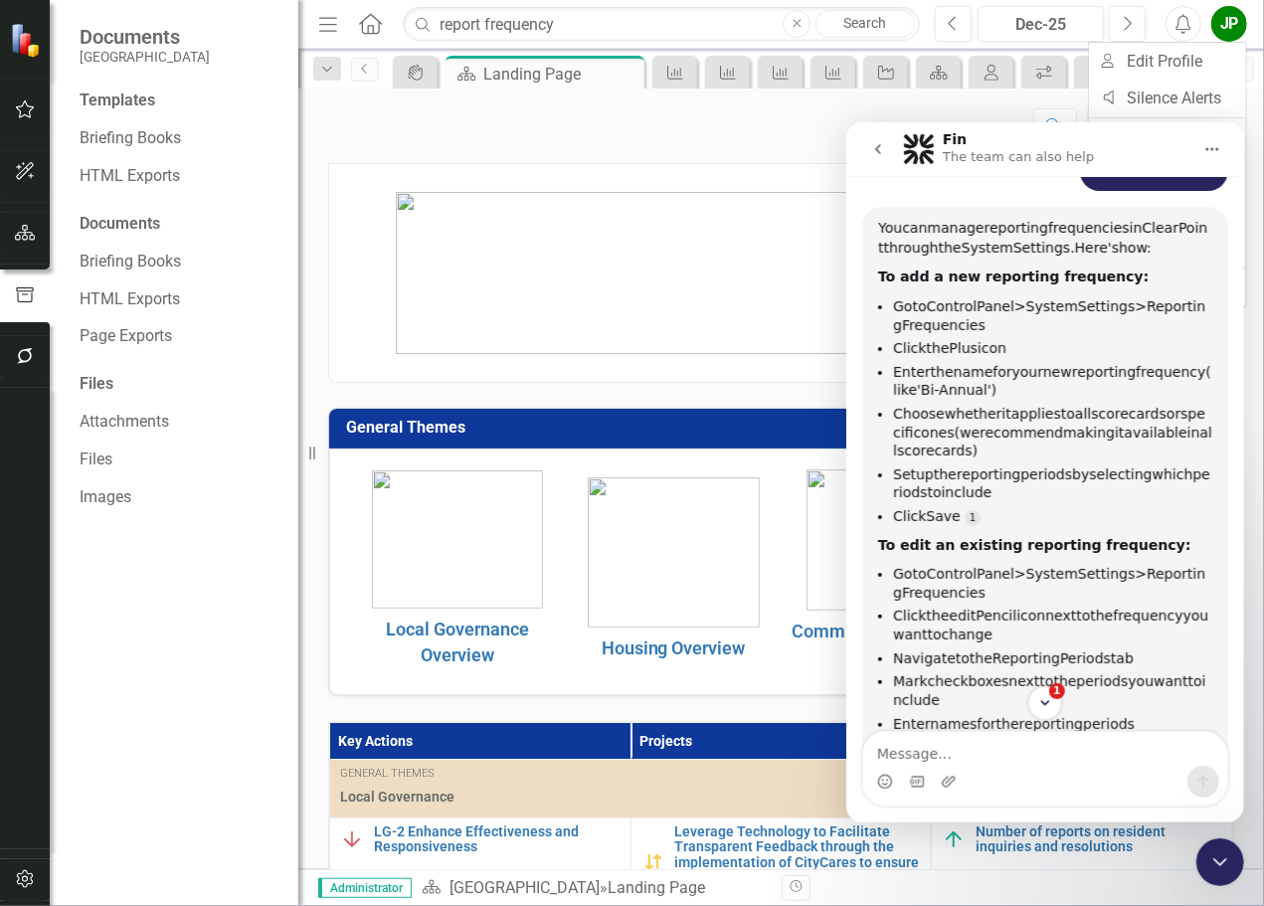
click at [1233, 31] on div "JP" at bounding box center [1230, 24] width 36 height 36
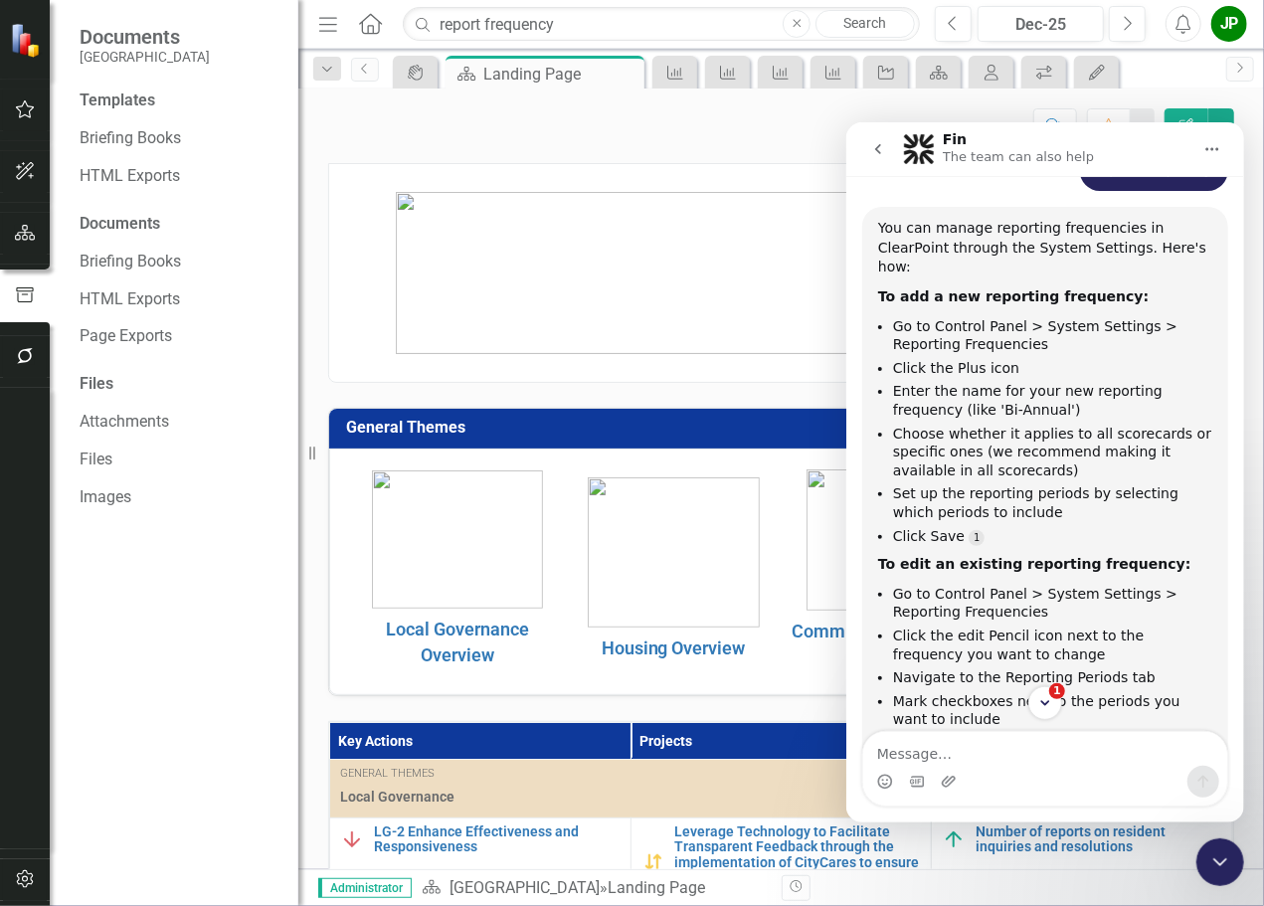
click at [326, 23] on icon "button" at bounding box center [328, 24] width 18 height 14
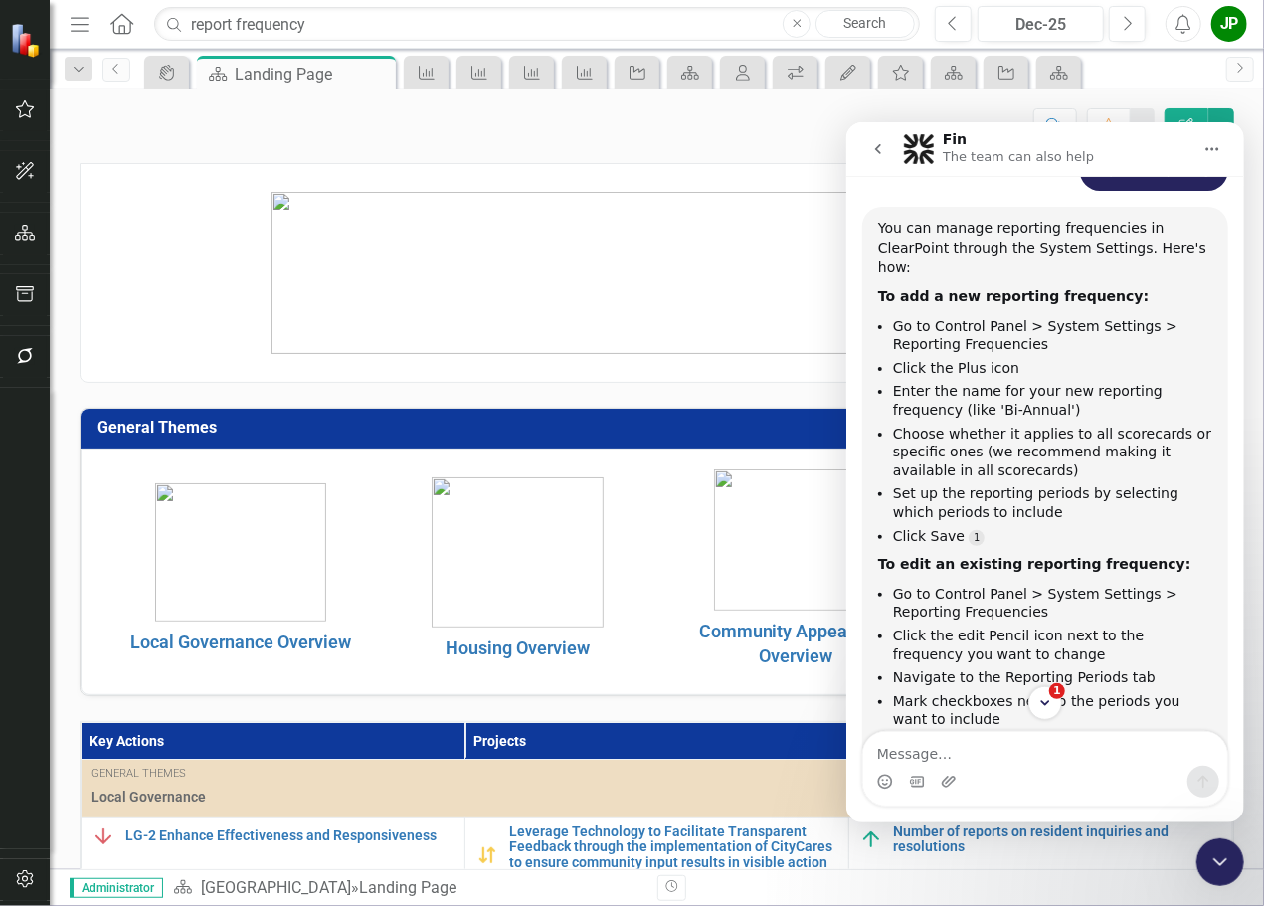
click at [124, 31] on icon at bounding box center [121, 23] width 23 height 21
click at [24, 880] on icon "button" at bounding box center [25, 879] width 21 height 16
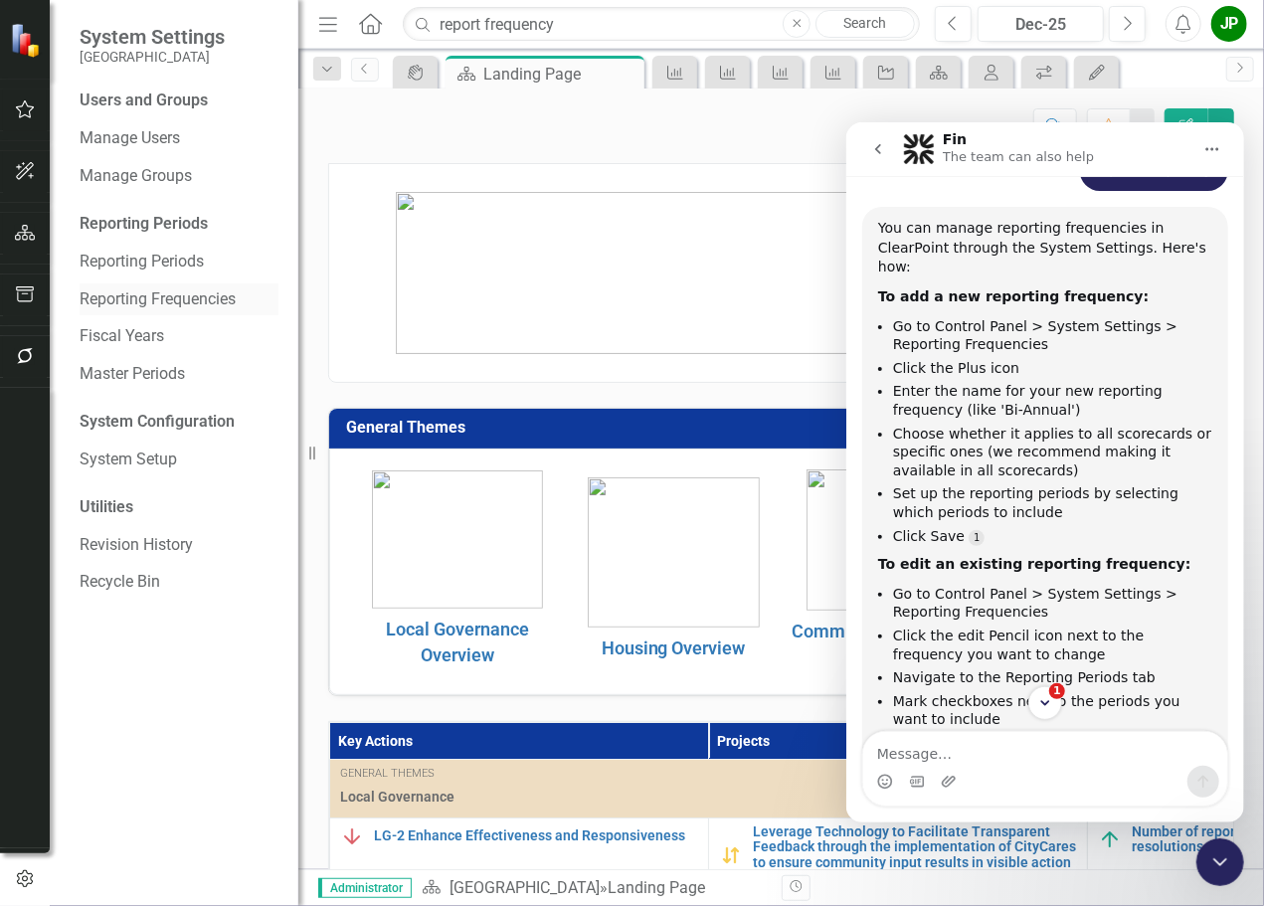
click at [181, 302] on link "Reporting Frequencies" at bounding box center [179, 299] width 199 height 23
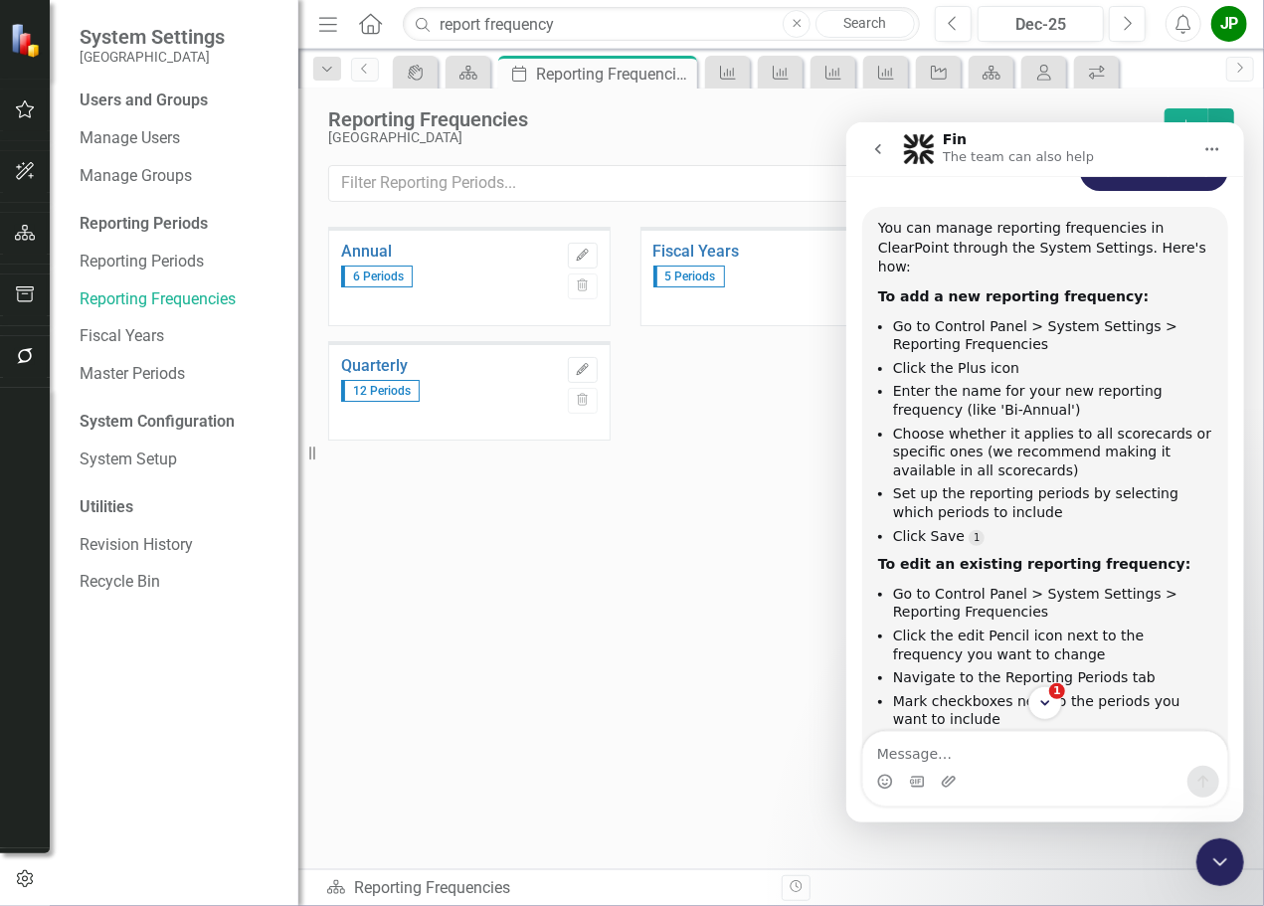
click at [756, 688] on div "Annual 6 Periods Edit Trash Fiscal Years 5 Periods Edit Trash Monthly 38 Period…" at bounding box center [781, 509] width 906 height 565
click at [394, 278] on span "6 Periods" at bounding box center [377, 277] width 72 height 22
click at [584, 259] on icon "Edit" at bounding box center [582, 256] width 15 height 12
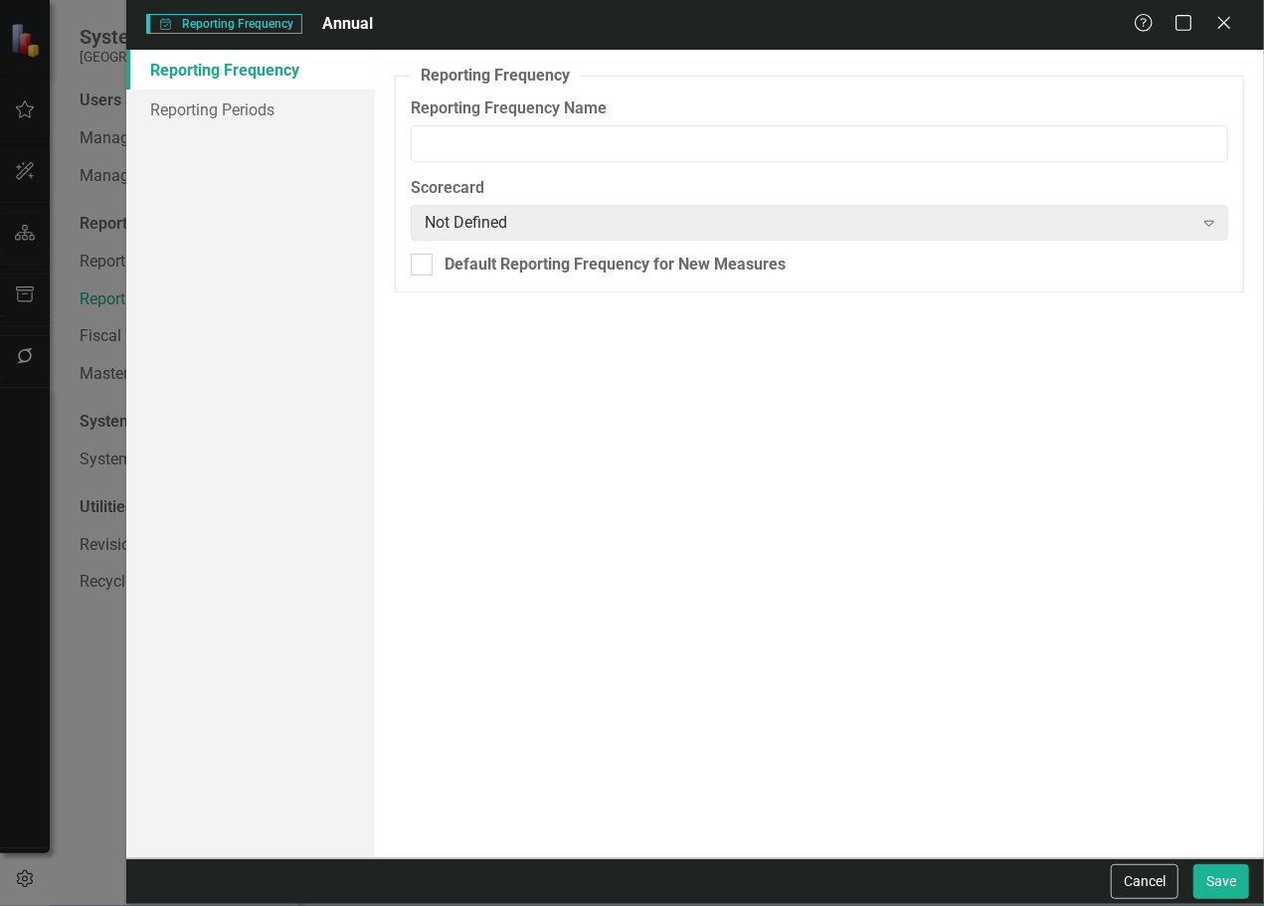
type input "Annual"
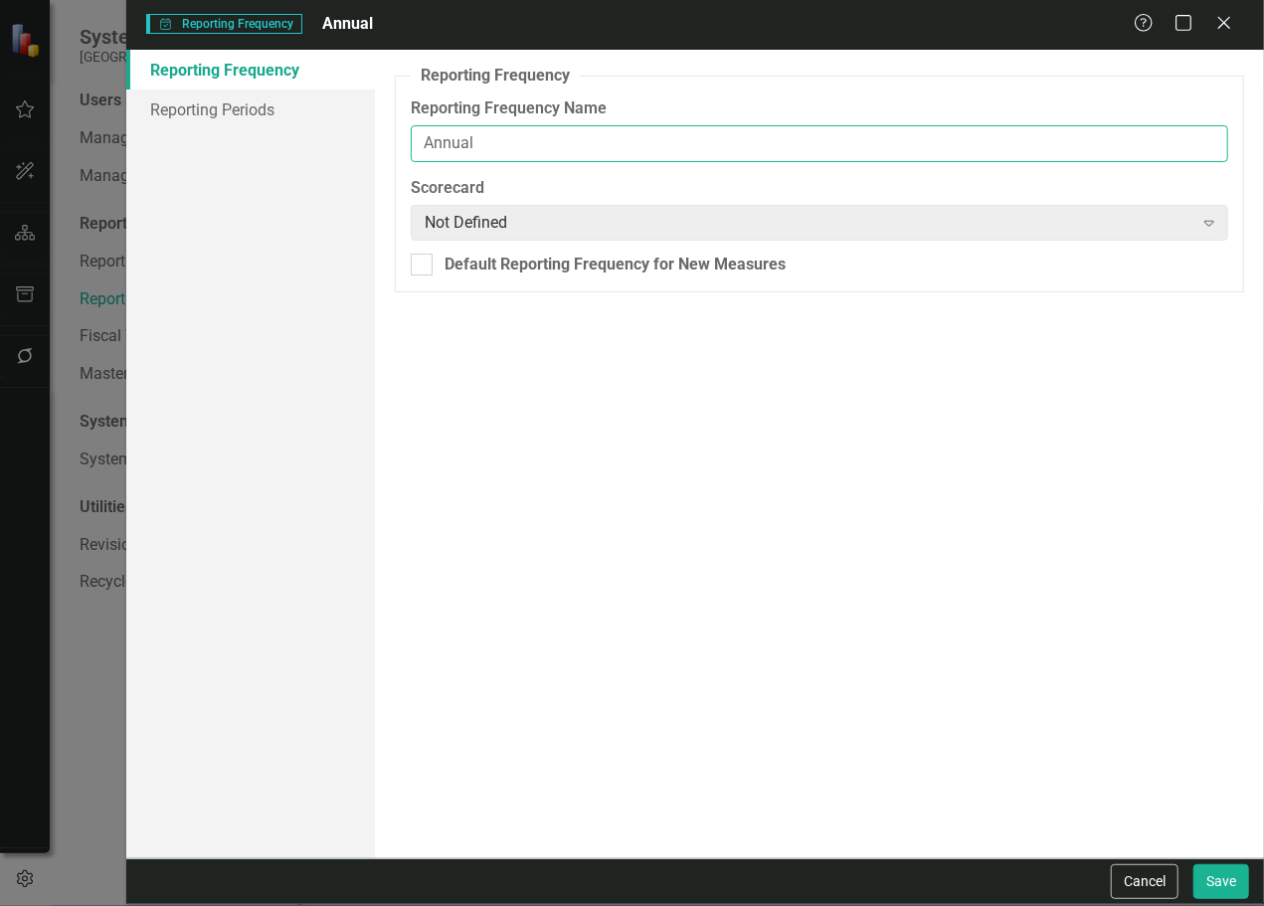
click at [475, 143] on input "Annual" at bounding box center [820, 143] width 818 height 37
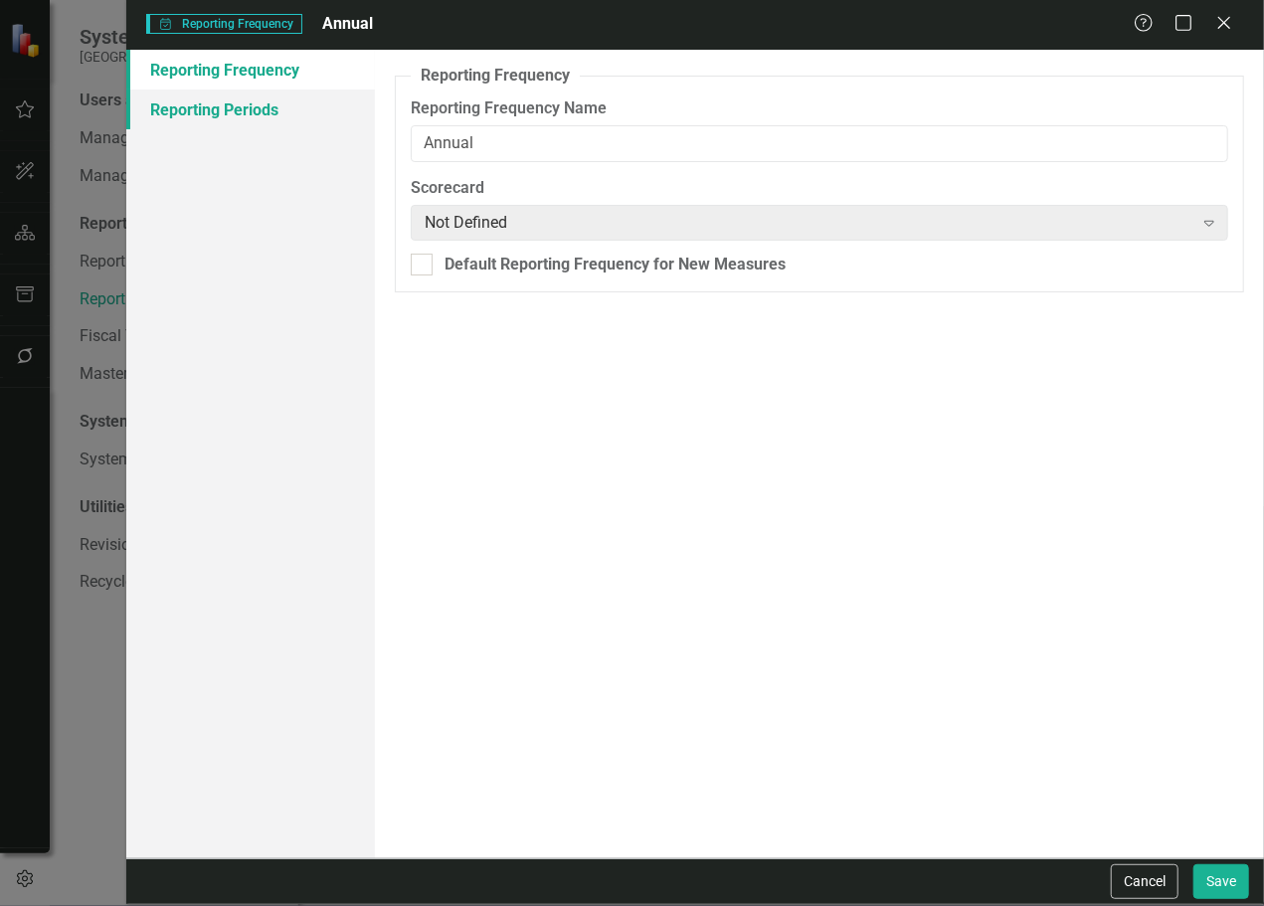
click at [232, 112] on link "Reporting Periods" at bounding box center [250, 110] width 249 height 40
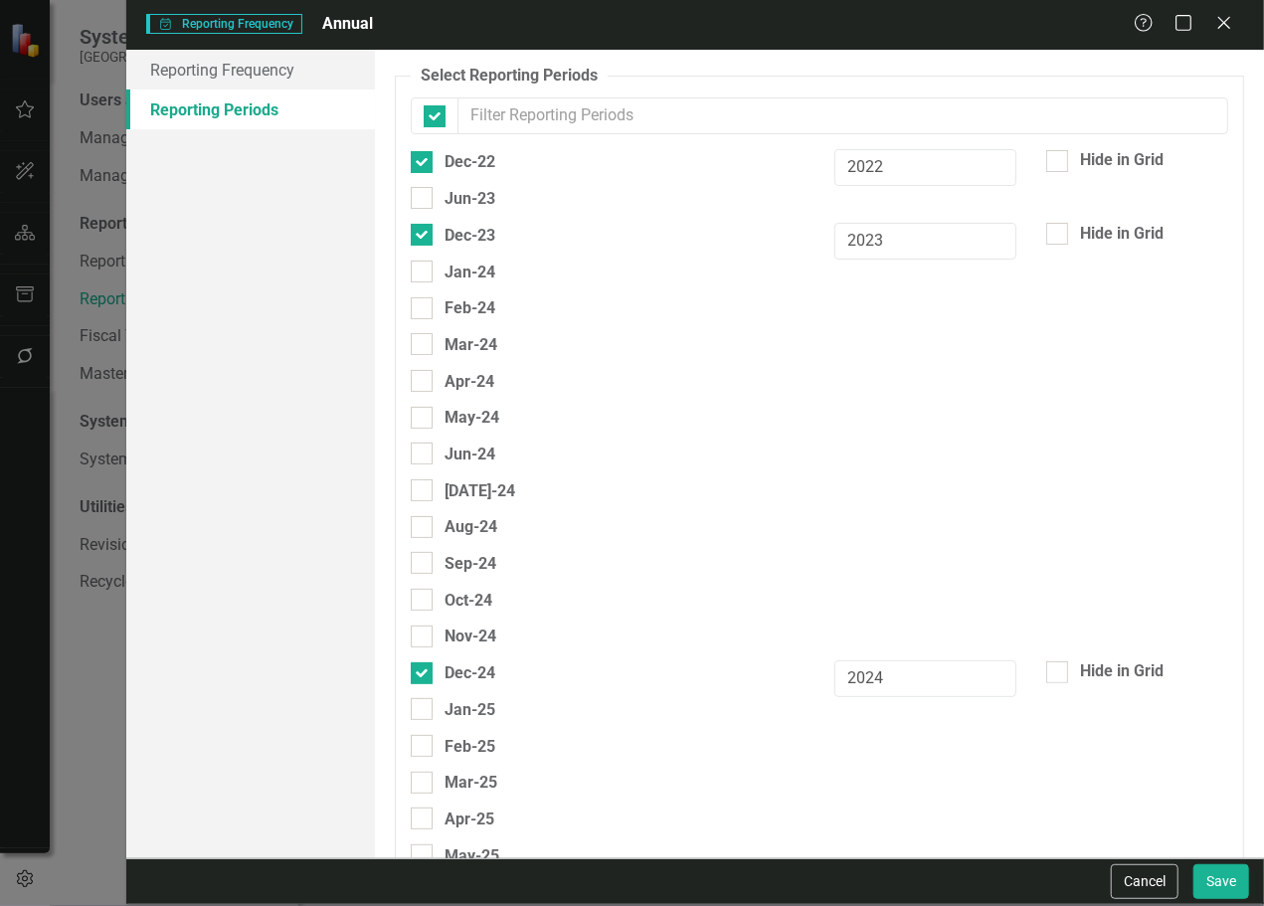
checkbox input "false"
click at [1228, 31] on icon "Close" at bounding box center [1224, 22] width 25 height 19
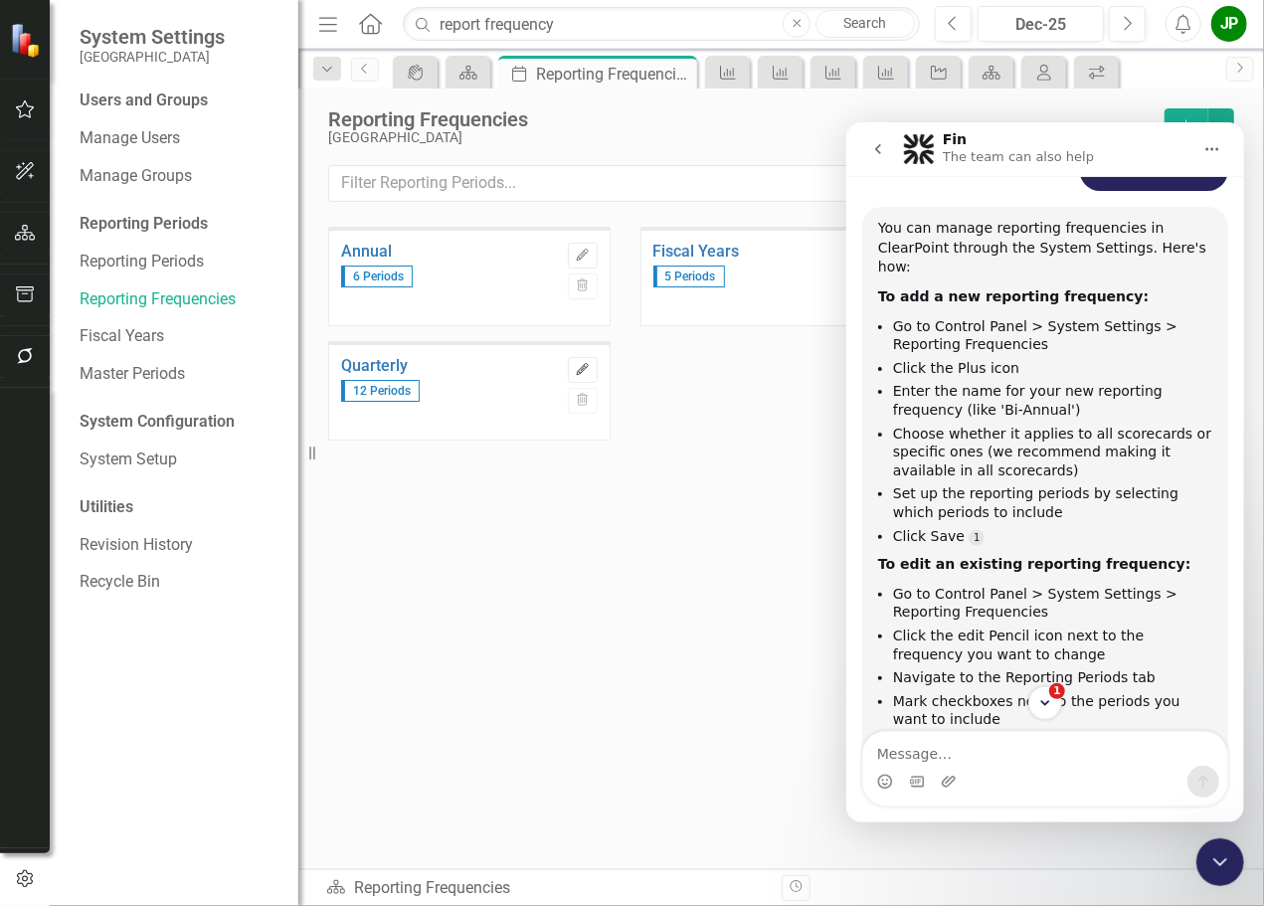
click at [584, 365] on icon "Edit" at bounding box center [582, 370] width 15 height 12
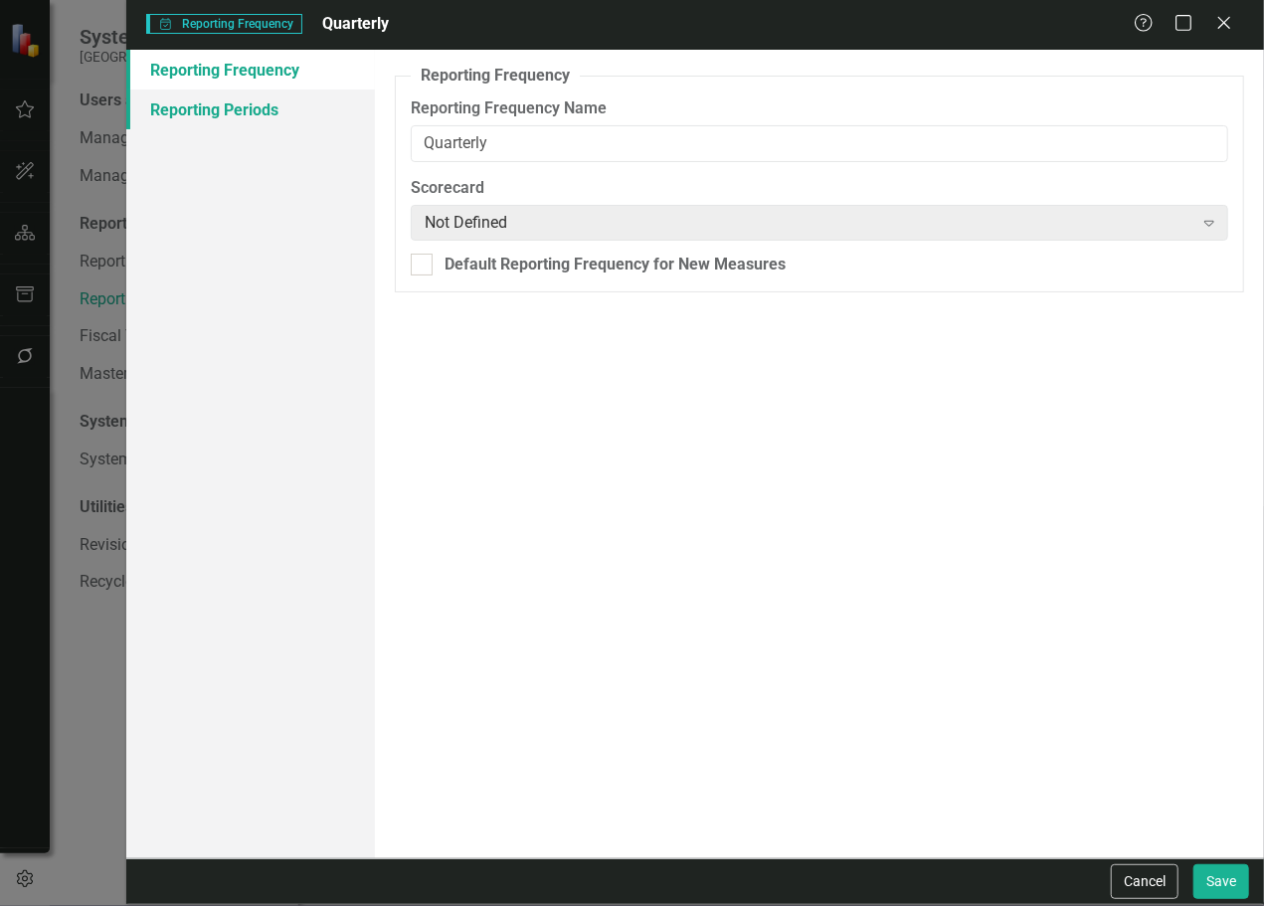
click at [202, 111] on link "Reporting Periods" at bounding box center [250, 110] width 249 height 40
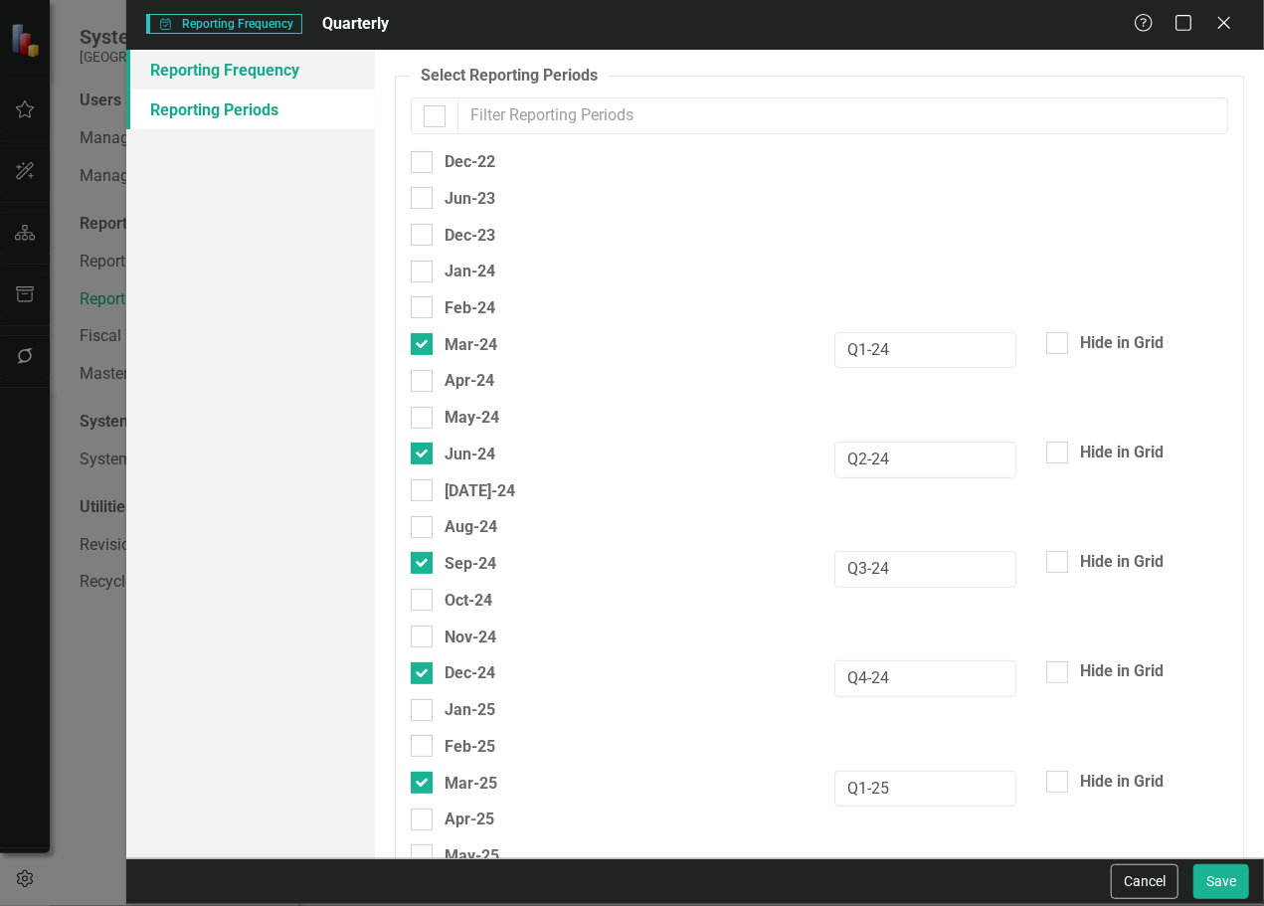
click at [217, 77] on link "Reporting Frequency" at bounding box center [250, 70] width 249 height 40
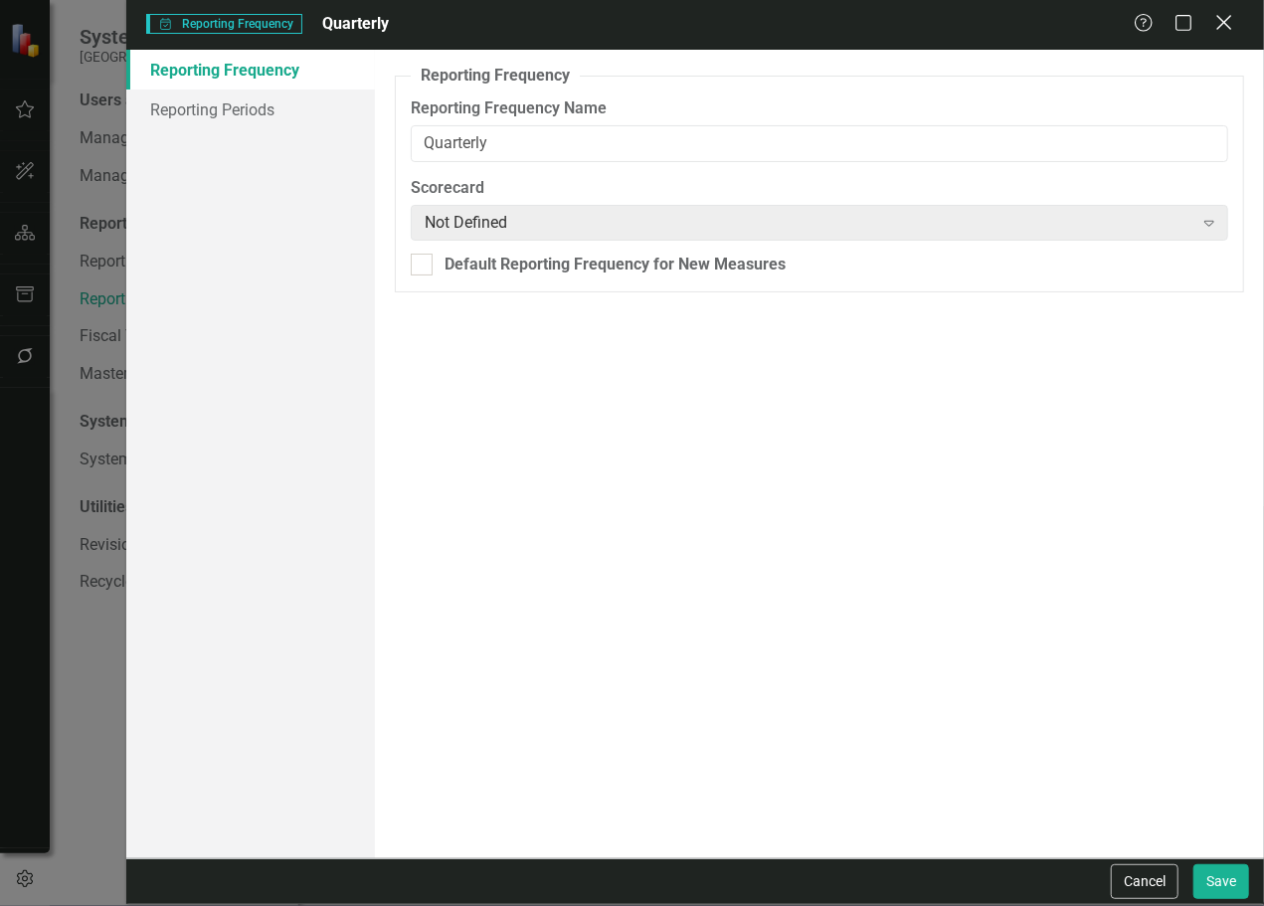
click at [1230, 31] on icon "Close" at bounding box center [1224, 22] width 25 height 19
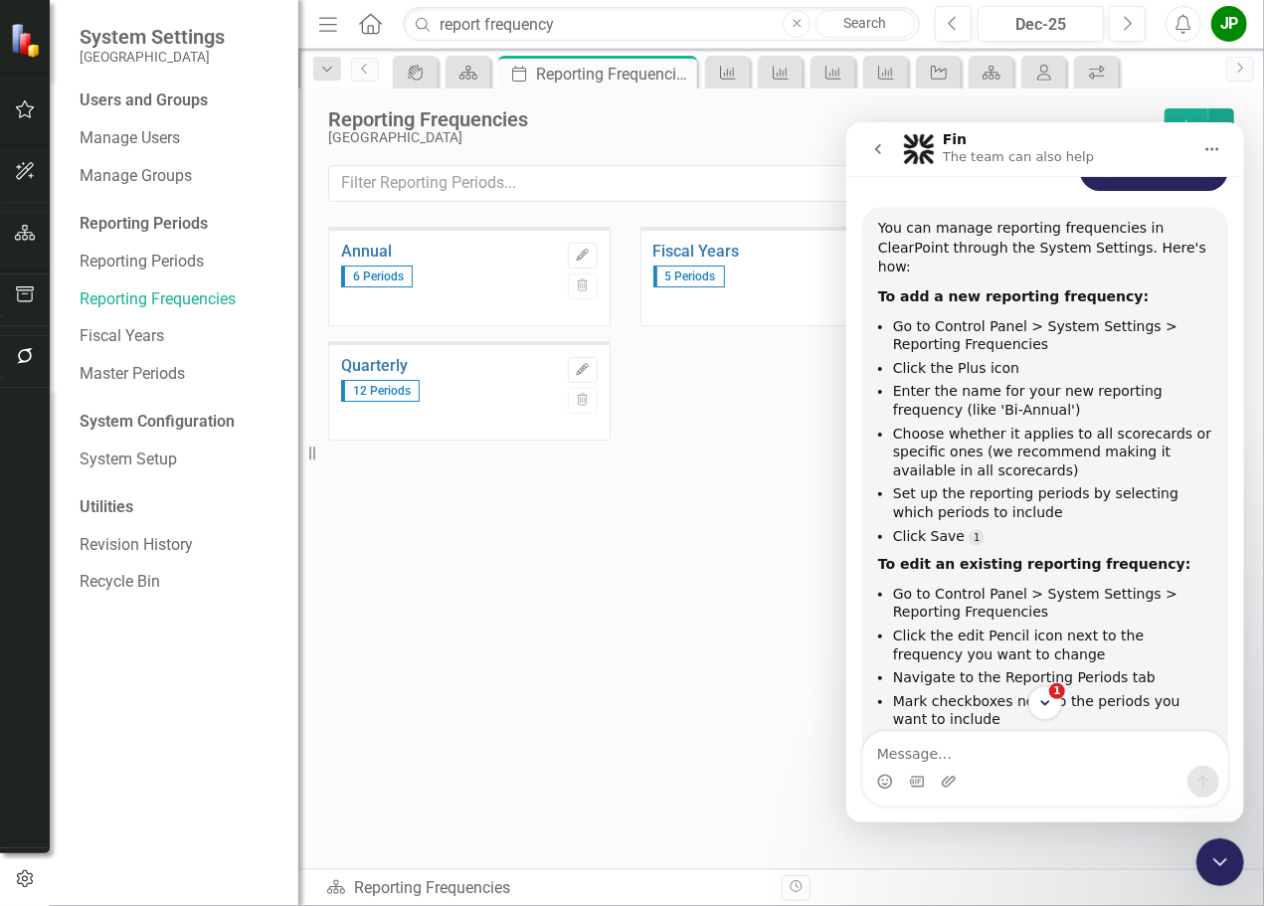
click at [374, 25] on icon "Home" at bounding box center [370, 23] width 26 height 21
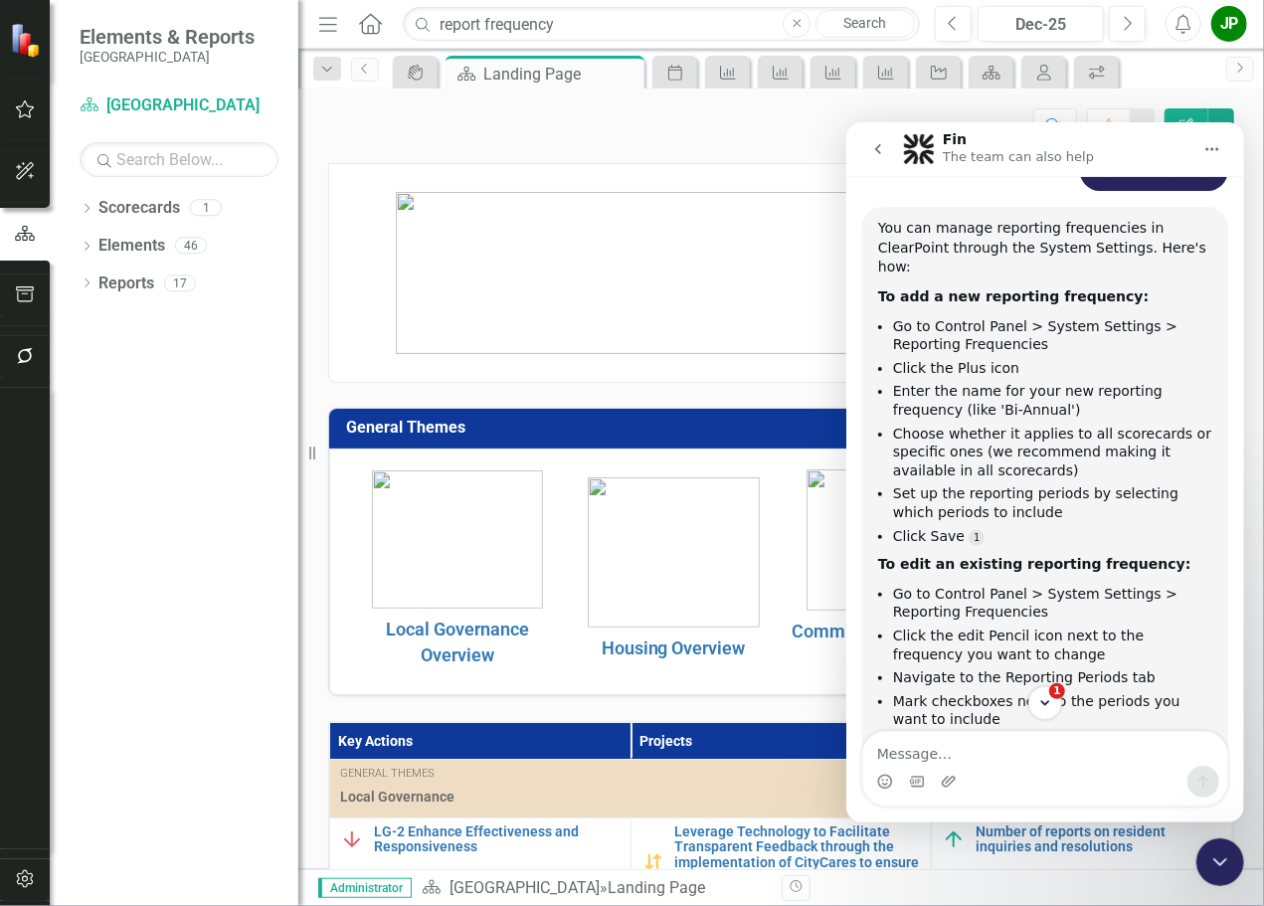
click at [1252, 102] on div "Score: N/A Dec-25 Completed Comment Favorite Edit Report" at bounding box center [781, 119] width 966 height 60
click at [884, 146] on icon "go back" at bounding box center [877, 148] width 16 height 16
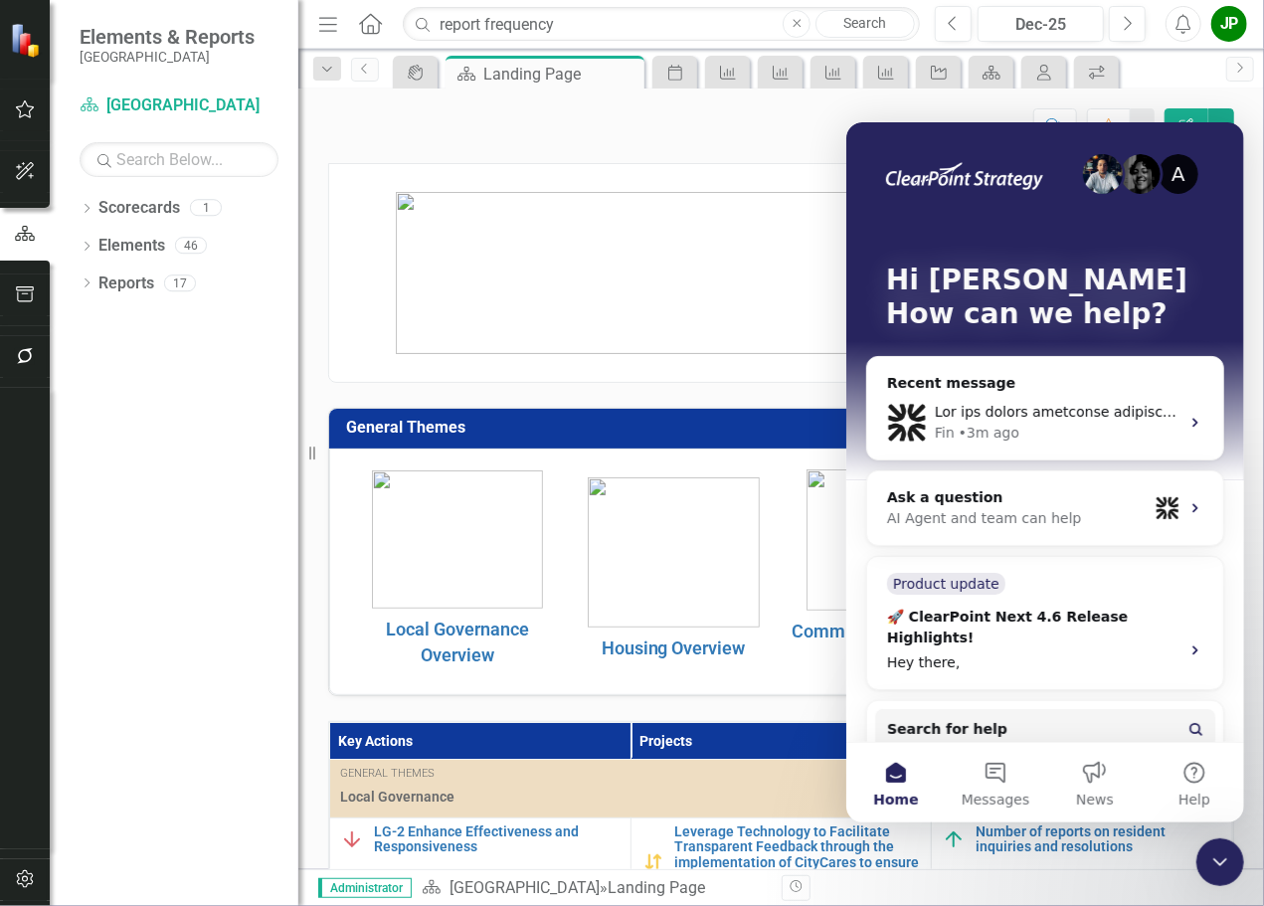
click at [787, 658] on p "Community Appearance Overview" at bounding box center [890, 642] width 206 height 55
click at [892, 783] on button "Home" at bounding box center [894, 782] width 99 height 80
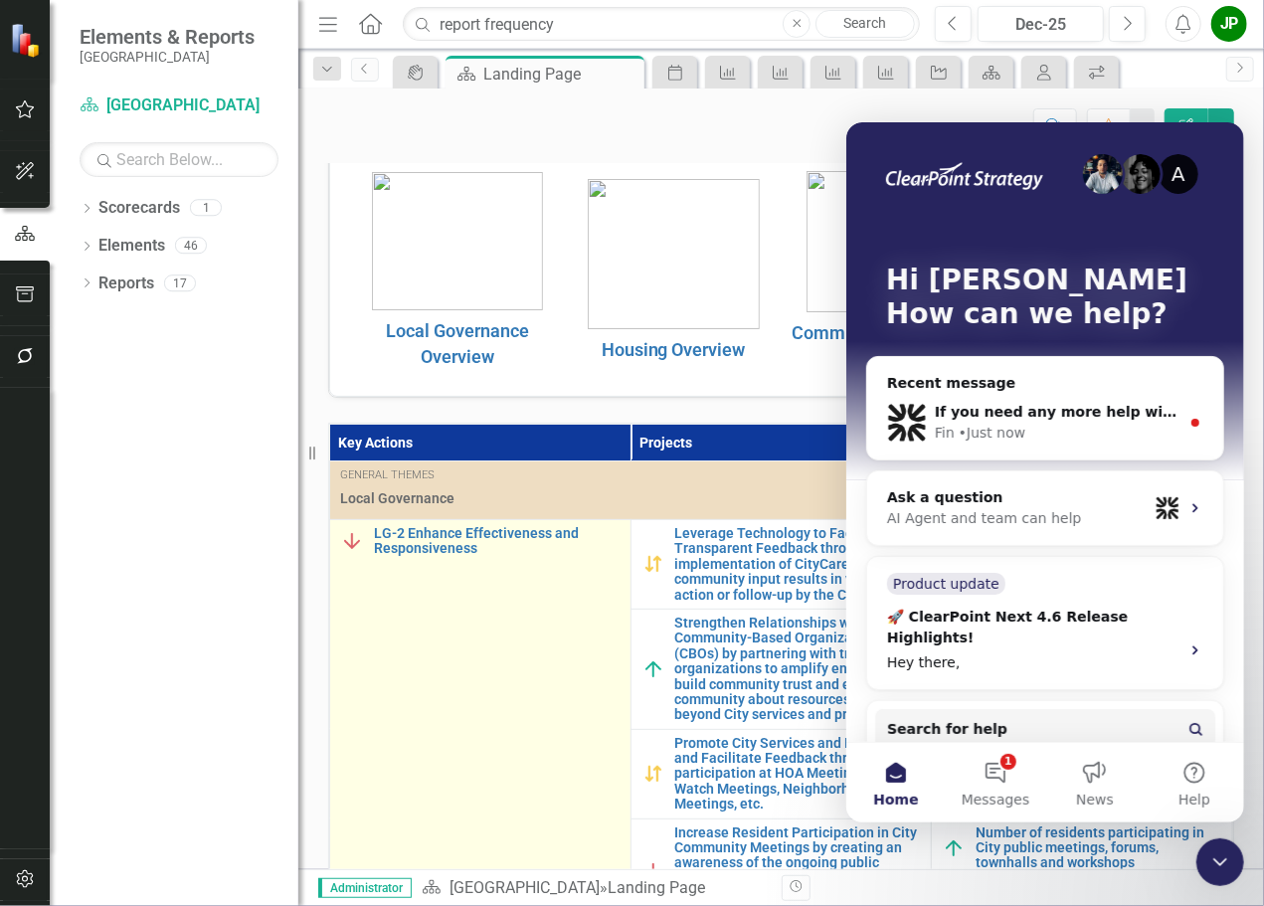
scroll to position [497, 0]
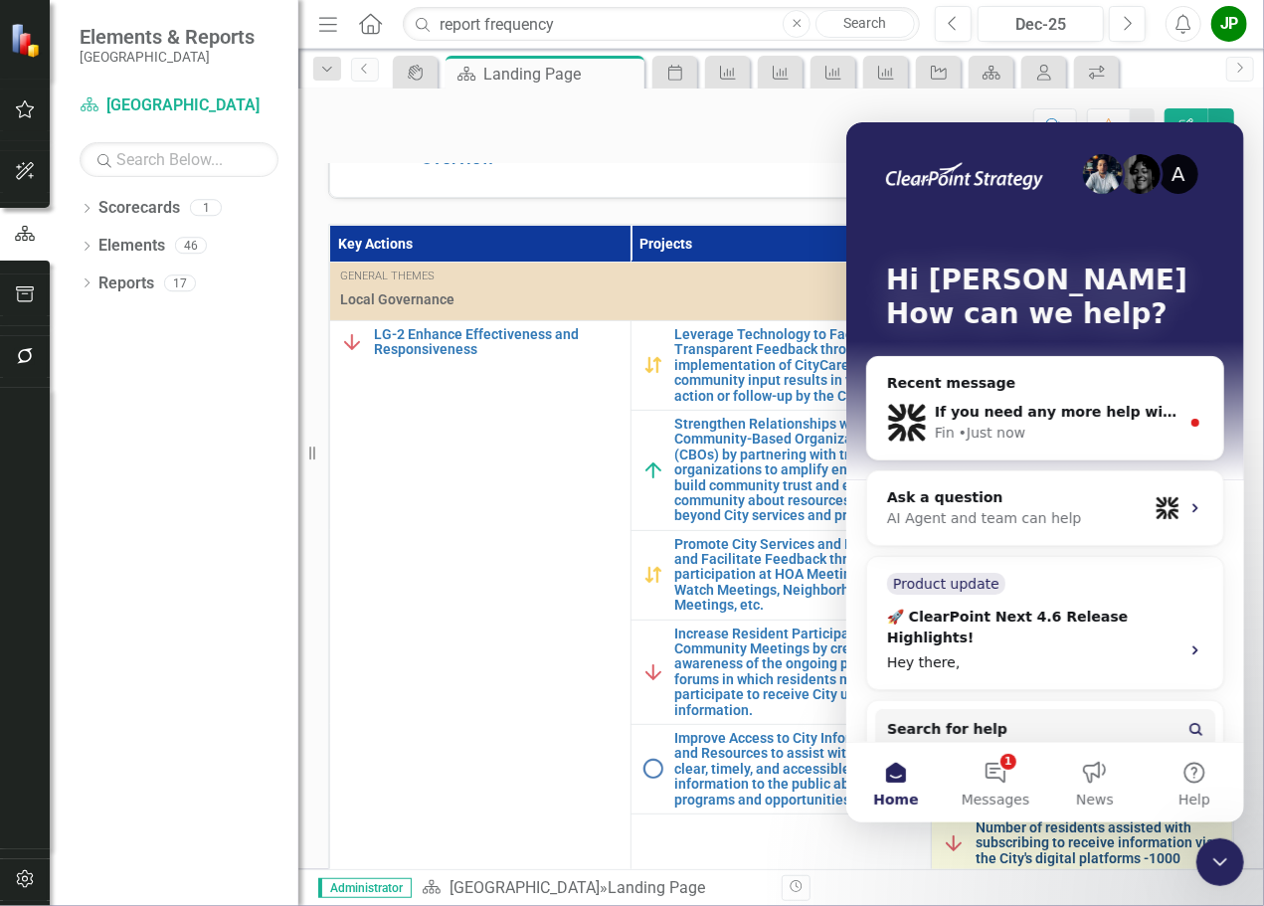
click at [1010, 850] on link "Number of residents assisted with subscribing to receive information via the Ci…" at bounding box center [1099, 844] width 247 height 46
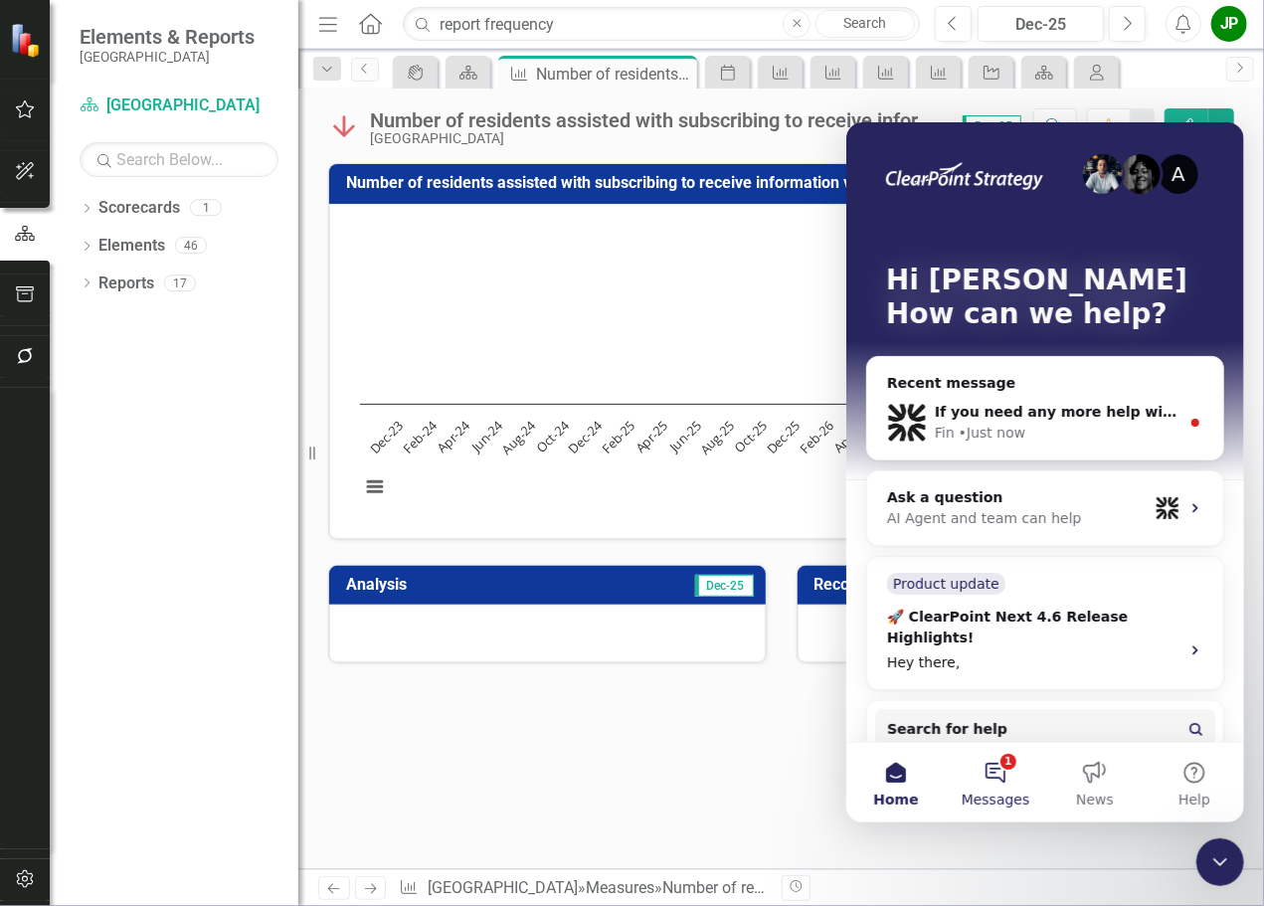
click at [996, 776] on button "1 Messages" at bounding box center [994, 782] width 99 height 80
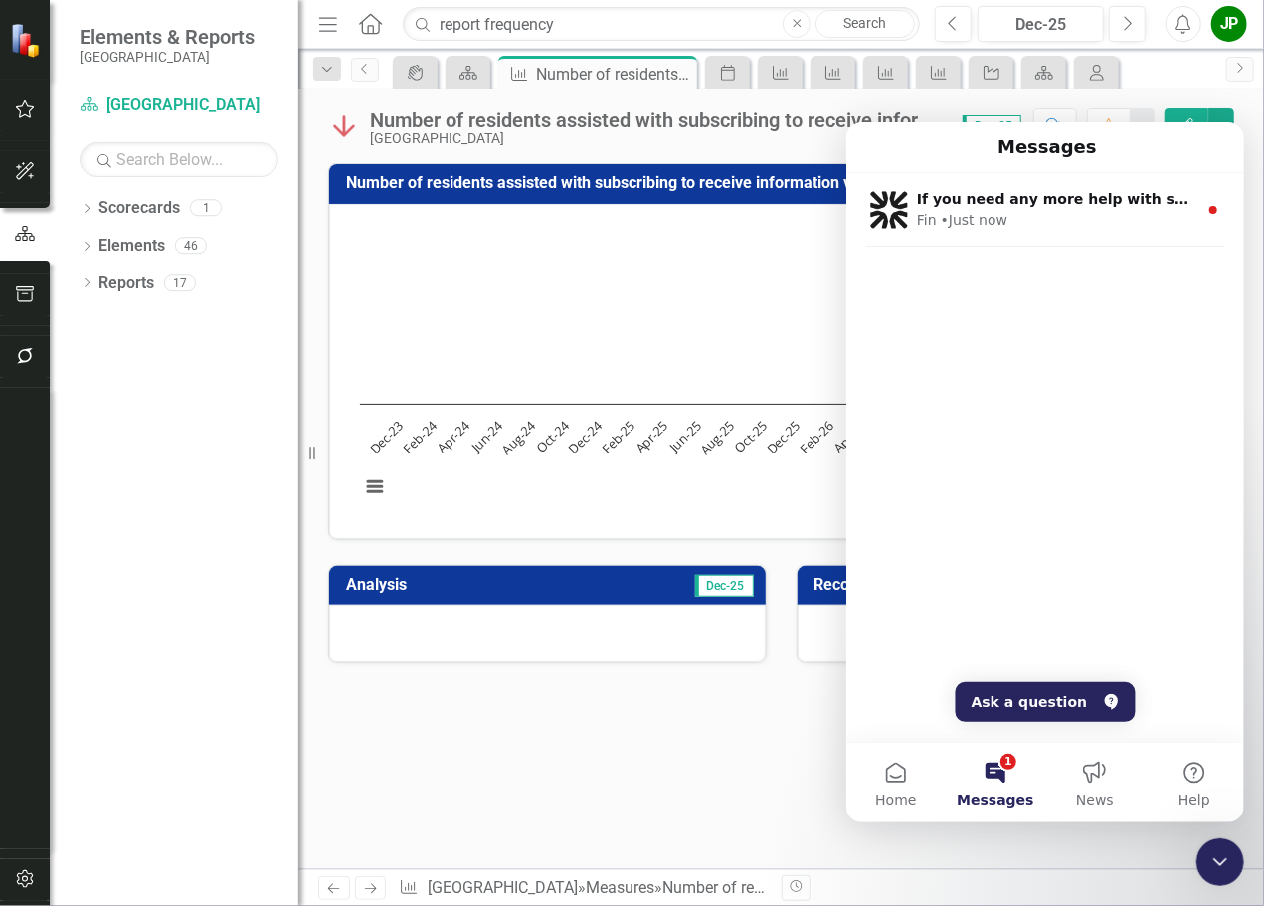
click at [1263, 159] on div "Number of residents assisted with subscribing to receive information via the Ci…" at bounding box center [781, 479] width 966 height 781
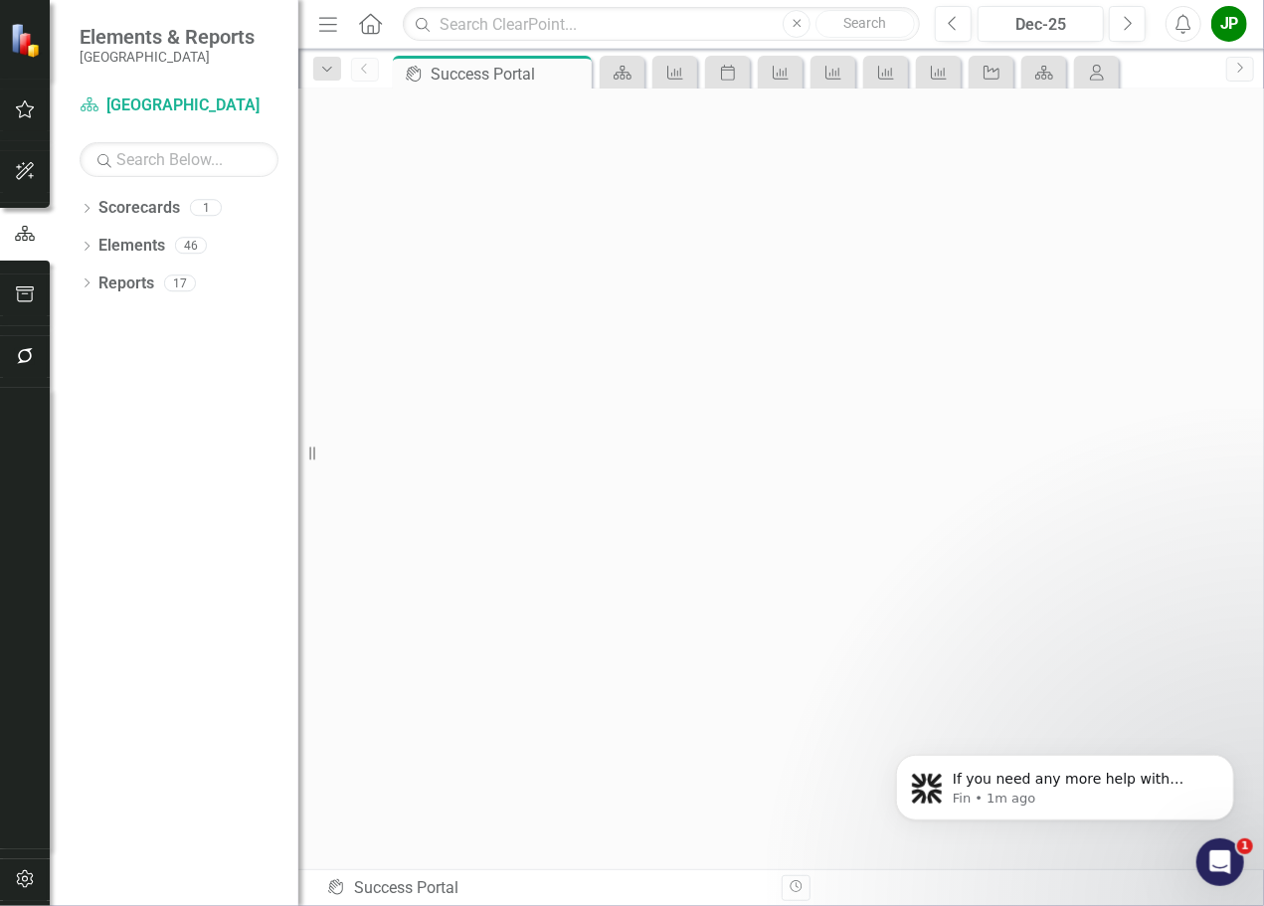
click at [372, 8] on div "Menu Home Search Close Search" at bounding box center [614, 24] width 602 height 38
click at [372, 21] on icon "Home" at bounding box center [370, 23] width 26 height 21
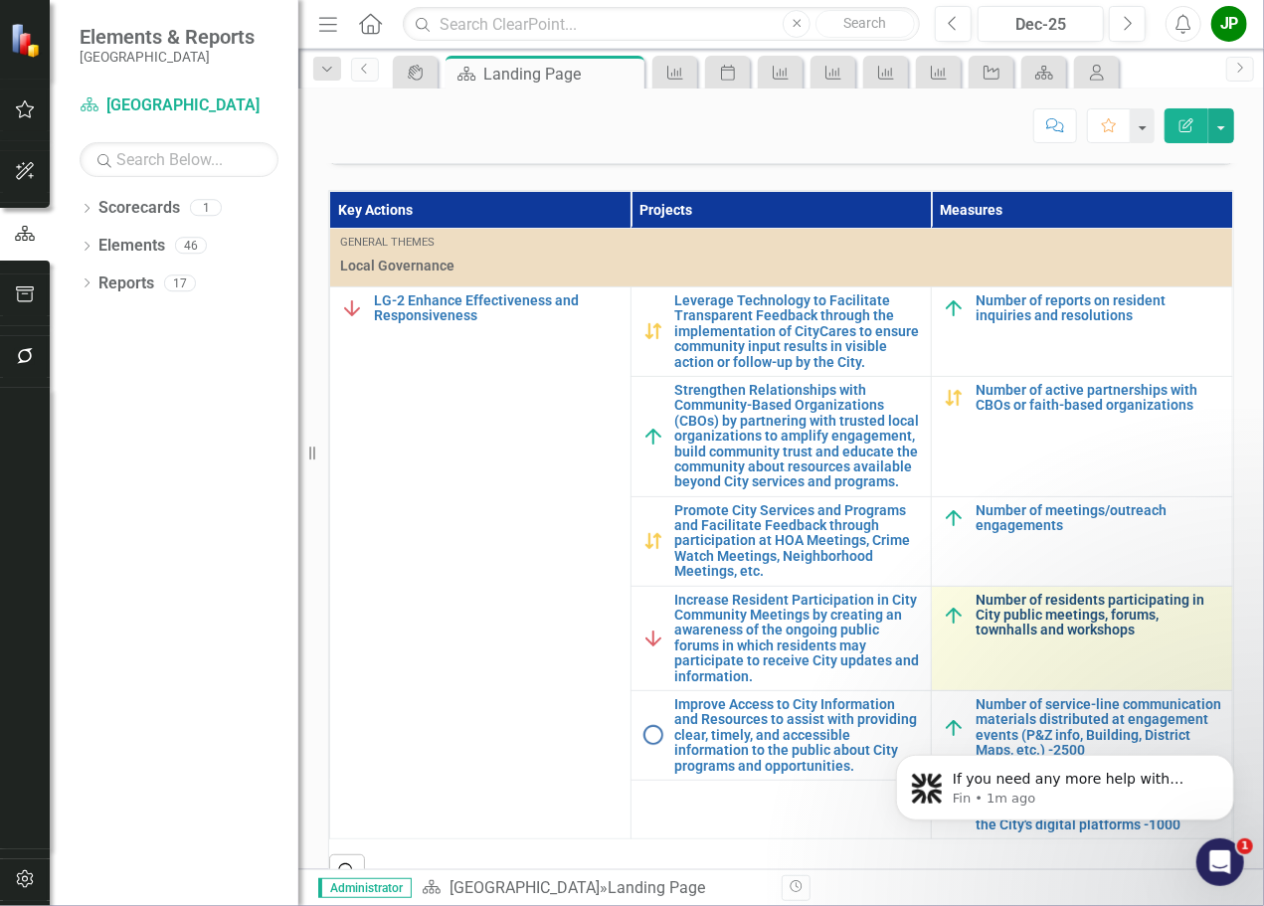
scroll to position [563, 0]
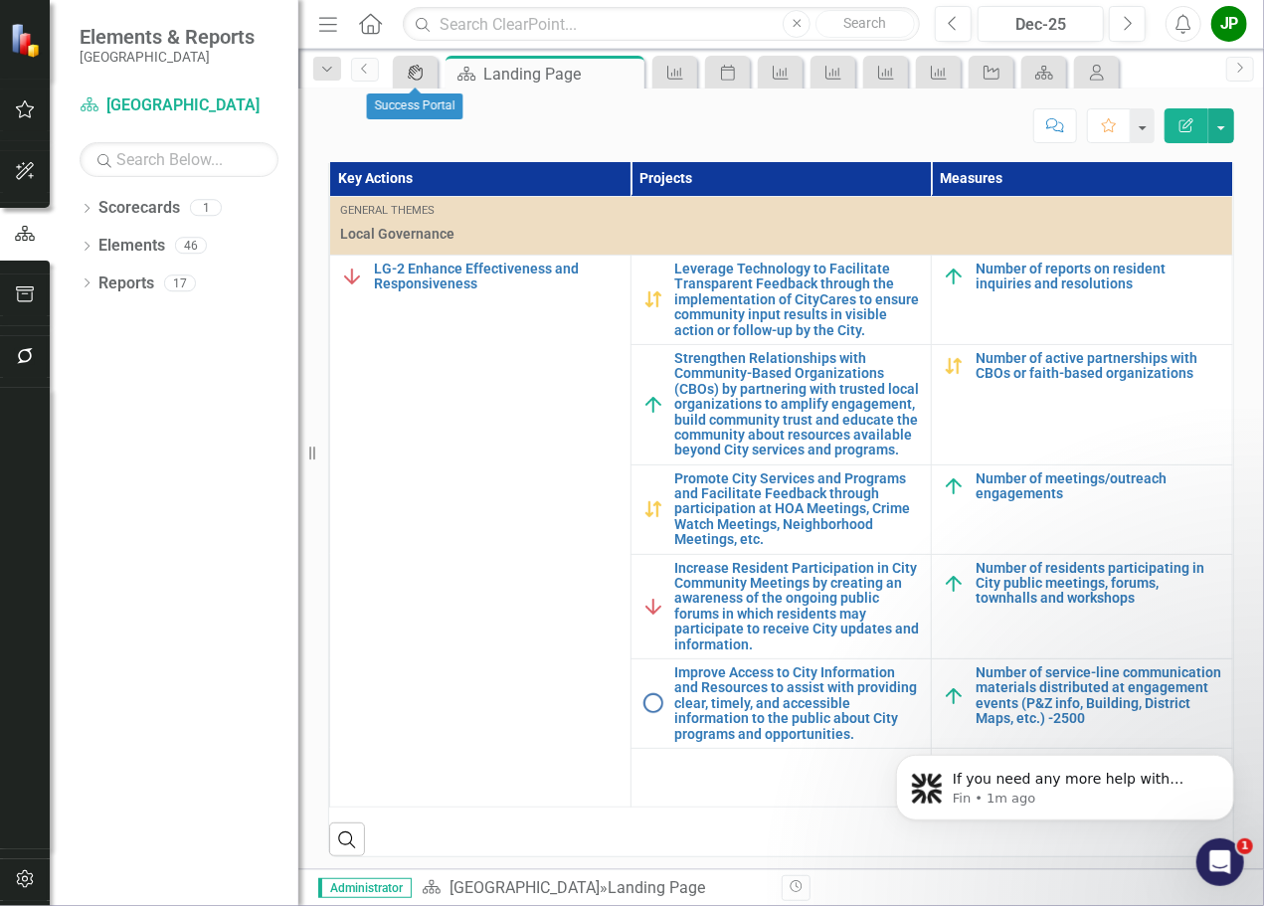
click at [418, 78] on icon "icon.portal" at bounding box center [416, 73] width 20 height 16
